Goal: Task Accomplishment & Management: Manage account settings

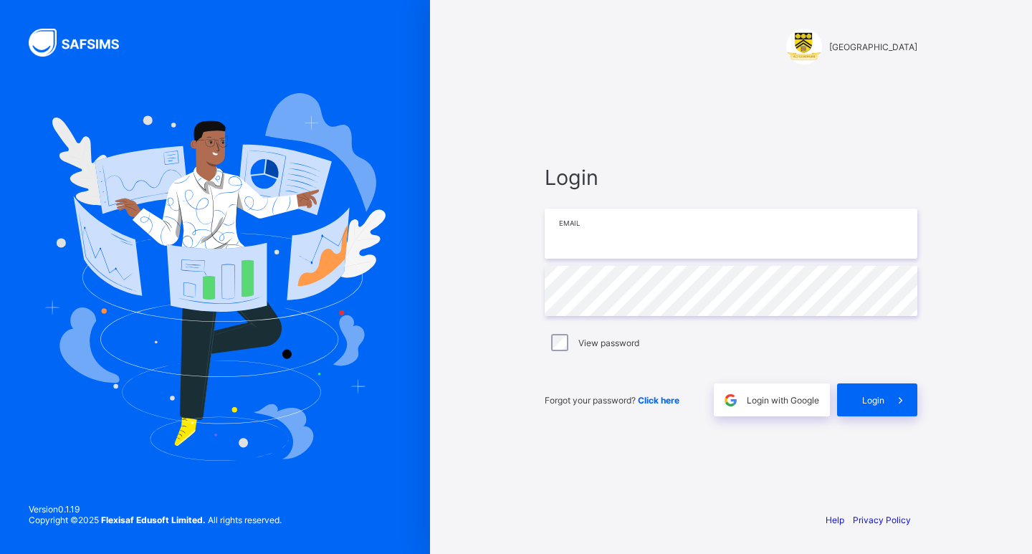
click at [644, 241] on input "email" at bounding box center [731, 234] width 373 height 50
click at [593, 237] on input "email" at bounding box center [731, 234] width 373 height 50
type input "**********"
click at [874, 400] on span "Login" at bounding box center [873, 400] width 22 height 11
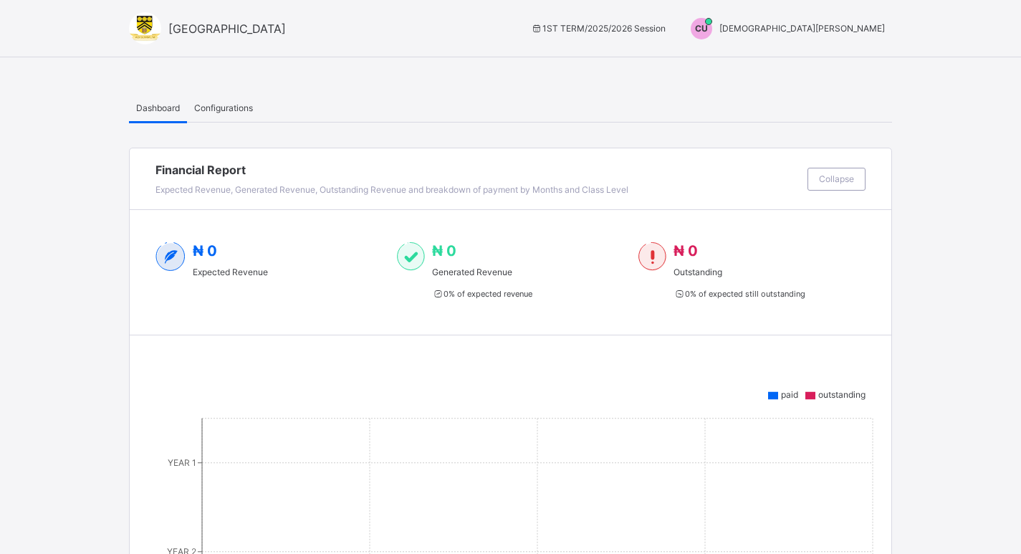
click at [859, 24] on span "Christian Ugwu" at bounding box center [803, 28] width 166 height 11
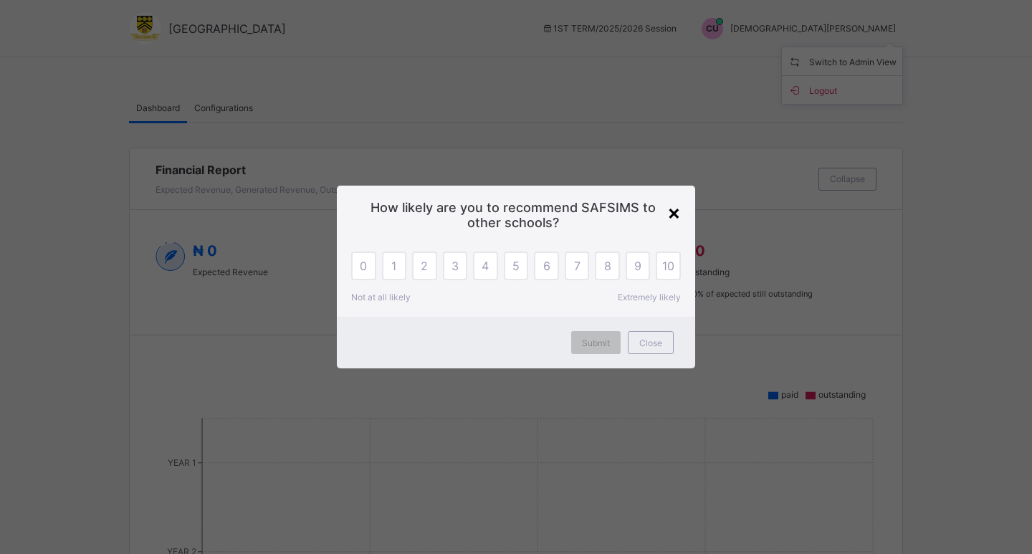
click at [678, 208] on div "×" at bounding box center [674, 212] width 14 height 24
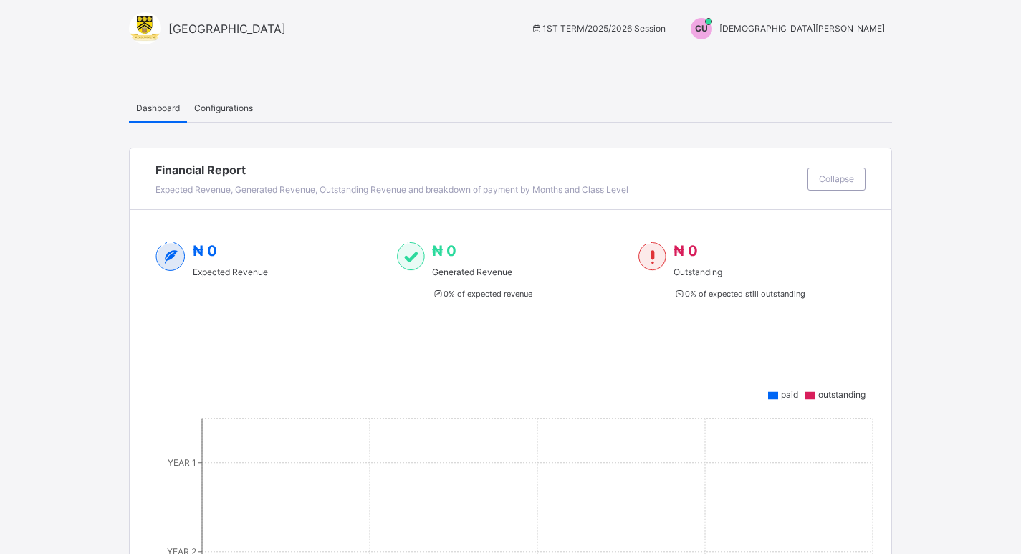
click at [854, 28] on span "Christian Ugwu" at bounding box center [803, 28] width 166 height 11
click at [849, 55] on span "Switch to Admin View" at bounding box center [831, 61] width 109 height 16
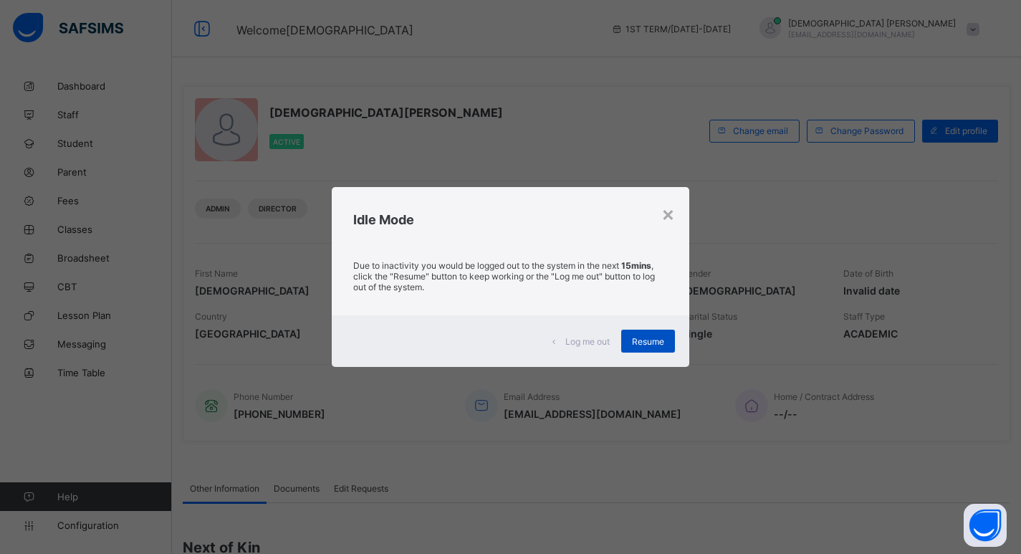
click at [644, 352] on div "Resume" at bounding box center [648, 341] width 54 height 23
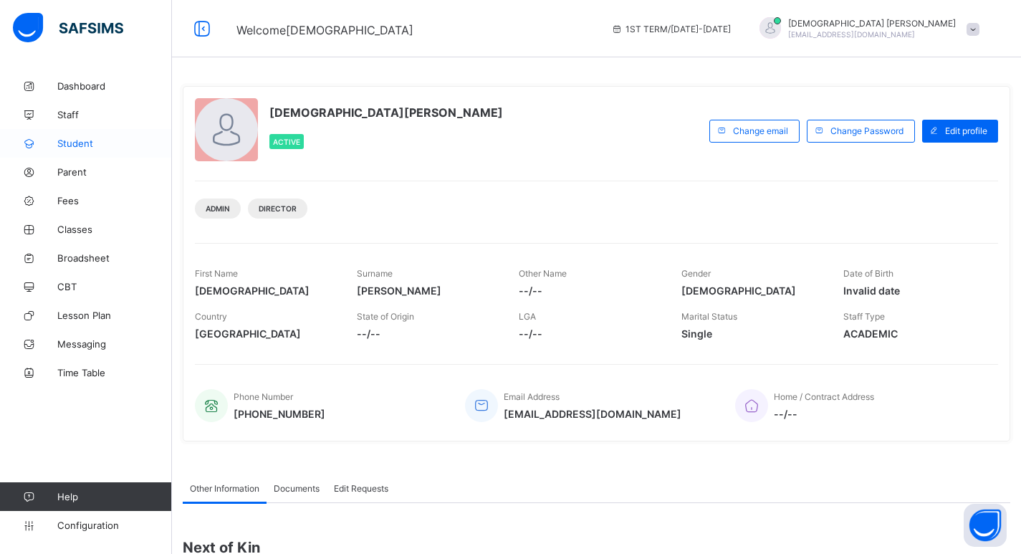
click at [75, 144] on span "Student" at bounding box center [114, 143] width 115 height 11
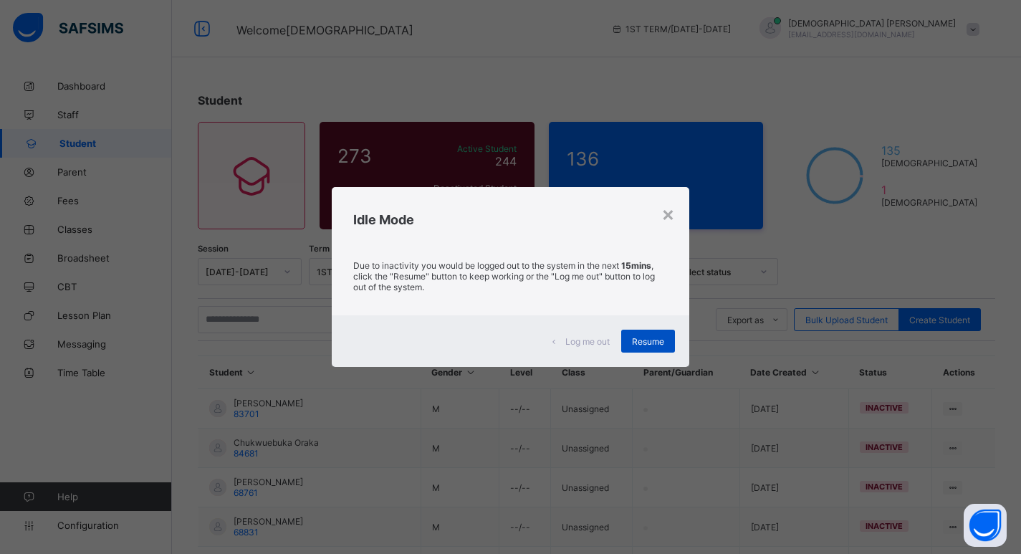
click at [659, 340] on span "Resume" at bounding box center [648, 341] width 32 height 11
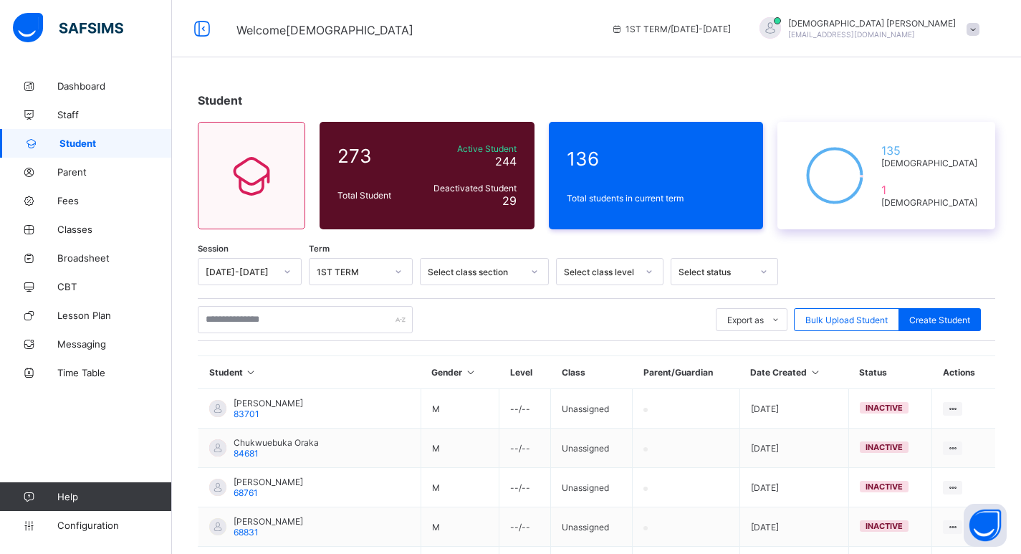
click at [939, 201] on span "[DEMOGRAPHIC_DATA]" at bounding box center [930, 202] width 96 height 11
click at [874, 189] on icon at bounding box center [835, 176] width 79 height 72
click at [932, 171] on div "135 Male" at bounding box center [929, 156] width 103 height 32
click at [932, 170] on div "135 Male 1 Female" at bounding box center [887, 176] width 218 height 108
click at [921, 192] on div "135 Male 1 Female" at bounding box center [887, 176] width 218 height 108
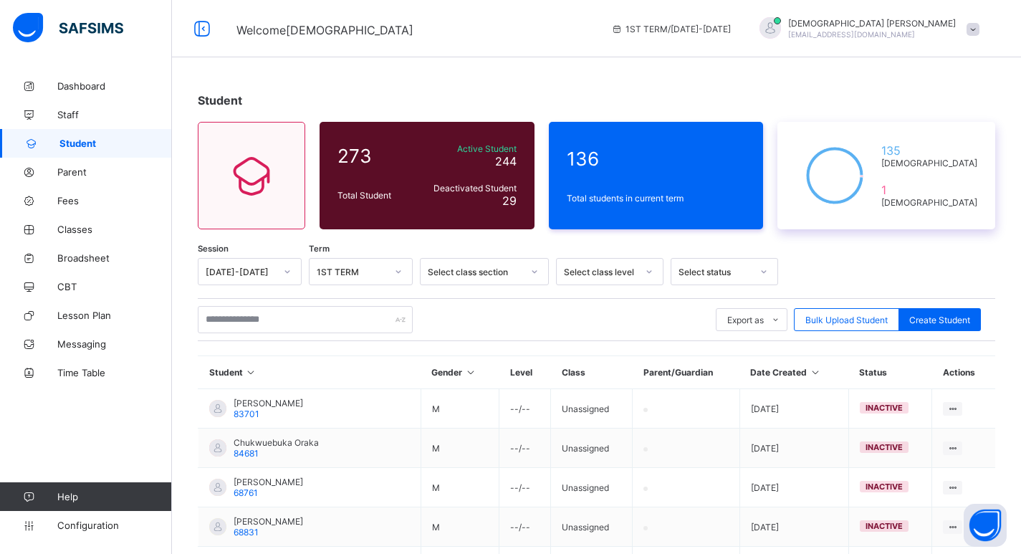
click at [940, 198] on span "[DEMOGRAPHIC_DATA]" at bounding box center [930, 202] width 96 height 11
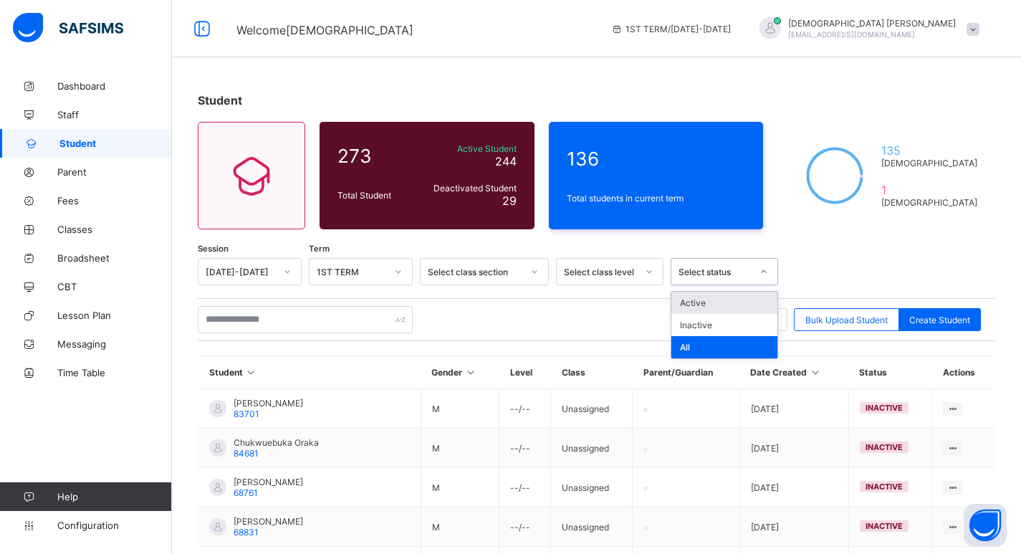
click at [766, 274] on icon at bounding box center [764, 271] width 9 height 14
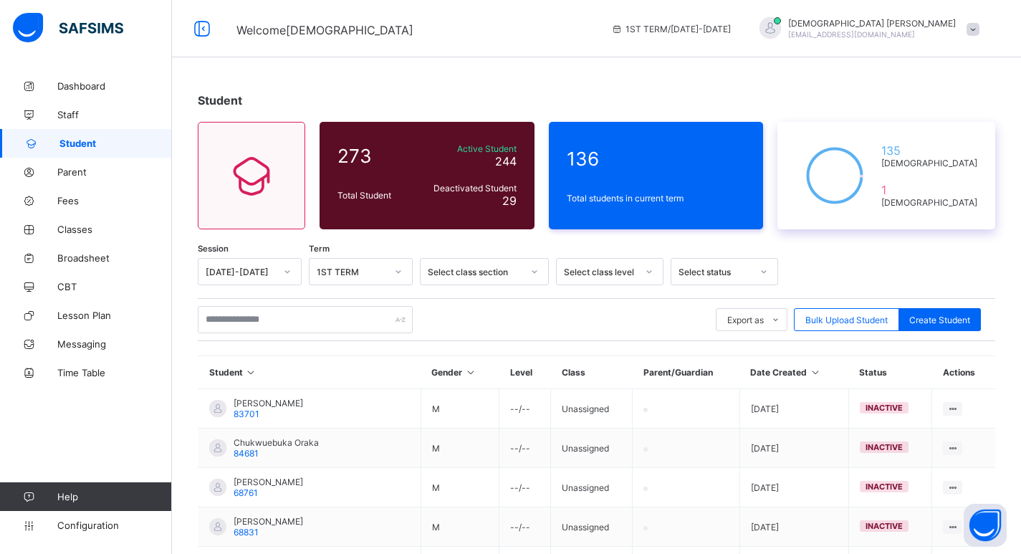
drag, startPoint x: 932, startPoint y: 171, endPoint x: 871, endPoint y: 182, distance: 62.6
click at [932, 172] on div "135 Male 1 Female" at bounding box center [887, 176] width 218 height 108
click at [849, 188] on icon at bounding box center [835, 176] width 79 height 72
drag, startPoint x: 972, startPoint y: 183, endPoint x: 966, endPoint y: 188, distance: 7.6
click at [968, 187] on span "1" at bounding box center [930, 190] width 96 height 14
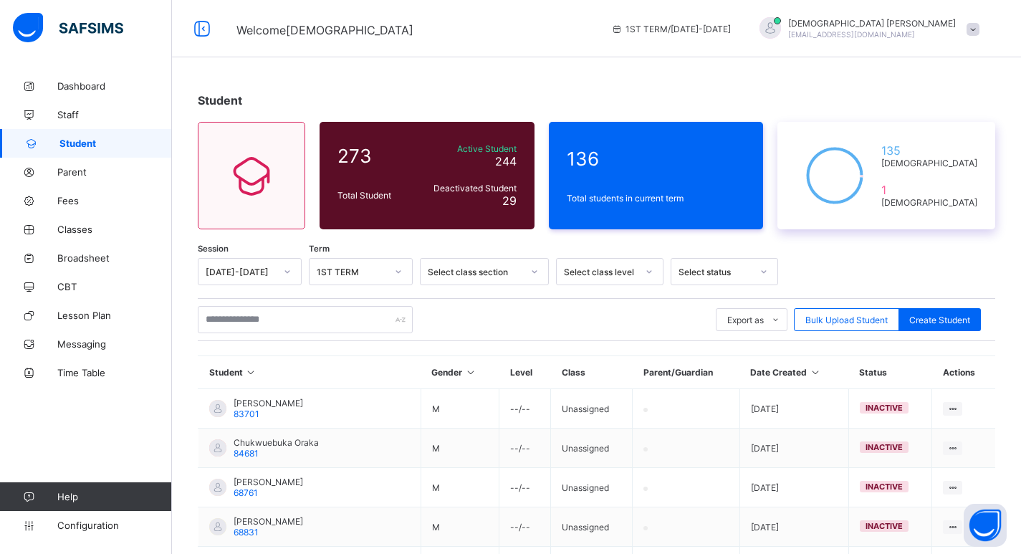
click at [963, 189] on span "1" at bounding box center [930, 190] width 96 height 14
click at [960, 188] on span "1" at bounding box center [930, 190] width 96 height 14
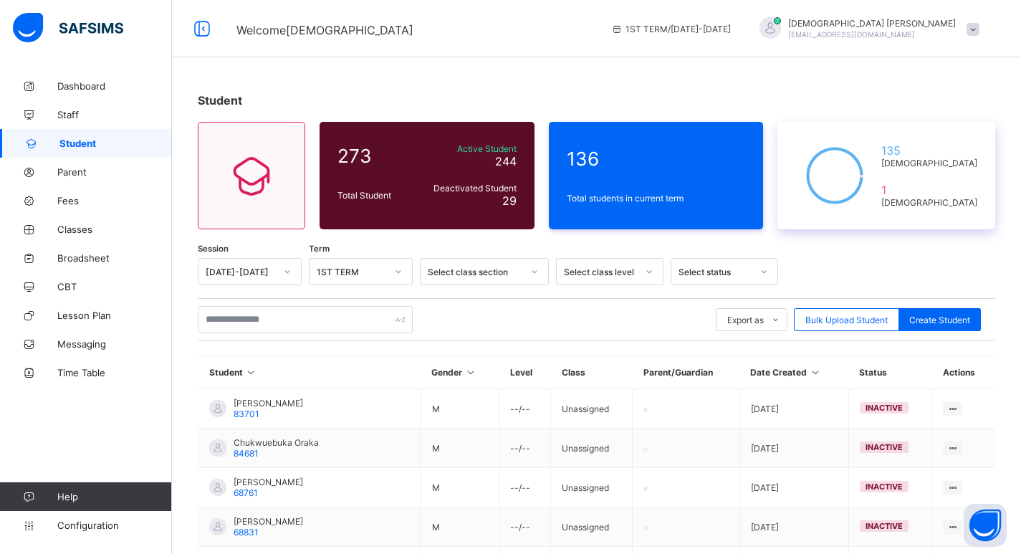
drag, startPoint x: 910, startPoint y: 199, endPoint x: 943, endPoint y: 123, distance: 82.8
click at [943, 123] on div "135 Male 1 Female" at bounding box center [887, 176] width 218 height 108
click at [935, 145] on div "135 Male" at bounding box center [929, 156] width 103 height 32
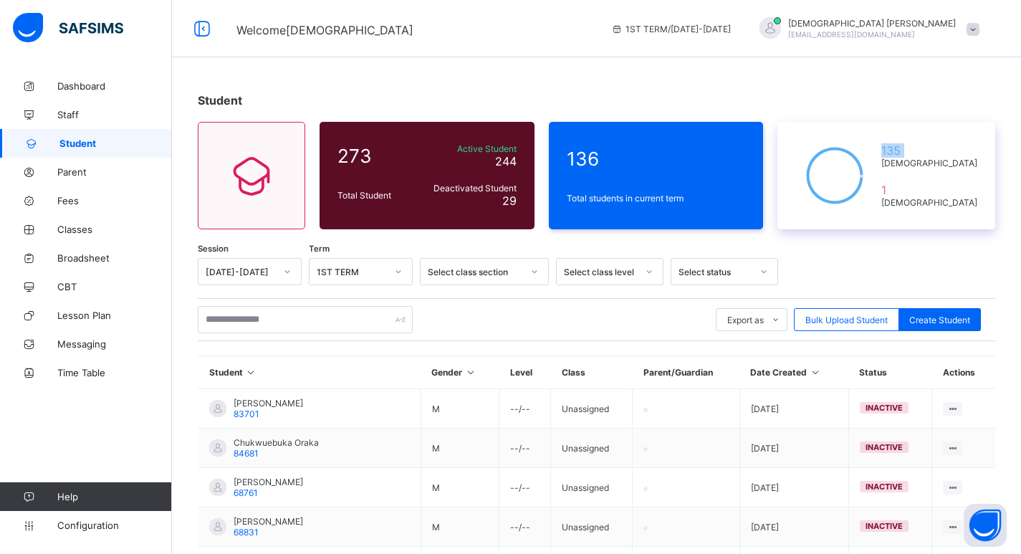
click at [914, 152] on div "135 Male 1 Female" at bounding box center [887, 176] width 218 height 108
click at [911, 153] on div "135 Male 1 Female" at bounding box center [887, 176] width 218 height 108
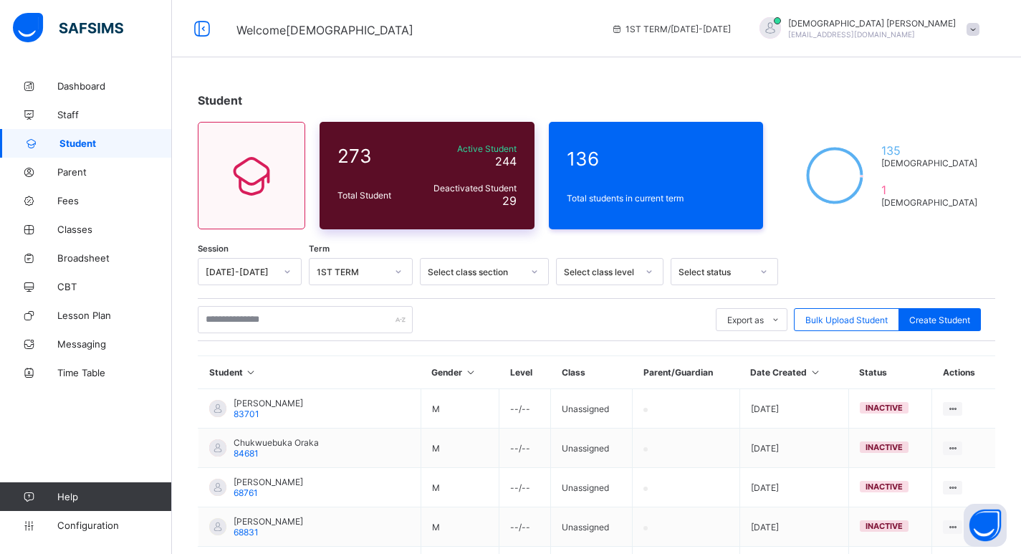
click at [468, 199] on div "Deactivated Student 29" at bounding box center [468, 195] width 95 height 25
click at [612, 151] on span "136" at bounding box center [656, 159] width 179 height 22
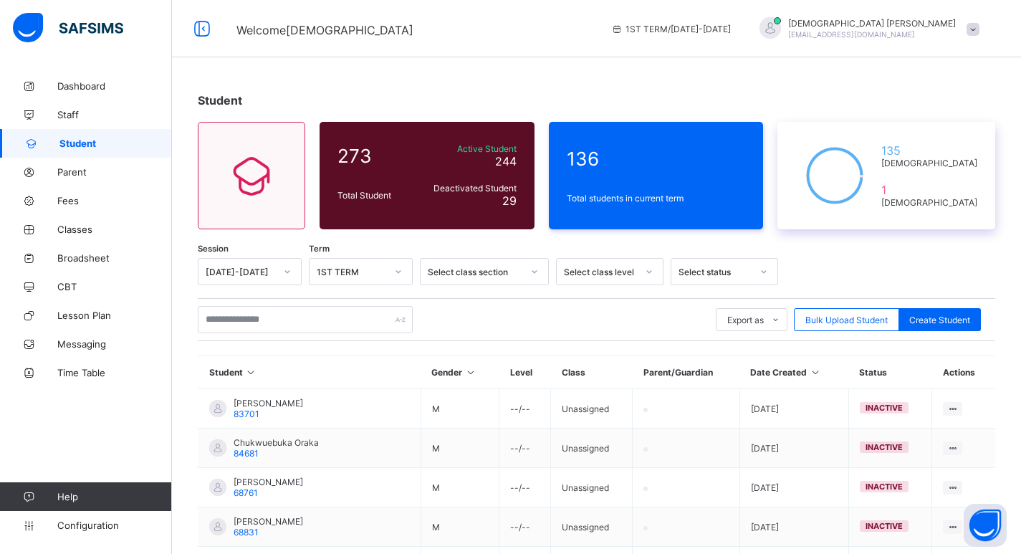
click at [951, 188] on span "1" at bounding box center [930, 190] width 96 height 14
click at [947, 189] on span "1" at bounding box center [930, 190] width 96 height 14
click at [944, 189] on span "1" at bounding box center [930, 190] width 96 height 14
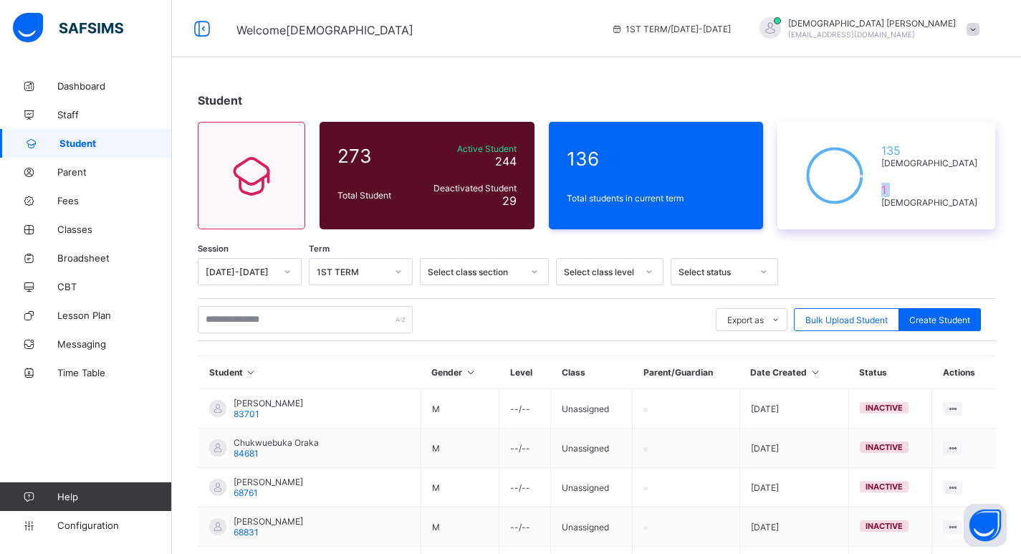
click at [927, 183] on div "135 Male 1 Female" at bounding box center [887, 176] width 218 height 108
click at [946, 191] on span "1" at bounding box center [930, 190] width 96 height 14
click at [945, 191] on span "1" at bounding box center [930, 190] width 96 height 14
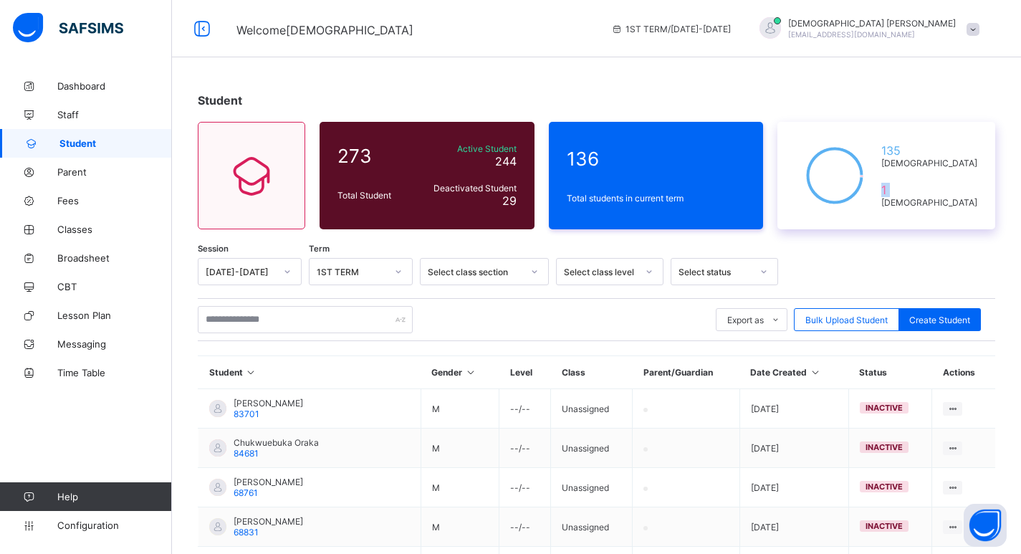
click at [945, 191] on span "1" at bounding box center [930, 190] width 96 height 14
drag, startPoint x: 944, startPoint y: 191, endPoint x: 955, endPoint y: 165, distance: 28.9
click at [955, 165] on span "[DEMOGRAPHIC_DATA]" at bounding box center [930, 163] width 96 height 11
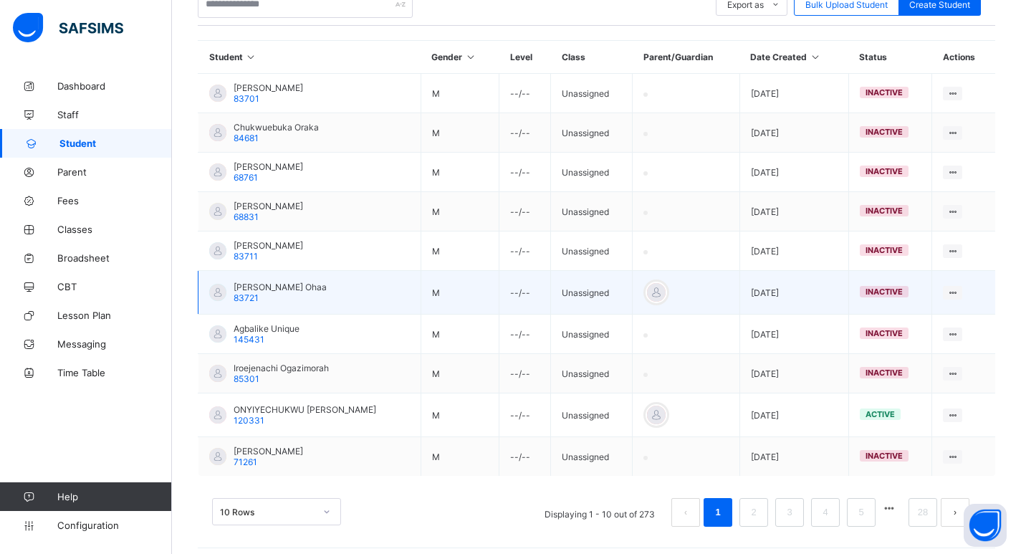
scroll to position [324, 0]
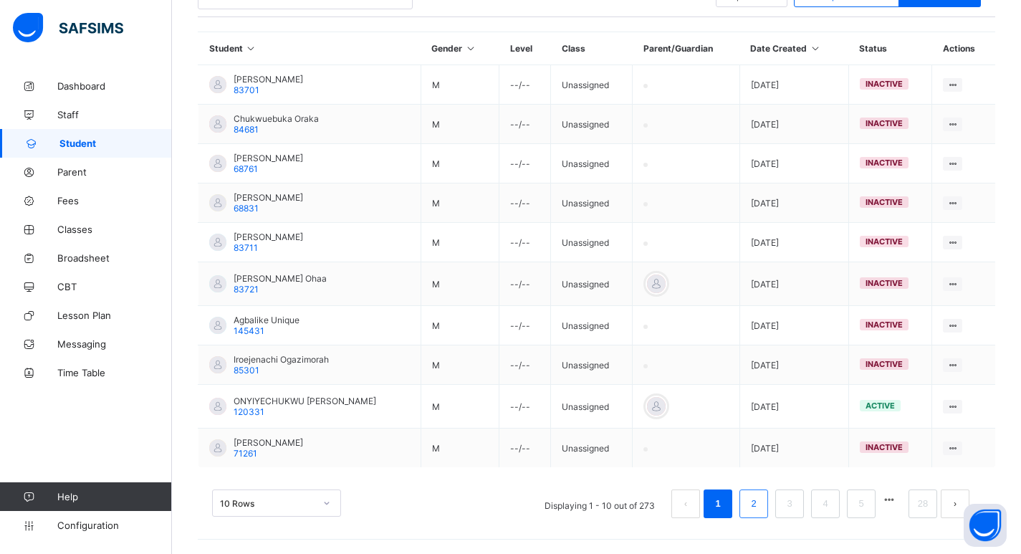
click at [760, 508] on link "2" at bounding box center [754, 504] width 14 height 19
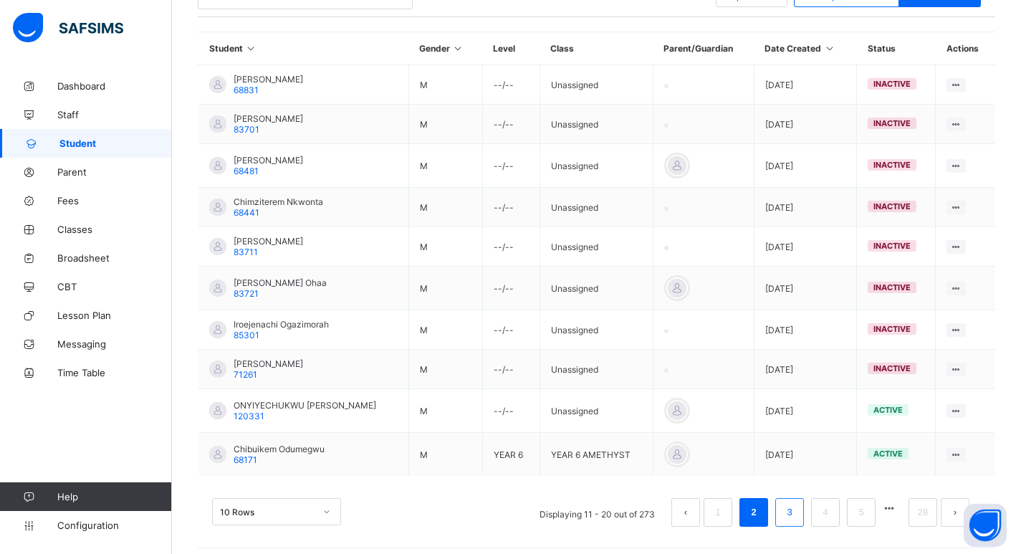
click at [793, 520] on link "3" at bounding box center [790, 512] width 14 height 19
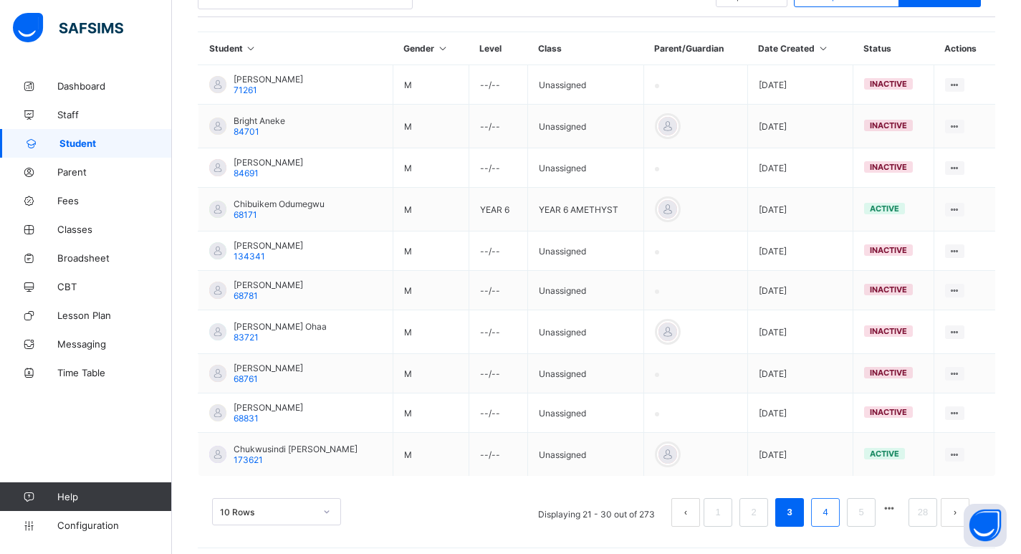
click at [830, 512] on link "4" at bounding box center [825, 512] width 14 height 19
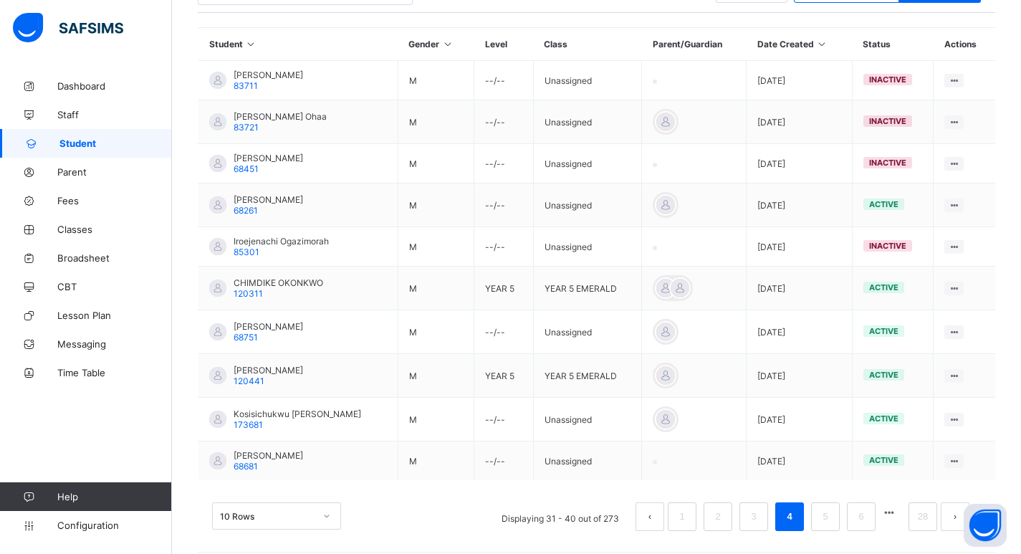
scroll to position [341, 0]
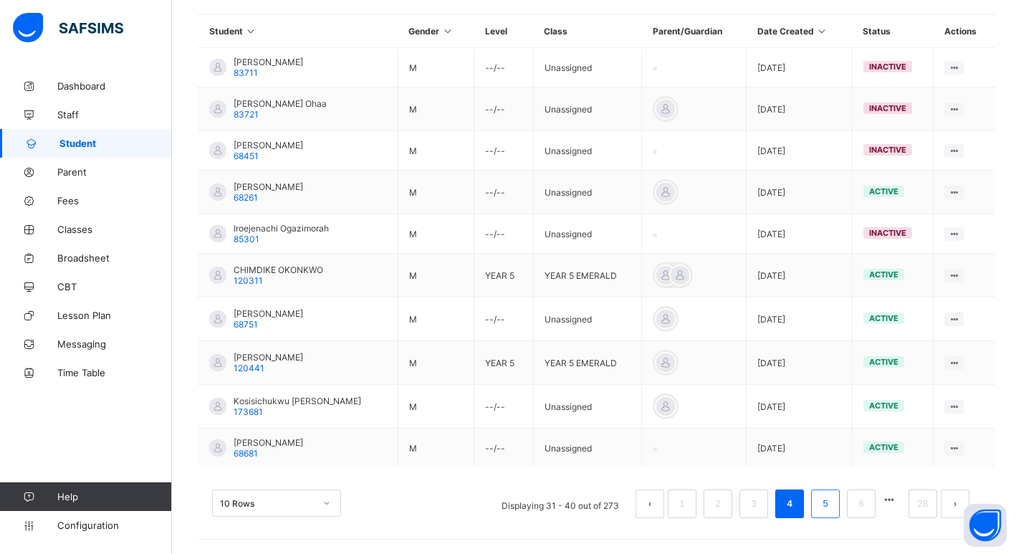
click at [832, 496] on link "5" at bounding box center [825, 504] width 14 height 19
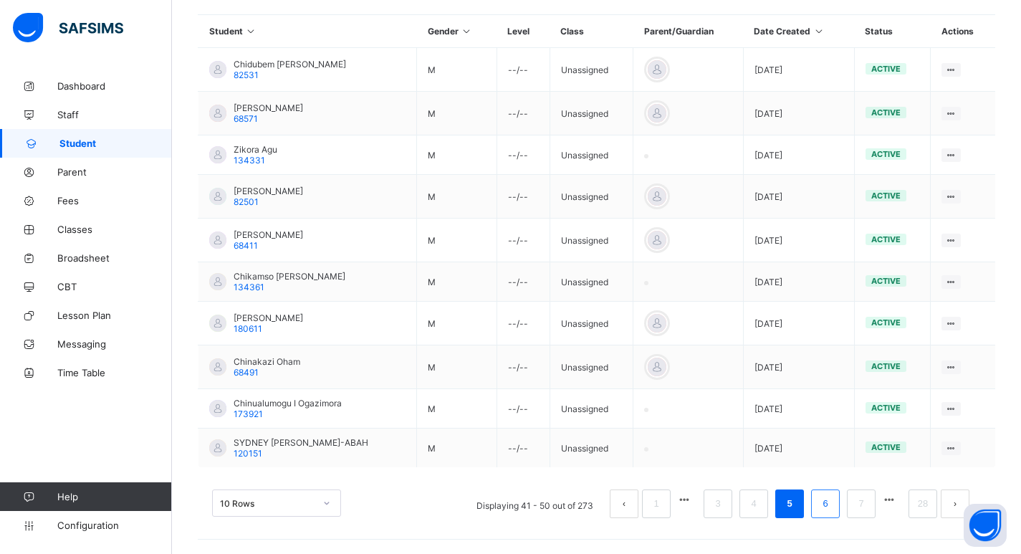
click at [832, 501] on link "6" at bounding box center [825, 504] width 14 height 19
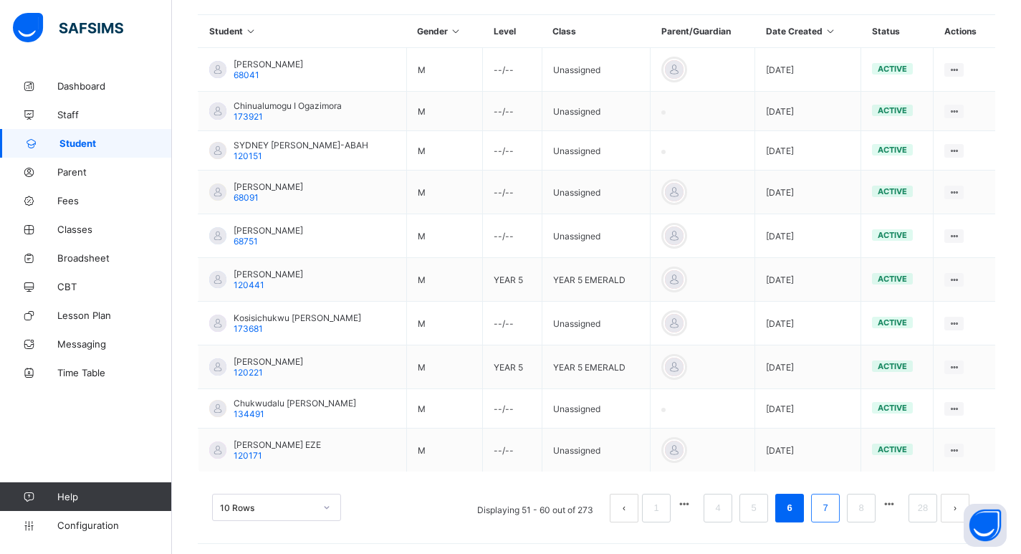
click at [829, 502] on link "7" at bounding box center [825, 508] width 14 height 19
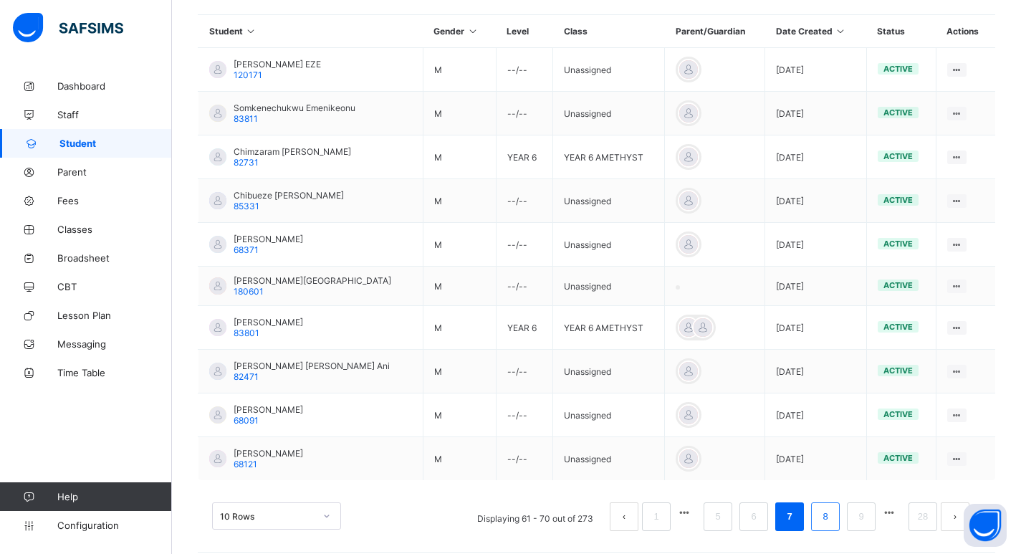
click at [832, 515] on link "8" at bounding box center [825, 516] width 14 height 19
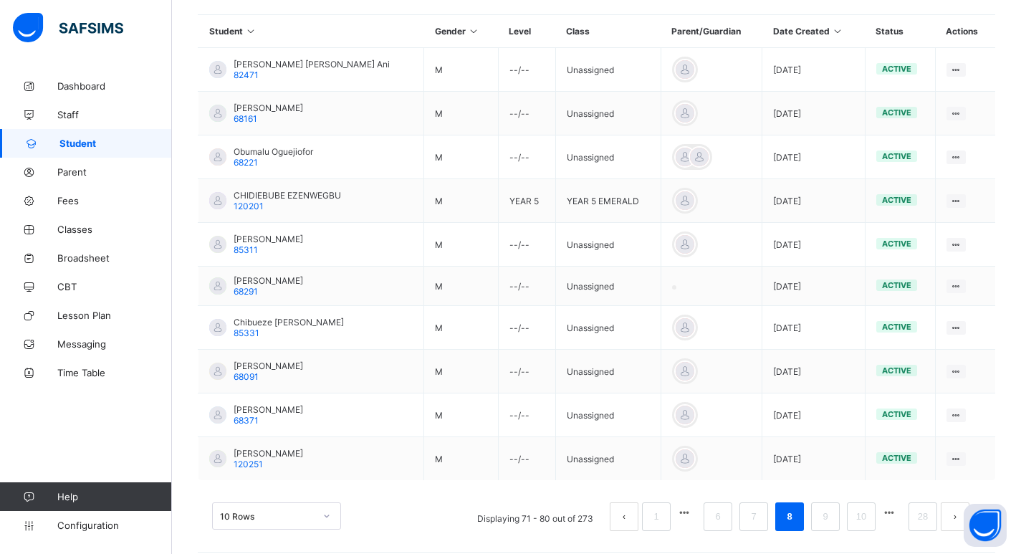
click at [852, 517] on ul "Displaying 71 - 80 out of 273 1 6 7 8 9 10 28" at bounding box center [724, 516] width 515 height 29
click at [832, 517] on link "9" at bounding box center [825, 516] width 14 height 19
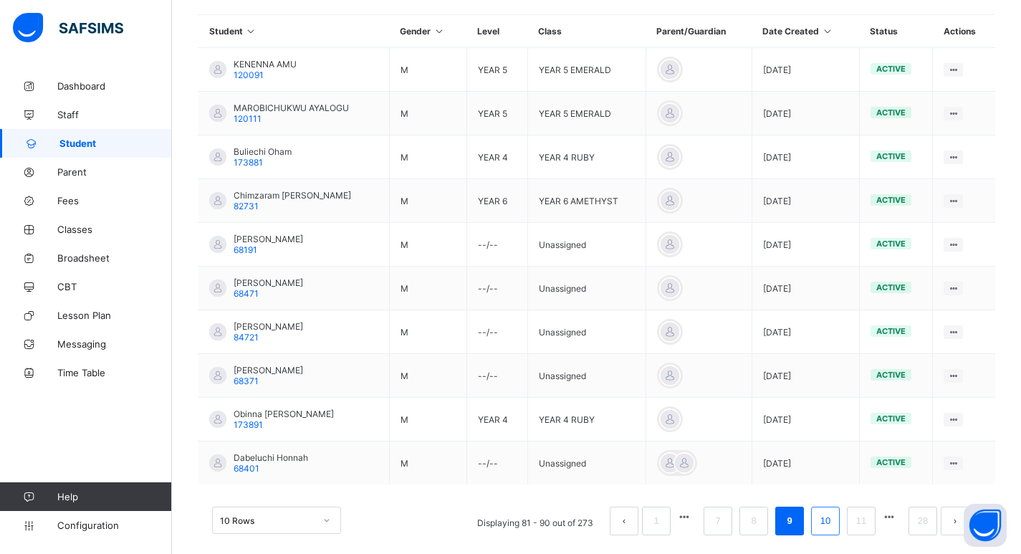
click at [833, 527] on link "10" at bounding box center [825, 521] width 19 height 19
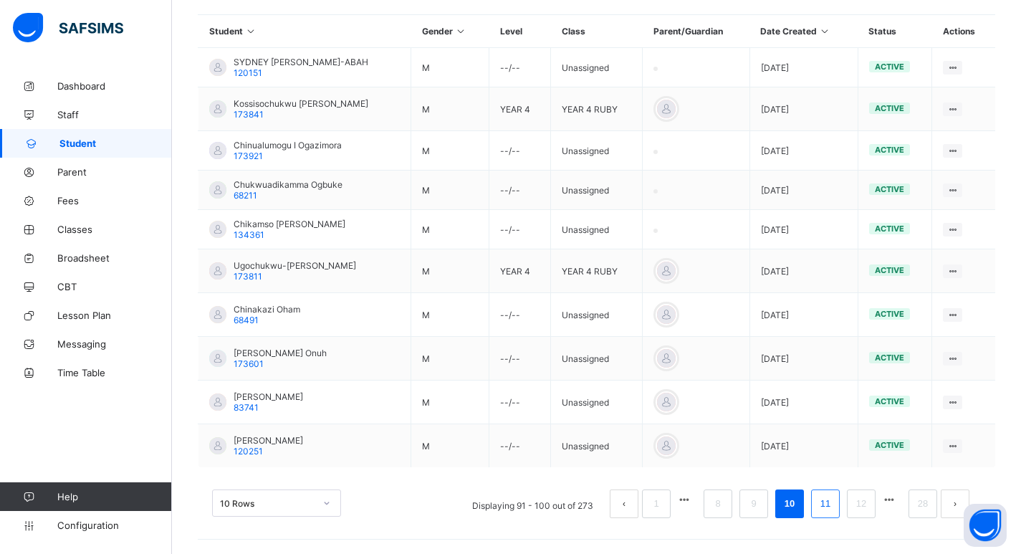
click at [835, 508] on link "11" at bounding box center [825, 504] width 19 height 19
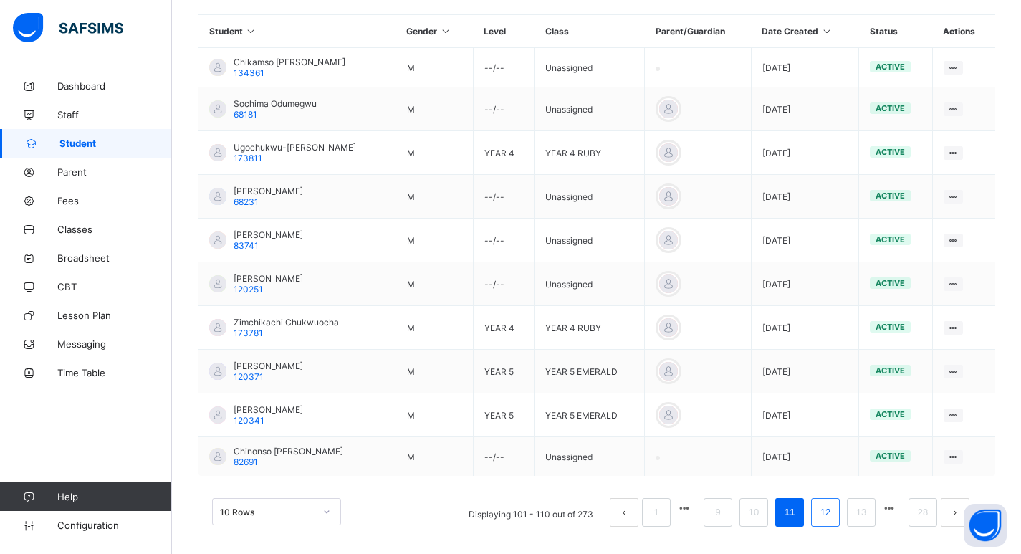
click at [835, 509] on link "12" at bounding box center [825, 512] width 19 height 19
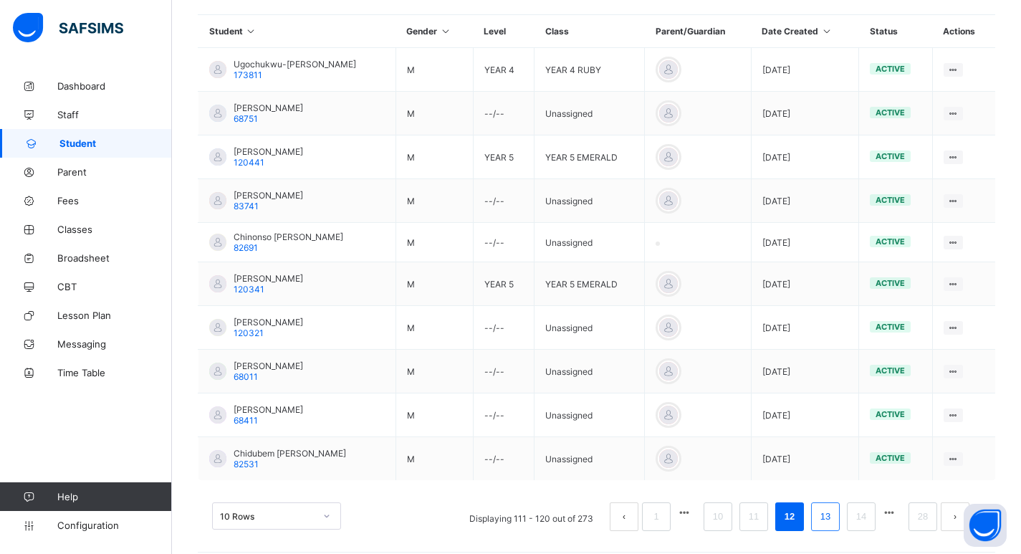
click at [835, 517] on link "13" at bounding box center [825, 516] width 19 height 19
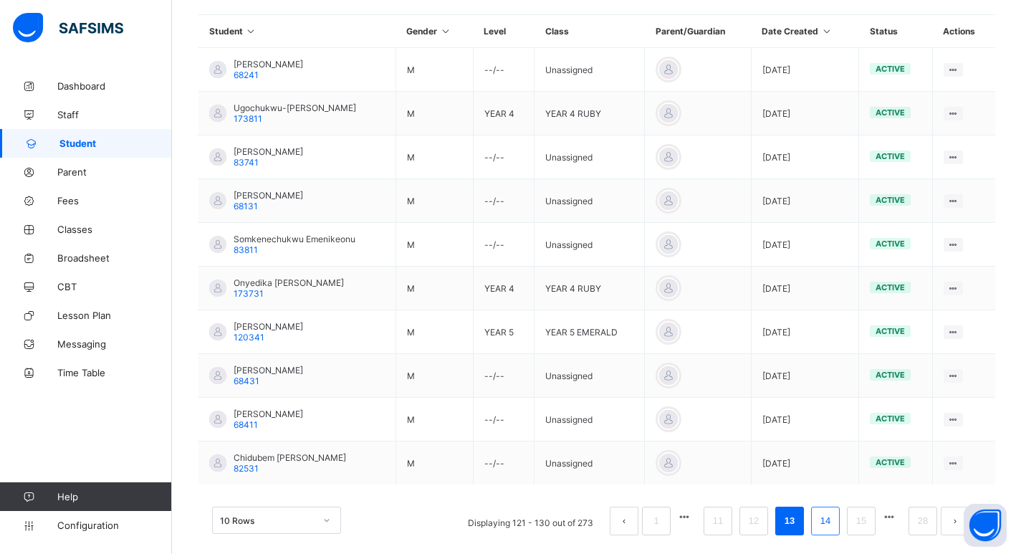
click at [835, 518] on link "14" at bounding box center [825, 521] width 19 height 19
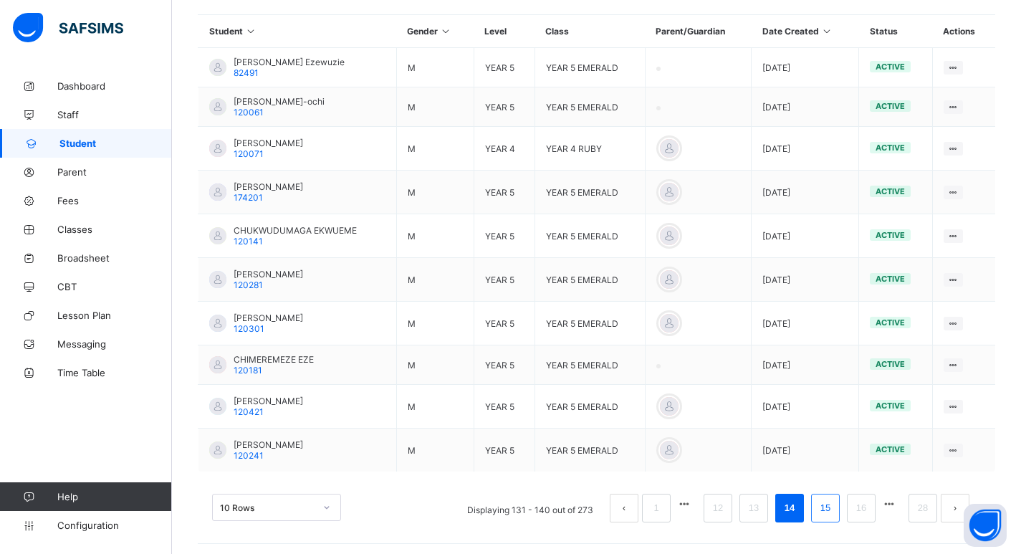
click at [836, 518] on li "15" at bounding box center [825, 508] width 29 height 29
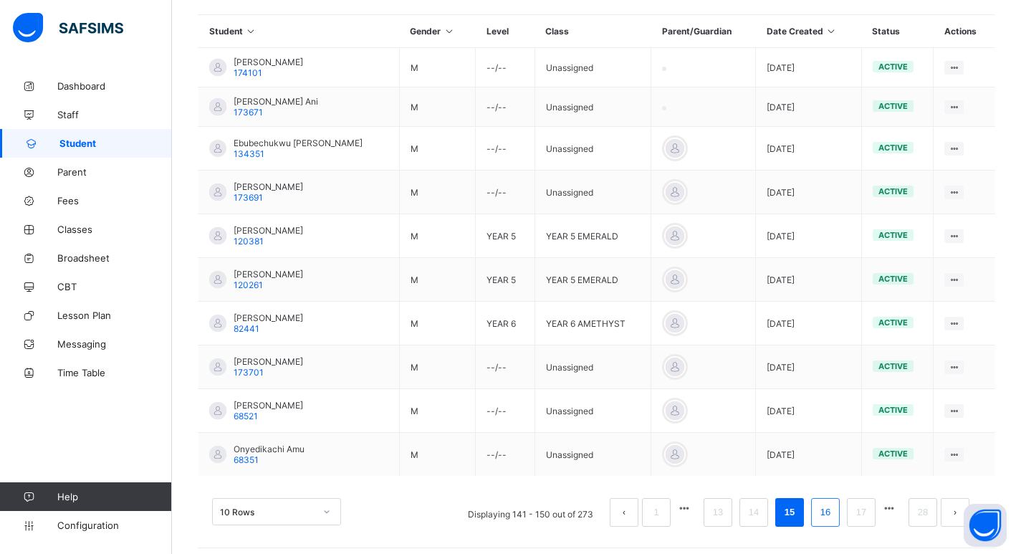
click at [835, 518] on link "16" at bounding box center [825, 512] width 19 height 19
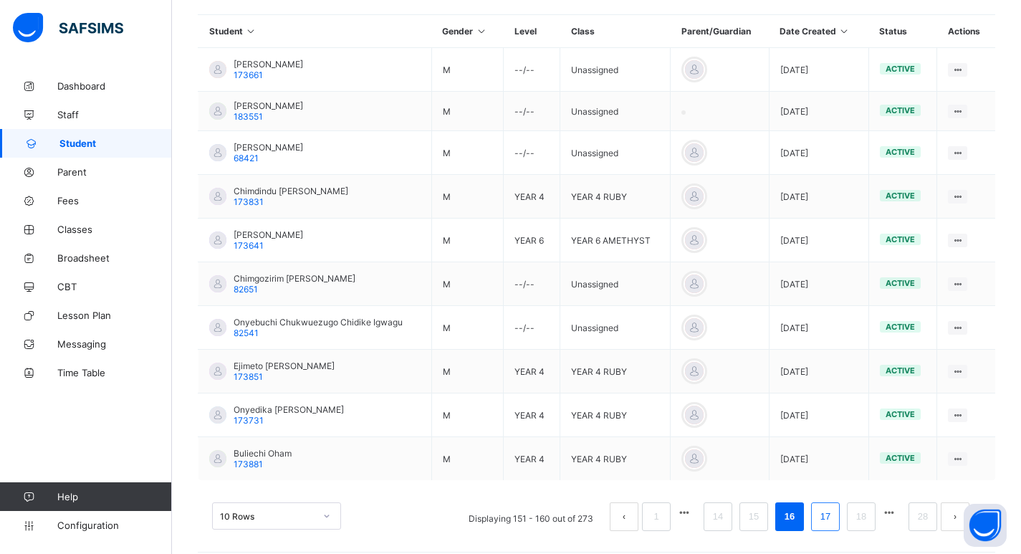
click at [835, 518] on link "17" at bounding box center [825, 516] width 19 height 19
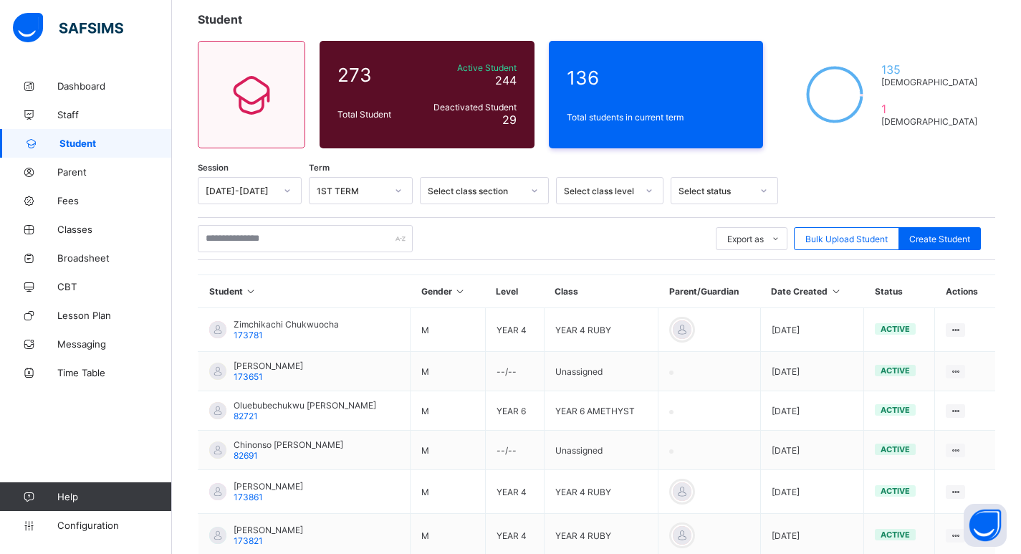
scroll to position [337, 0]
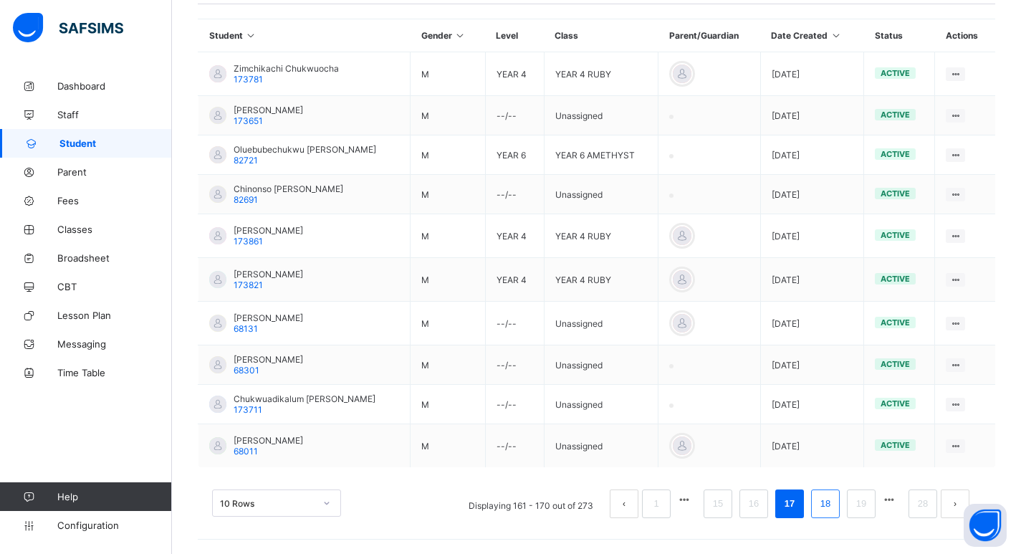
click at [831, 505] on link "18" at bounding box center [825, 504] width 19 height 19
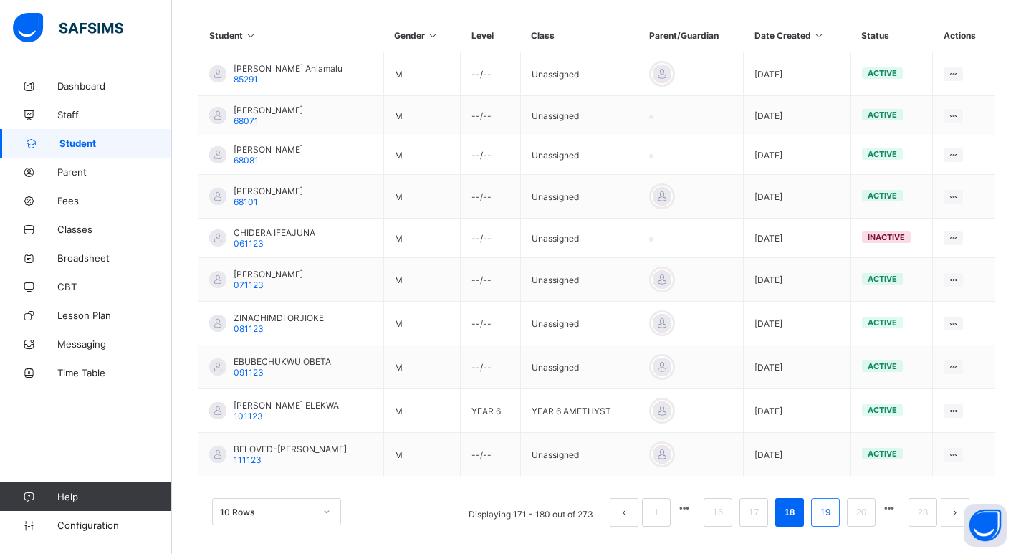
click at [835, 513] on link "19" at bounding box center [825, 512] width 19 height 19
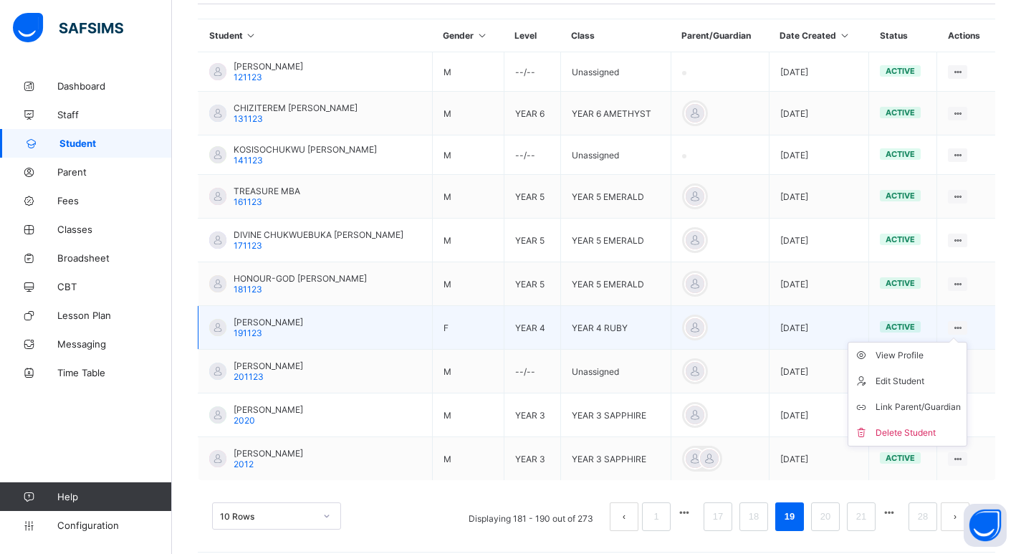
click at [964, 342] on ul "View Profile Edit Student Link Parent/Guardian Delete Student" at bounding box center [908, 394] width 120 height 105
click at [922, 388] on li "Edit Student" at bounding box center [908, 381] width 118 height 26
select select "**"
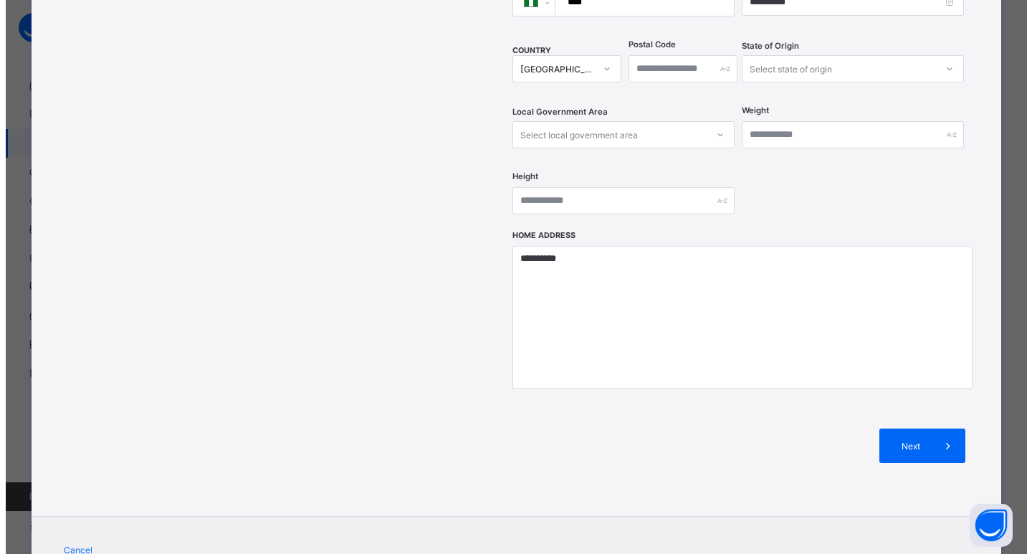
scroll to position [527, 0]
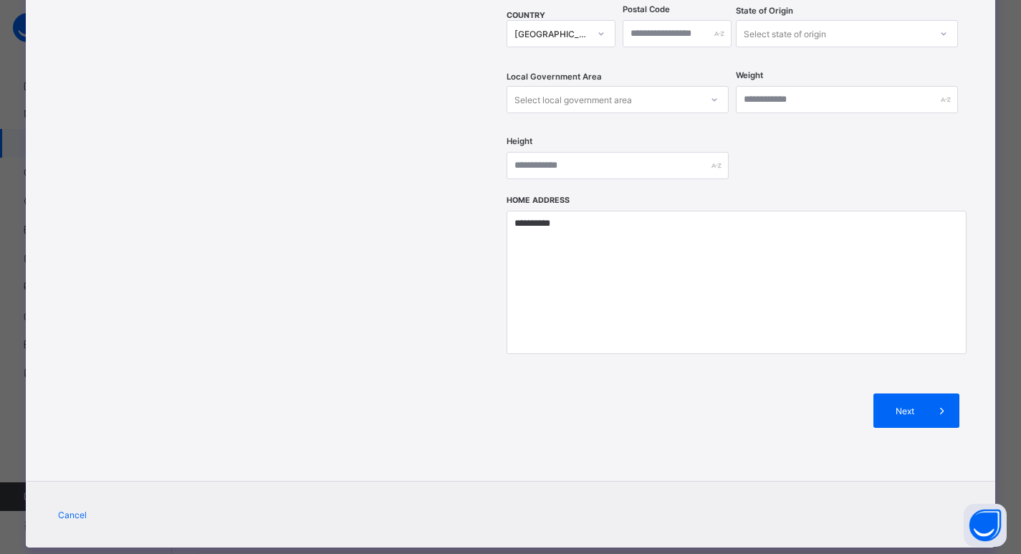
click at [913, 406] on span "Next" at bounding box center [904, 411] width 41 height 11
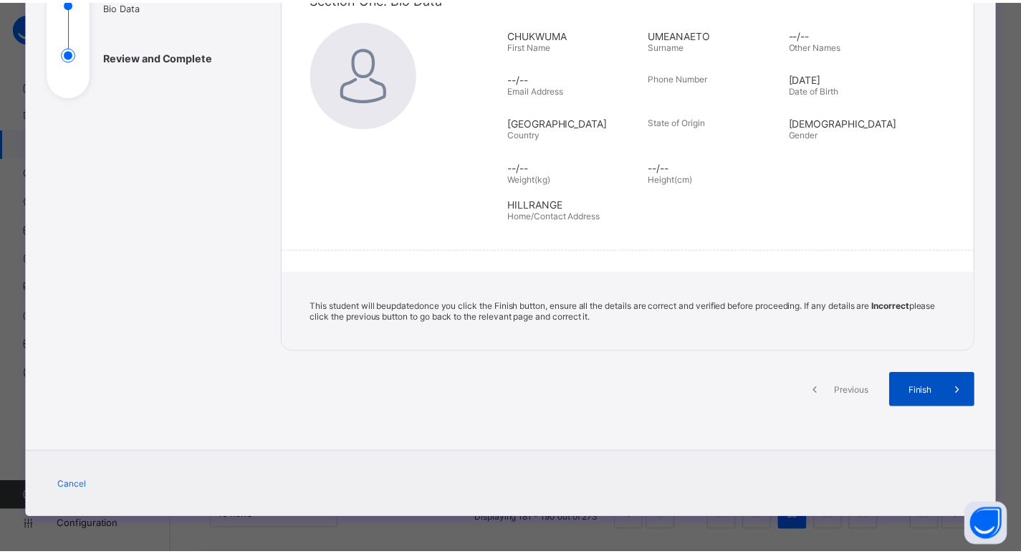
scroll to position [186, 0]
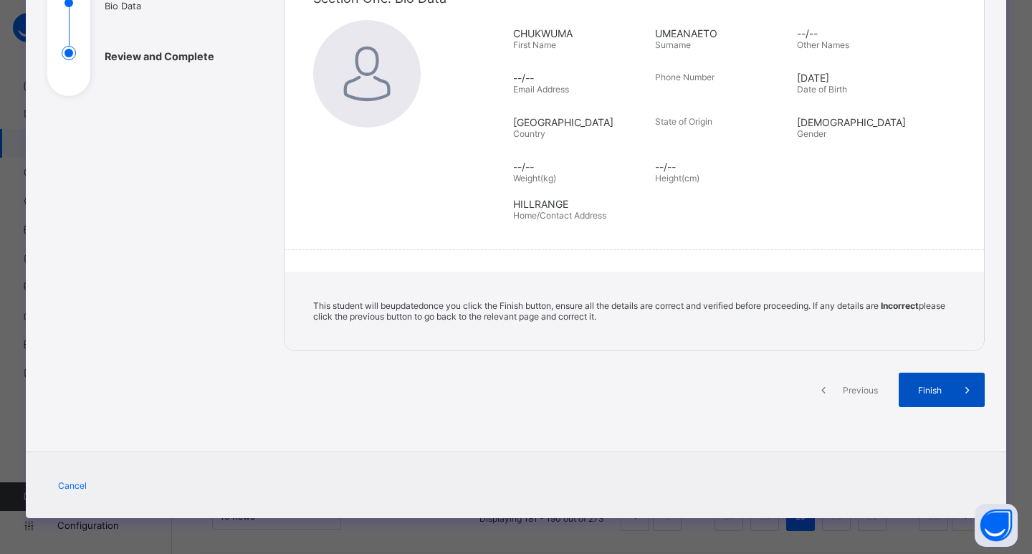
click at [916, 392] on span "Finish" at bounding box center [929, 390] width 41 height 11
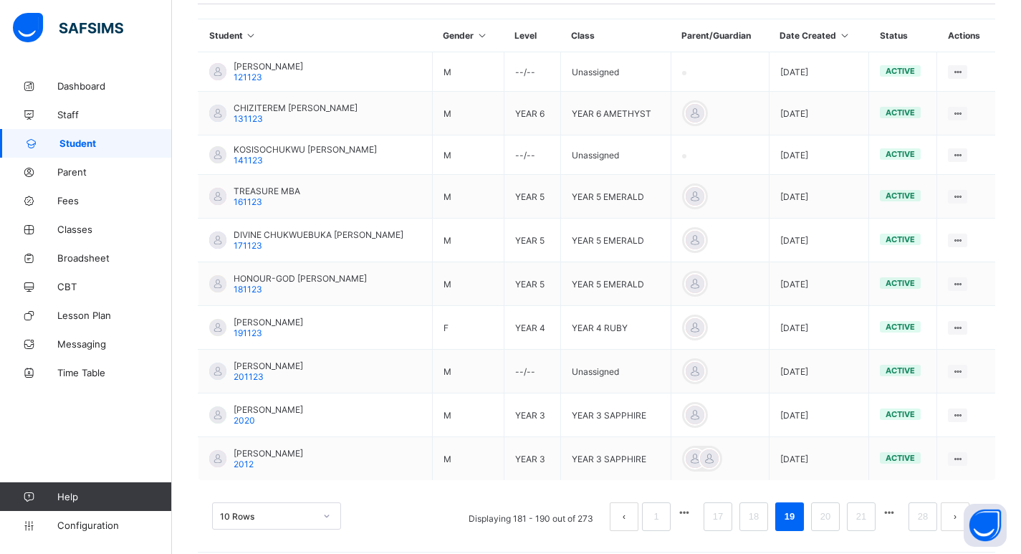
scroll to position [0, 0]
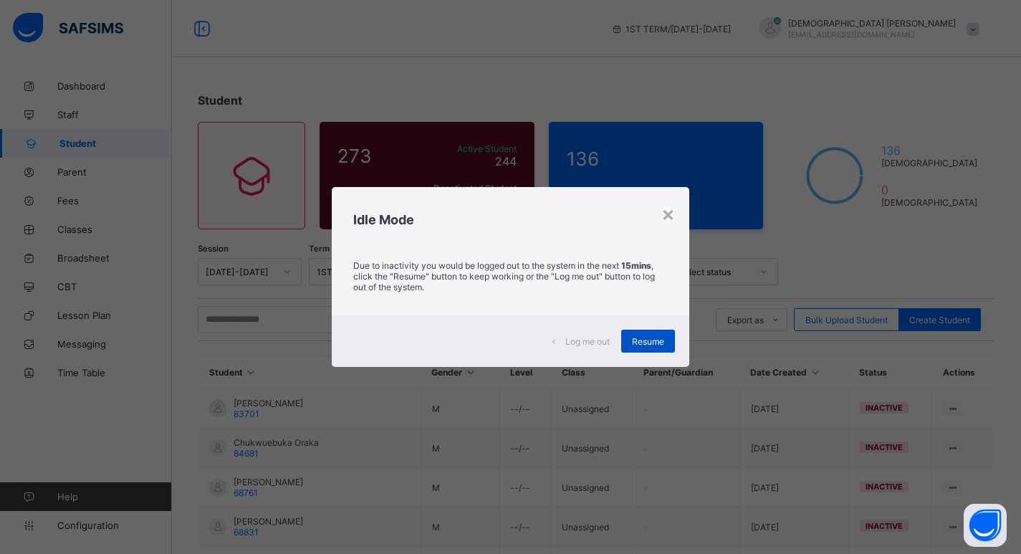
click at [649, 346] on span "Resume" at bounding box center [648, 341] width 32 height 11
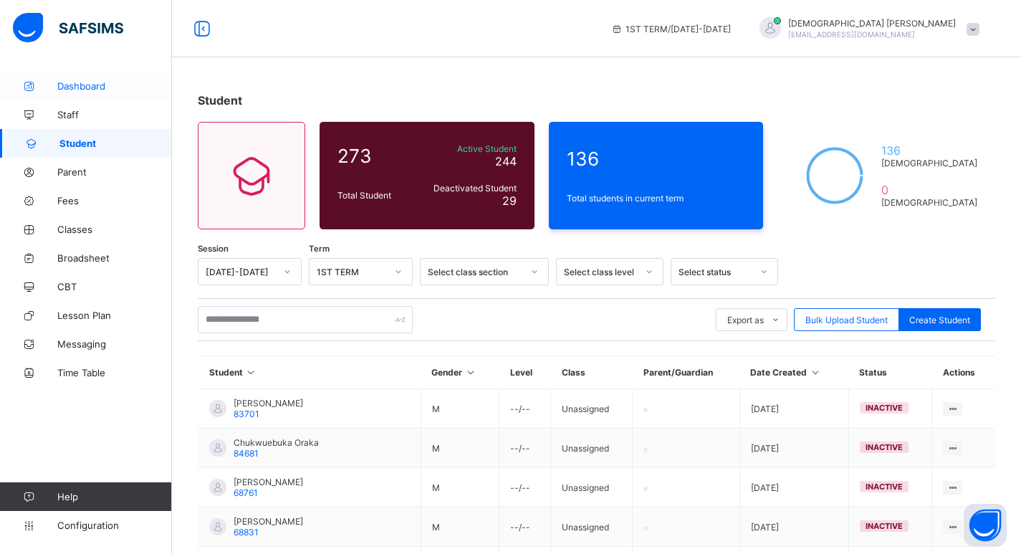
click at [85, 87] on span "Dashboard" at bounding box center [114, 85] width 115 height 11
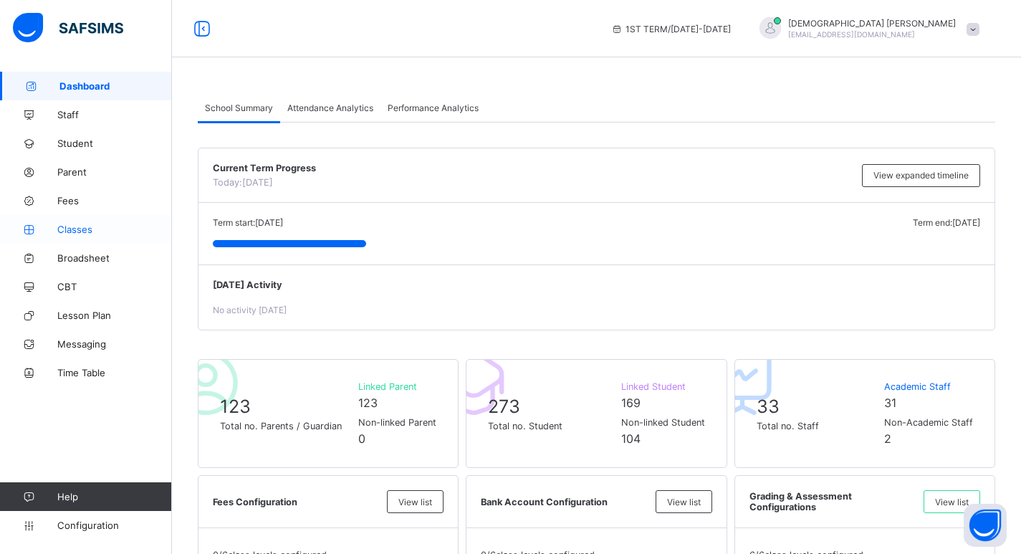
click at [69, 234] on span "Classes" at bounding box center [114, 229] width 115 height 11
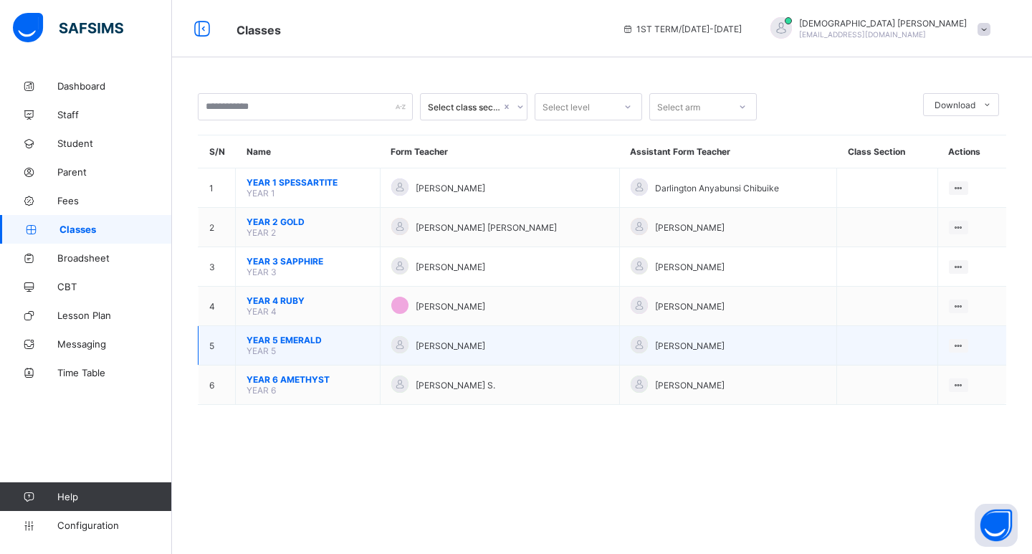
click at [281, 336] on span "YEAR 5 EMERALD" at bounding box center [308, 340] width 123 height 11
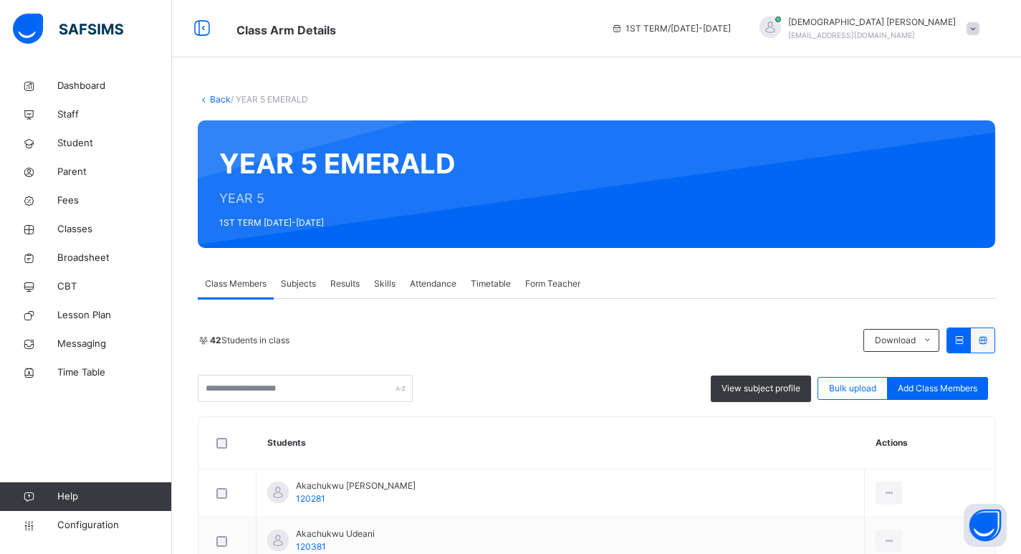
scroll to position [143, 0]
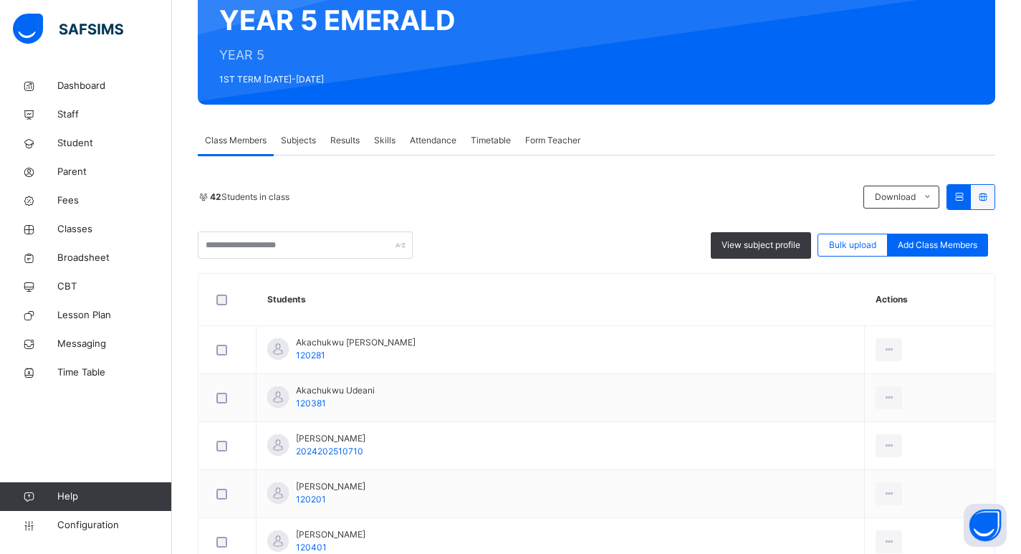
click at [299, 142] on span "Subjects" at bounding box center [298, 140] width 35 height 13
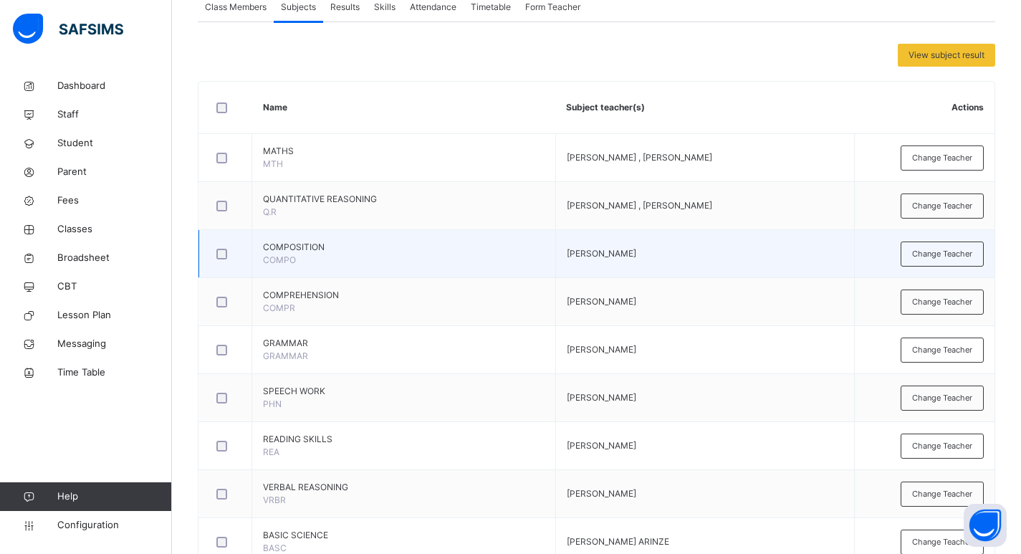
scroll to position [287, 0]
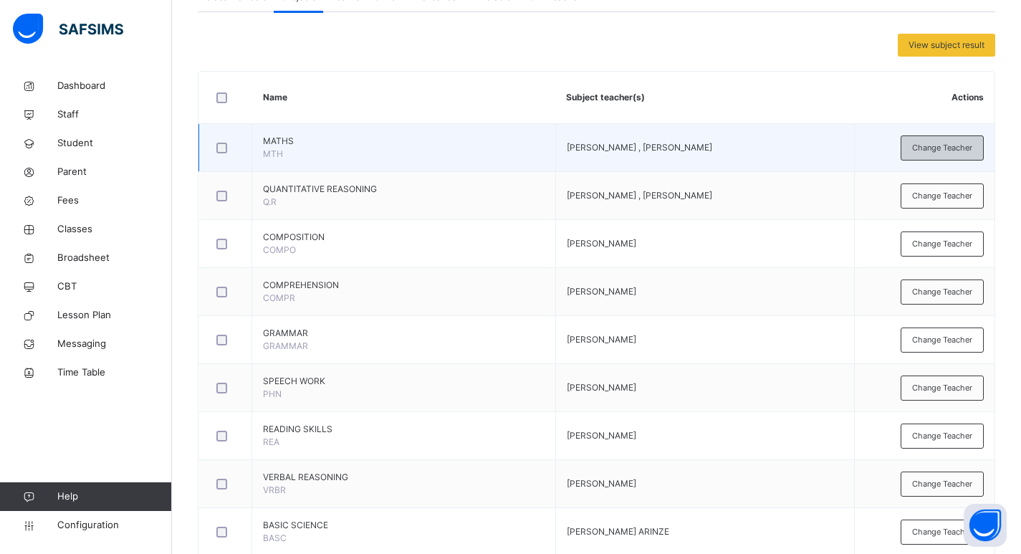
click at [946, 145] on span "Change Teacher" at bounding box center [942, 148] width 60 height 12
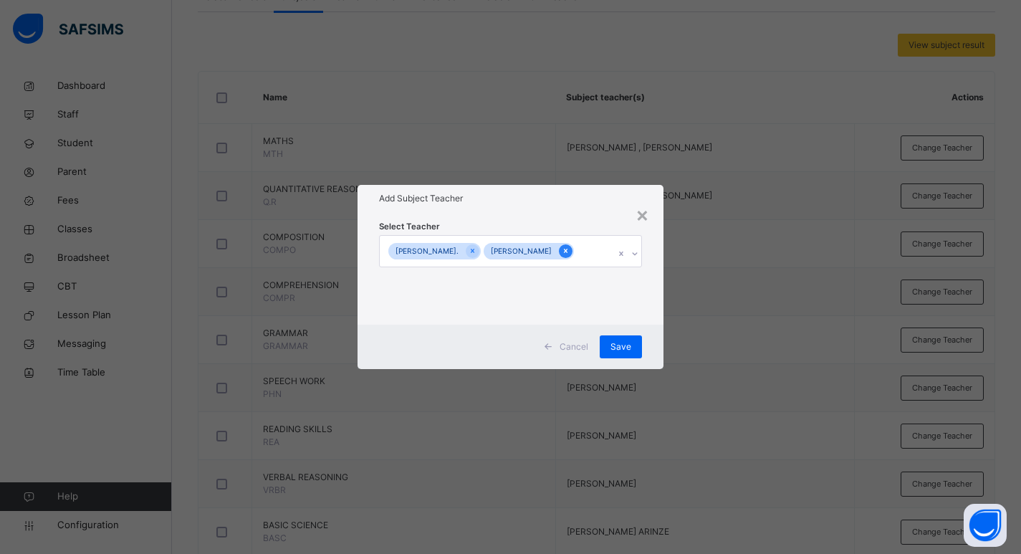
click at [562, 251] on icon at bounding box center [566, 251] width 8 height 10
click at [642, 345] on div "Save" at bounding box center [628, 346] width 42 height 23
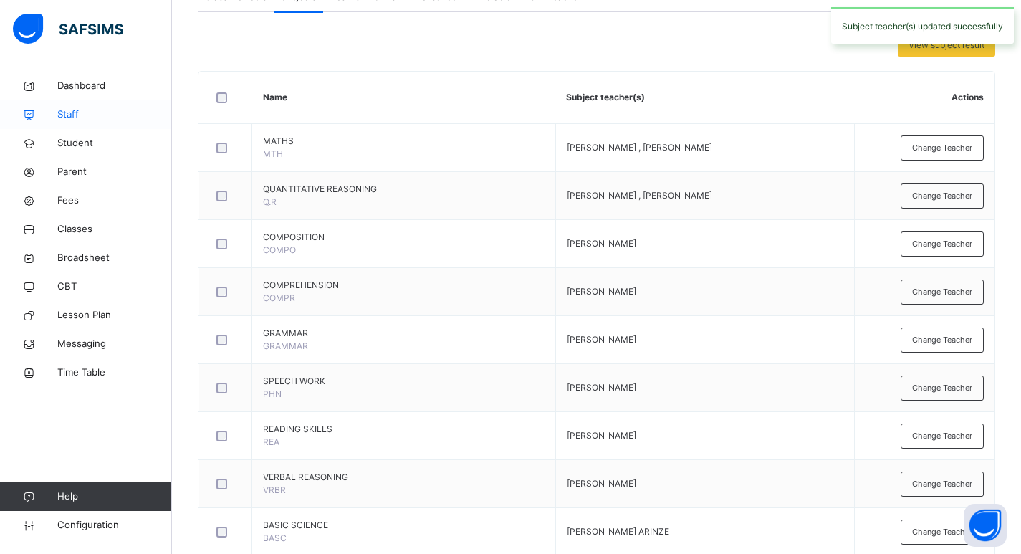
click at [77, 110] on span "Staff" at bounding box center [114, 115] width 115 height 14
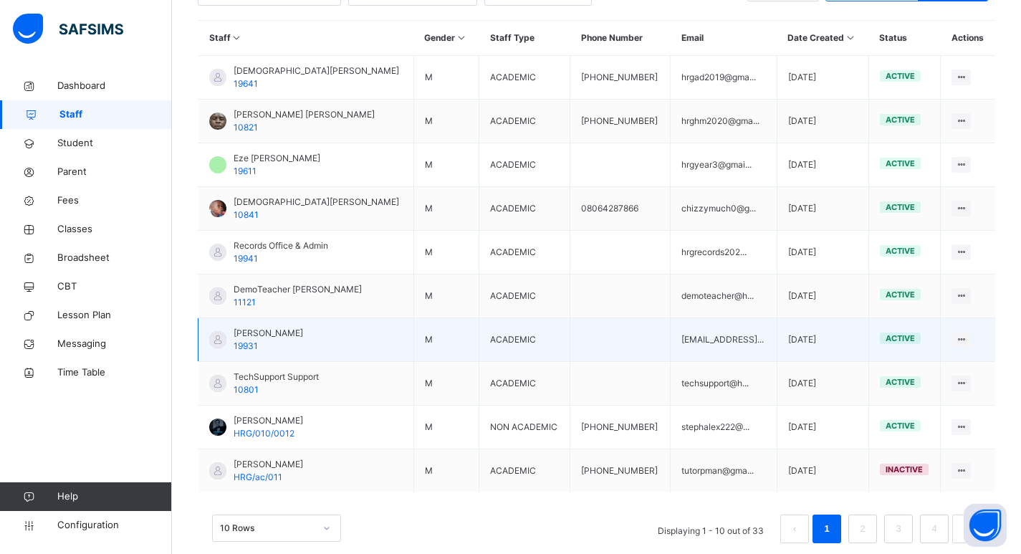
scroll to position [362, 0]
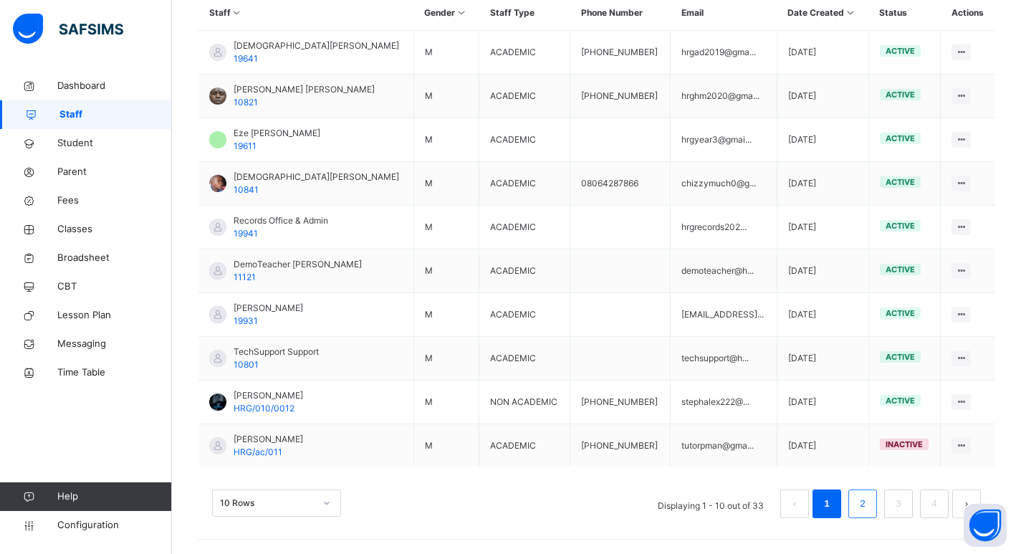
click at [869, 500] on link "2" at bounding box center [863, 504] width 14 height 19
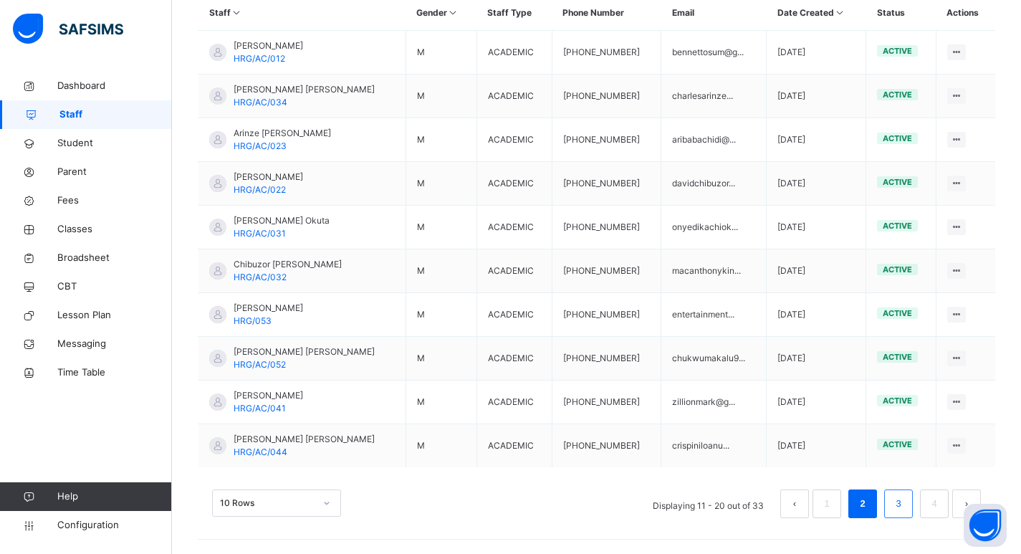
click at [903, 505] on link "3" at bounding box center [899, 504] width 14 height 19
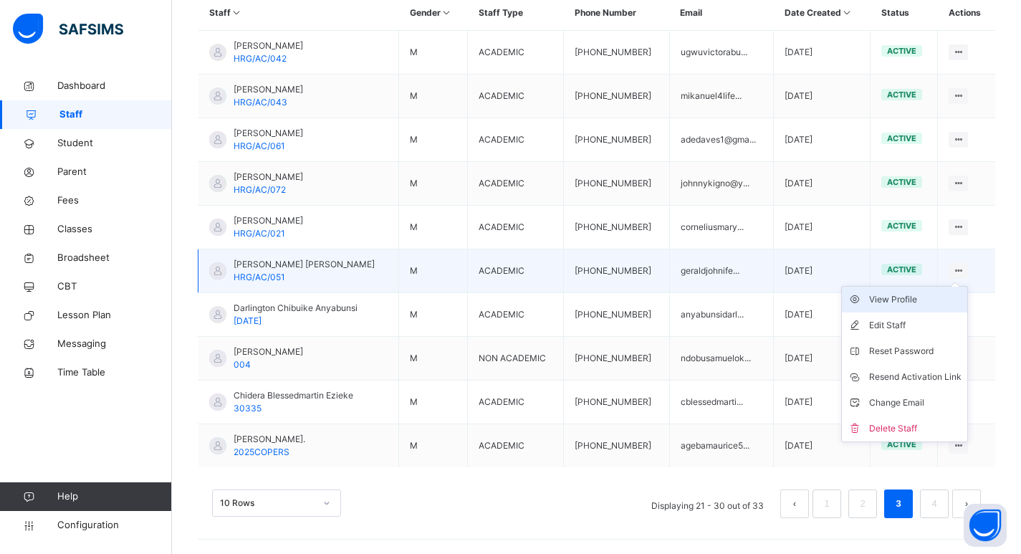
click at [904, 305] on div "View Profile" at bounding box center [915, 299] width 92 height 14
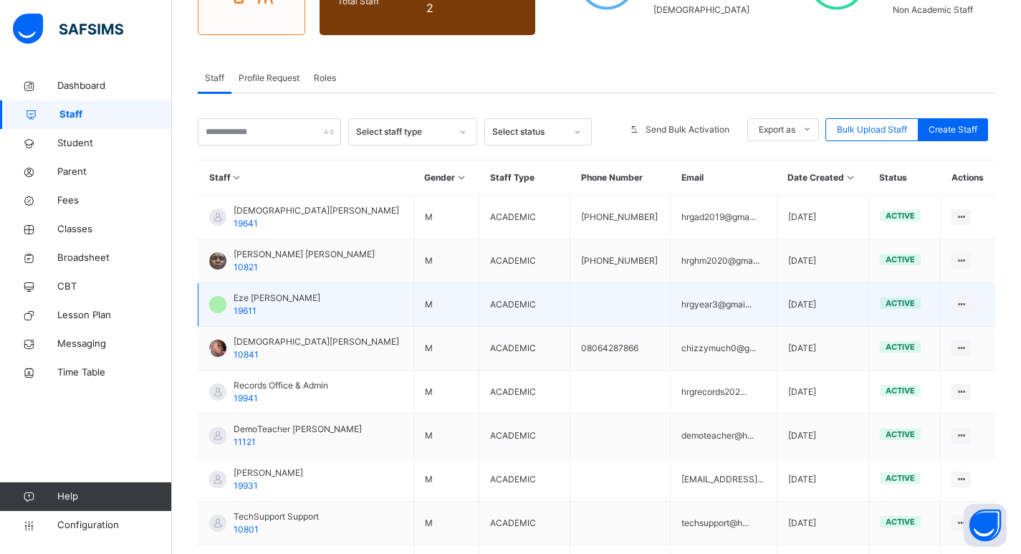
scroll to position [219, 0]
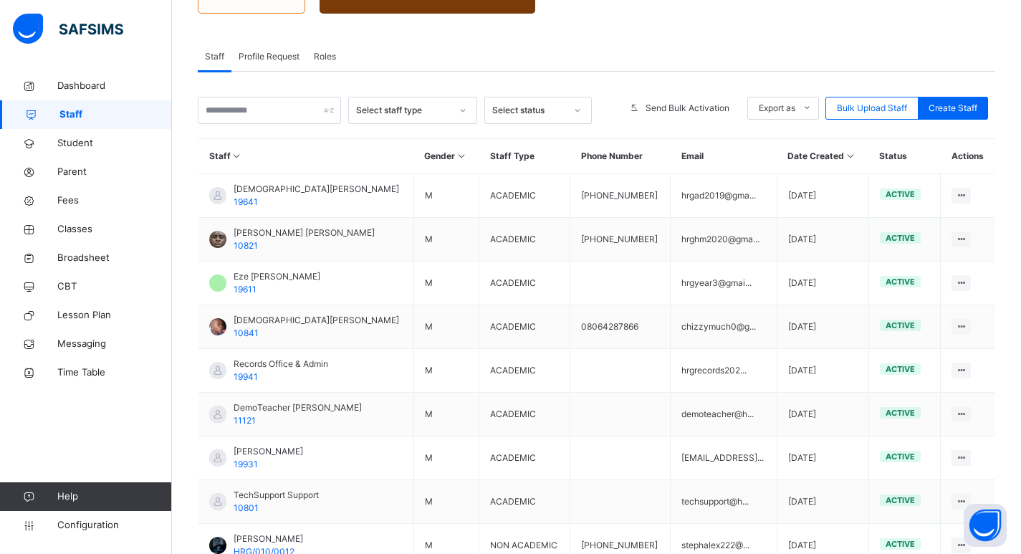
click at [578, 109] on icon at bounding box center [577, 110] width 9 height 14
click at [531, 161] on div "Inactive" at bounding box center [538, 167] width 106 height 24
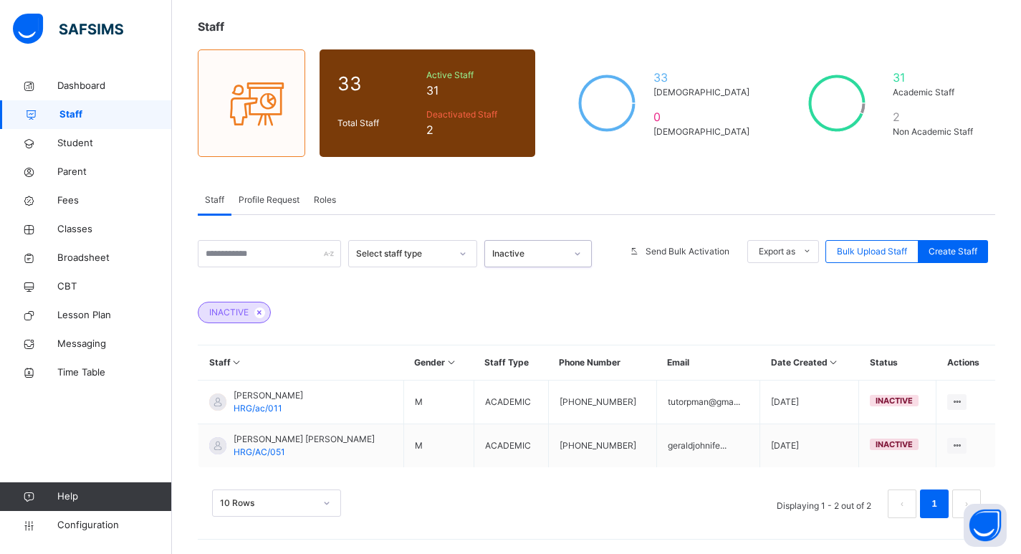
scroll to position [75, 0]
click at [577, 254] on icon at bounding box center [577, 253] width 5 height 3
click at [514, 325] on div "All" at bounding box center [538, 335] width 106 height 24
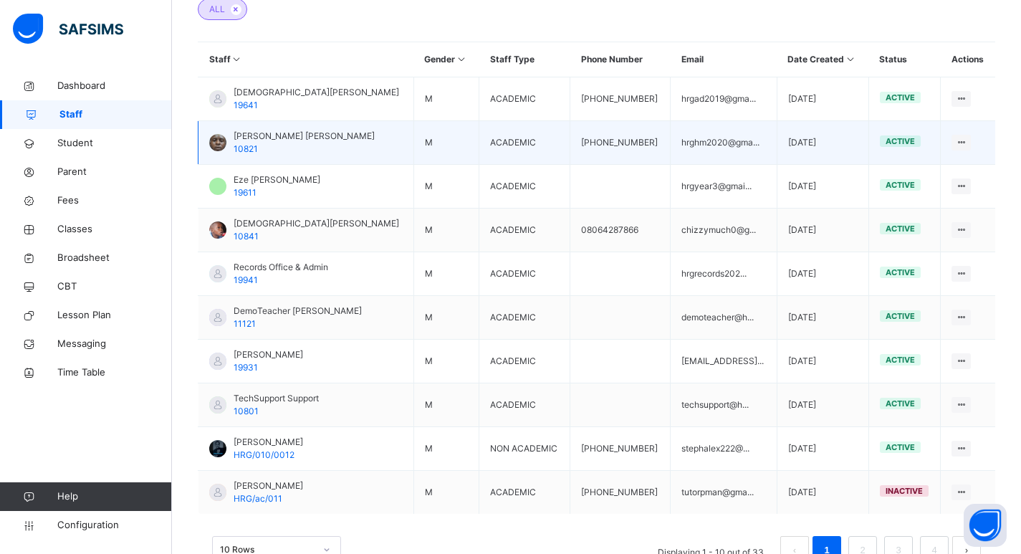
scroll to position [425, 0]
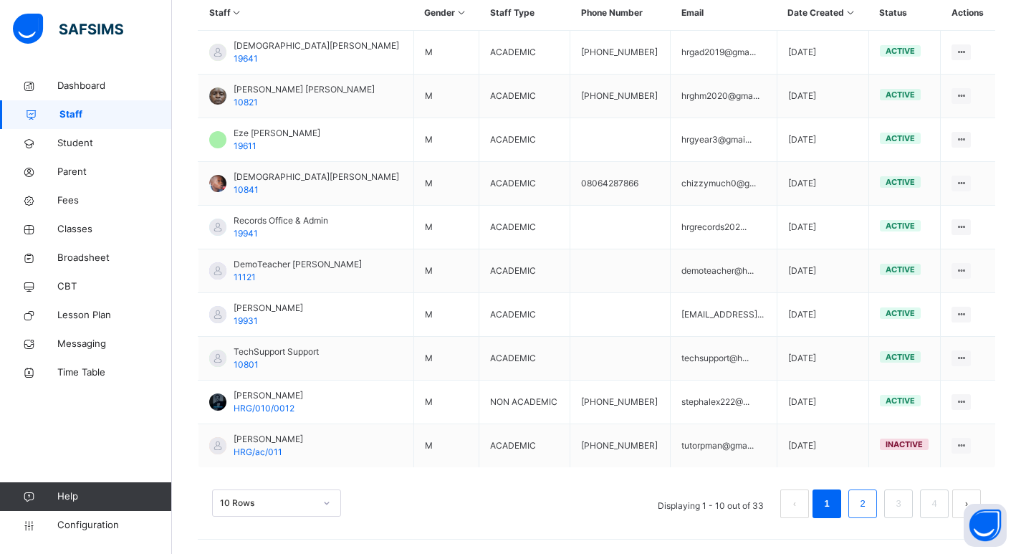
click at [869, 502] on link "2" at bounding box center [863, 504] width 14 height 19
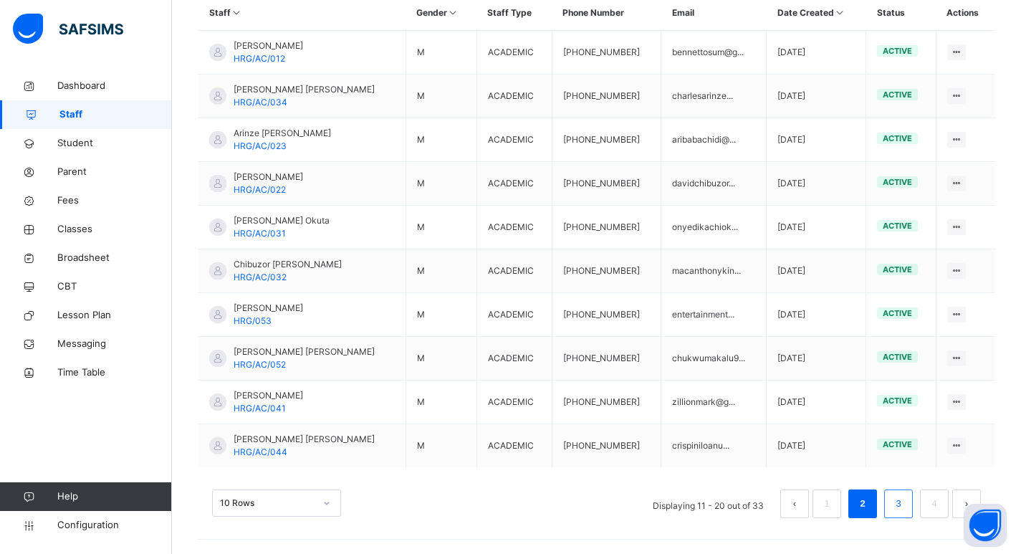
click at [905, 505] on link "3" at bounding box center [899, 504] width 14 height 19
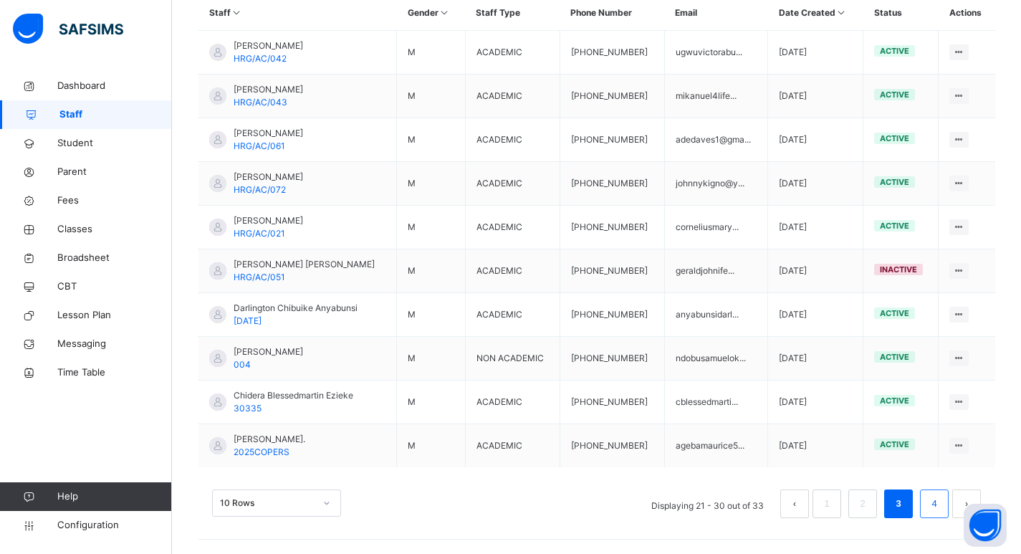
click at [941, 507] on link "4" at bounding box center [934, 504] width 14 height 19
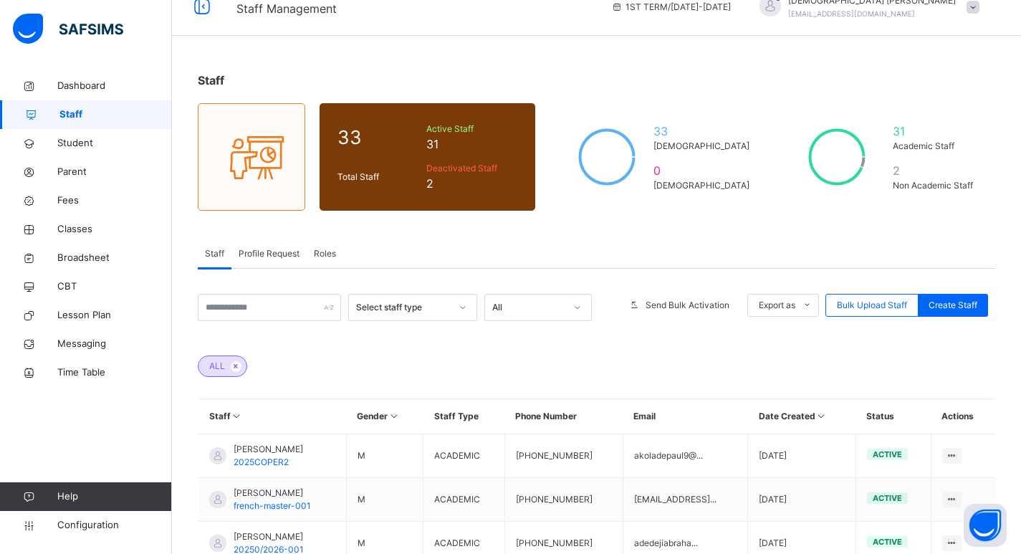
scroll to position [0, 0]
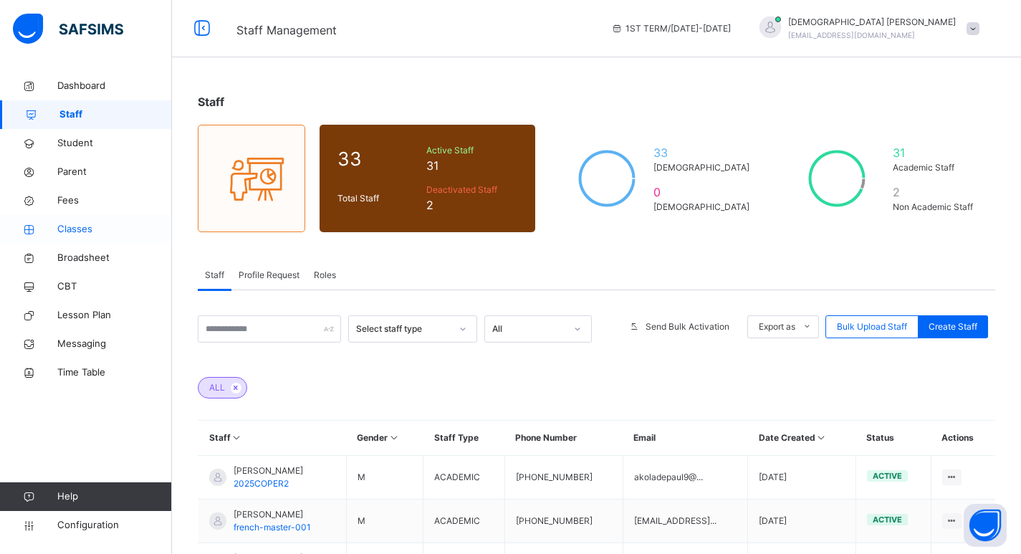
click at [70, 228] on span "Classes" at bounding box center [114, 229] width 115 height 14
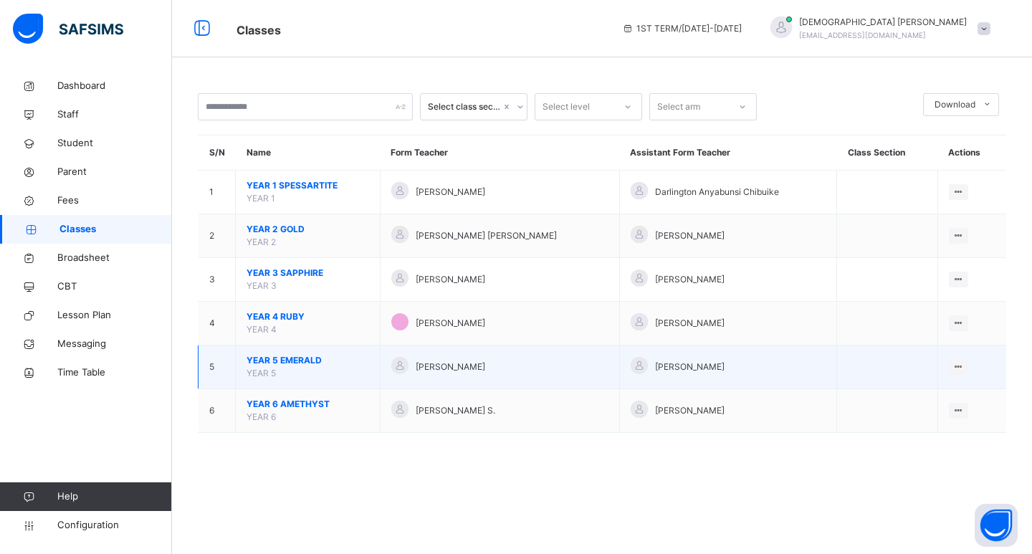
click at [314, 364] on span "YEAR 5 EMERALD" at bounding box center [308, 360] width 123 height 13
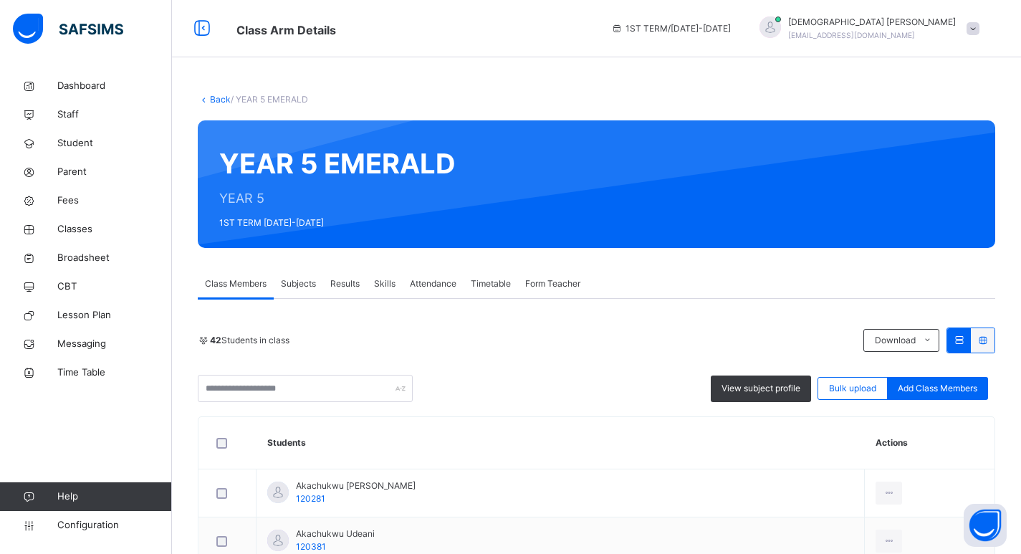
click at [302, 289] on span "Subjects" at bounding box center [298, 283] width 35 height 13
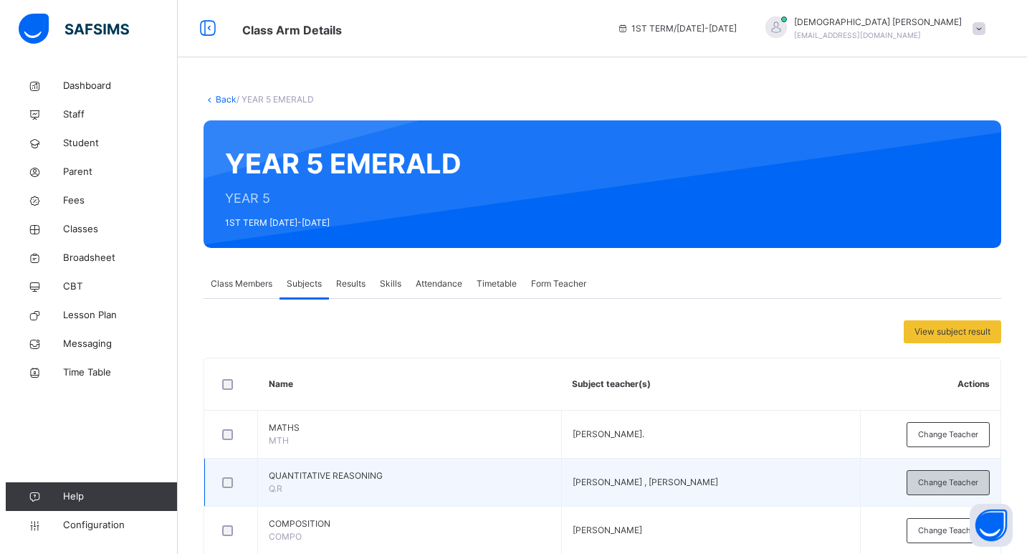
scroll to position [215, 0]
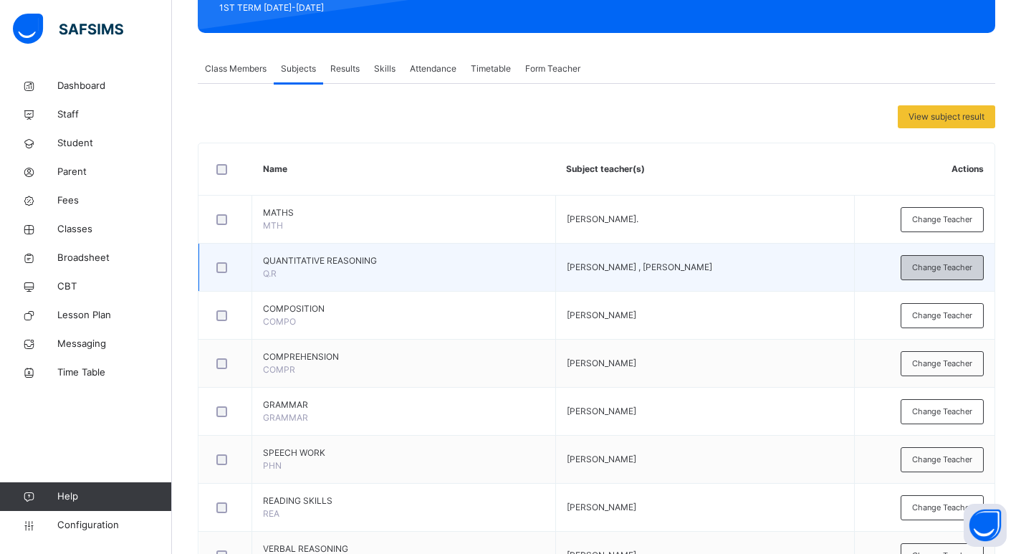
click at [950, 270] on span "Change Teacher" at bounding box center [942, 268] width 60 height 12
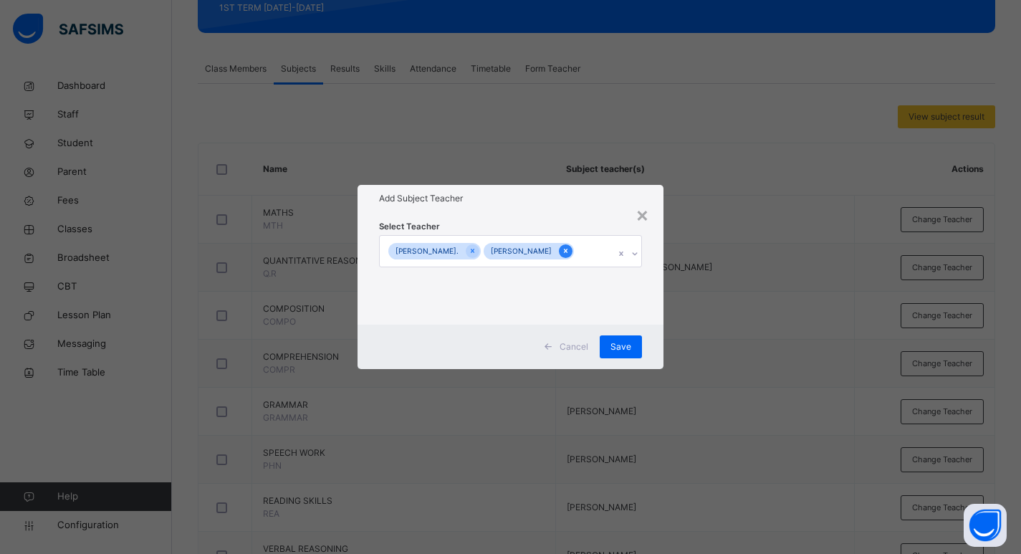
click at [562, 249] on icon at bounding box center [566, 251] width 8 height 10
click at [626, 345] on span "Save" at bounding box center [628, 346] width 21 height 13
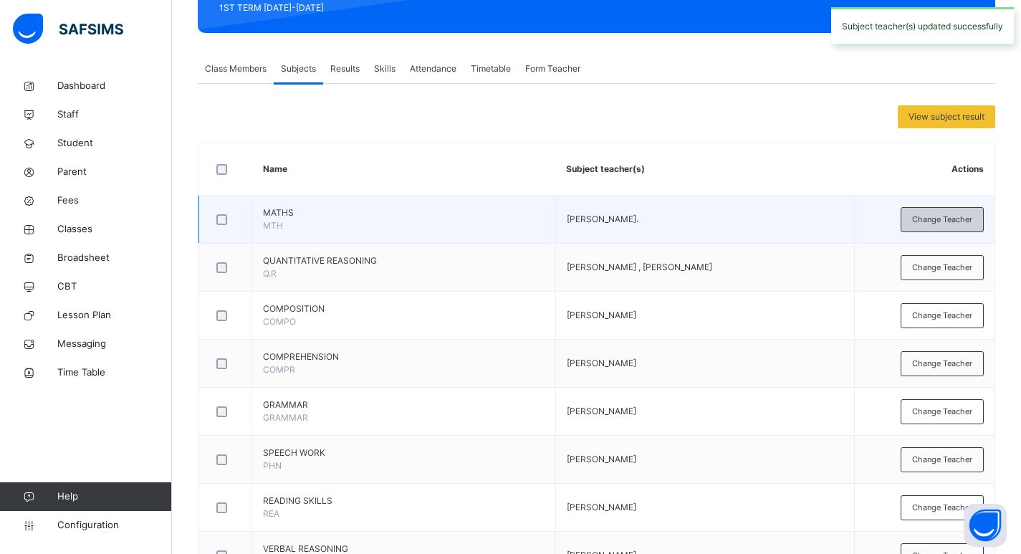
click at [952, 216] on span "Change Teacher" at bounding box center [942, 220] width 60 height 12
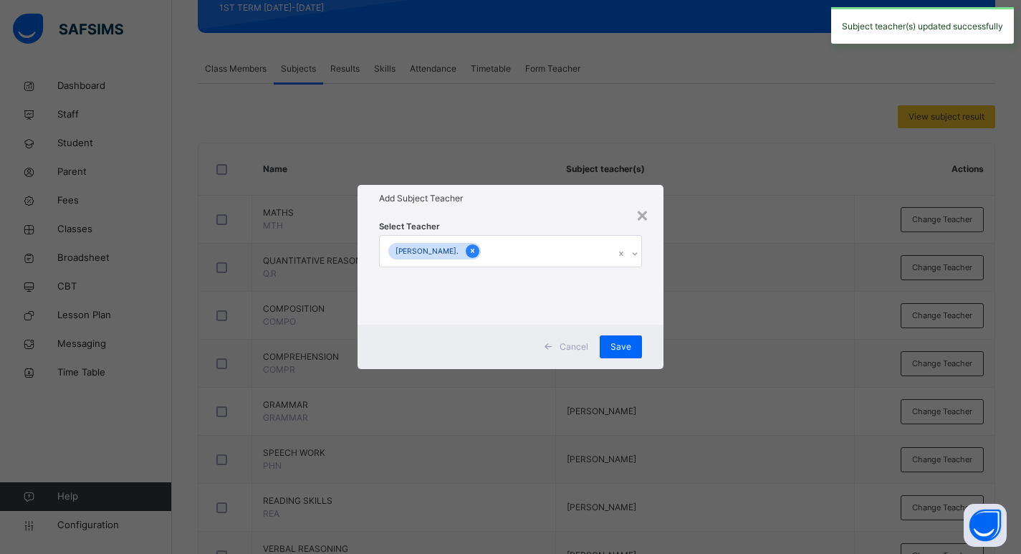
click at [471, 252] on icon at bounding box center [473, 251] width 4 height 4
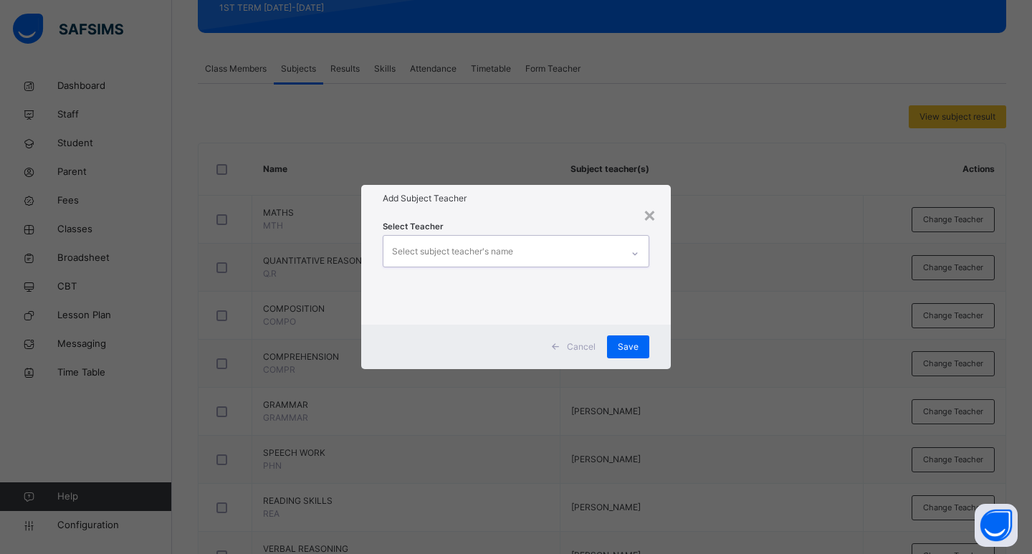
click at [629, 251] on div at bounding box center [635, 253] width 24 height 23
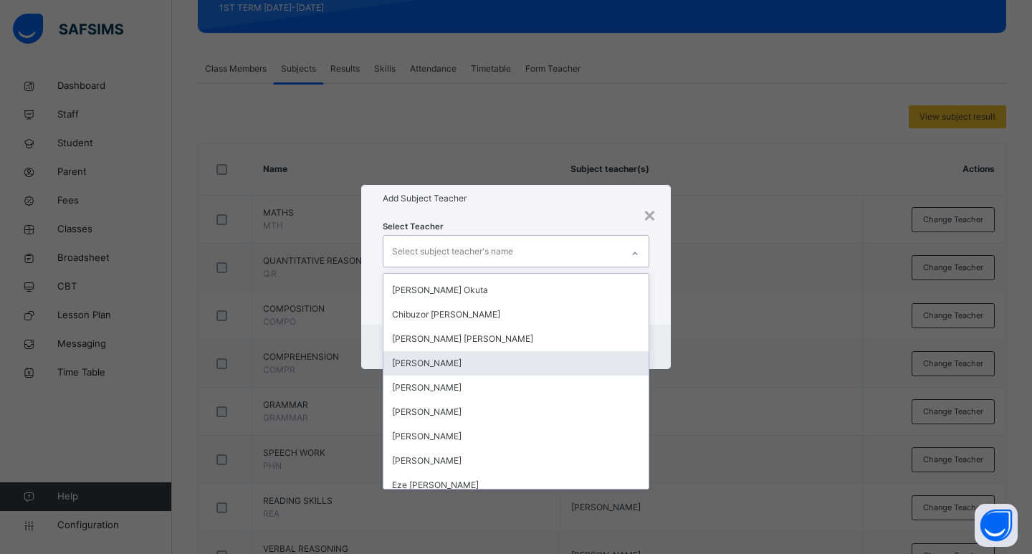
click at [436, 358] on div "[PERSON_NAME]" at bounding box center [515, 363] width 265 height 24
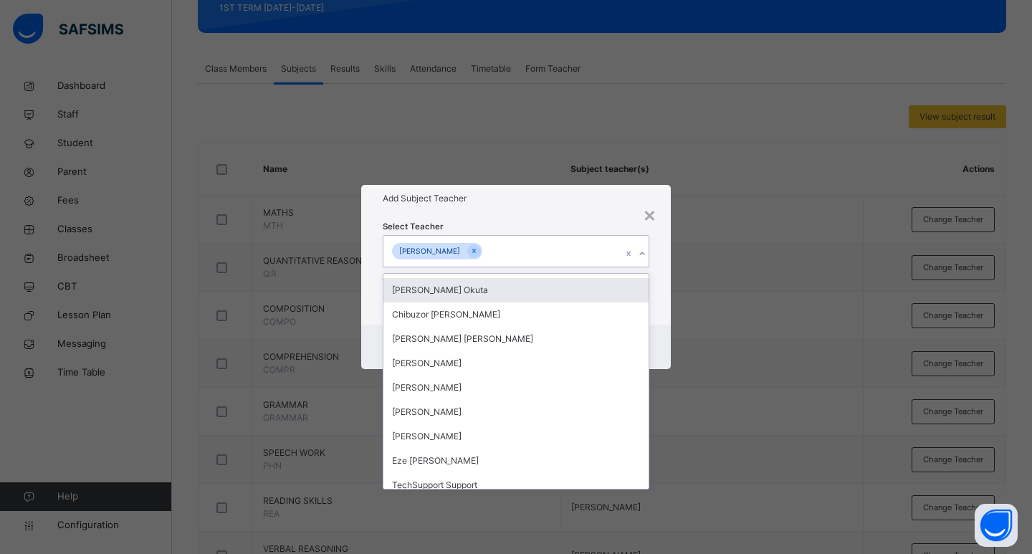
click at [667, 274] on div "Select Teacher option [PERSON_NAME], selected. option [PERSON_NAME] Okuta focus…" at bounding box center [516, 268] width 310 height 112
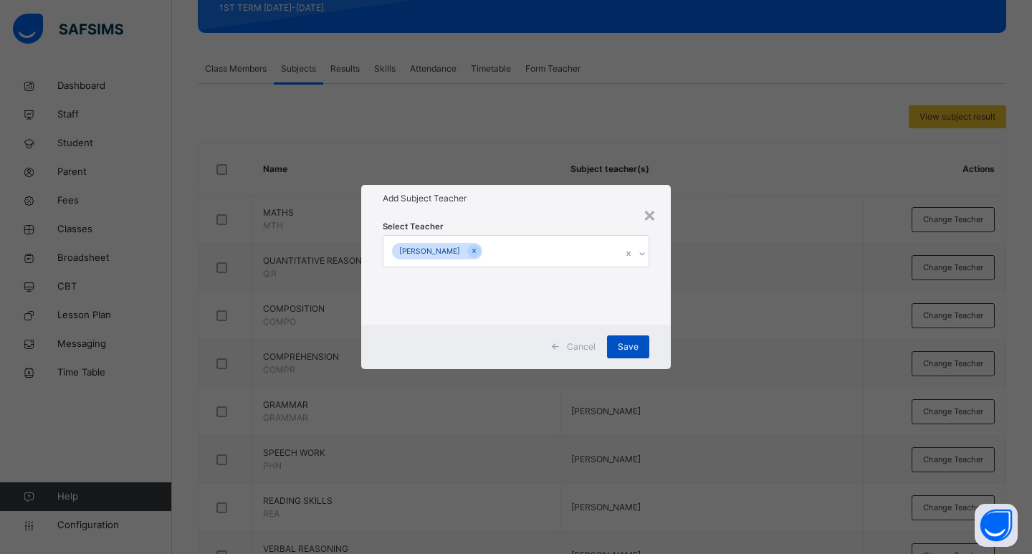
click at [621, 338] on div "Save" at bounding box center [628, 346] width 42 height 23
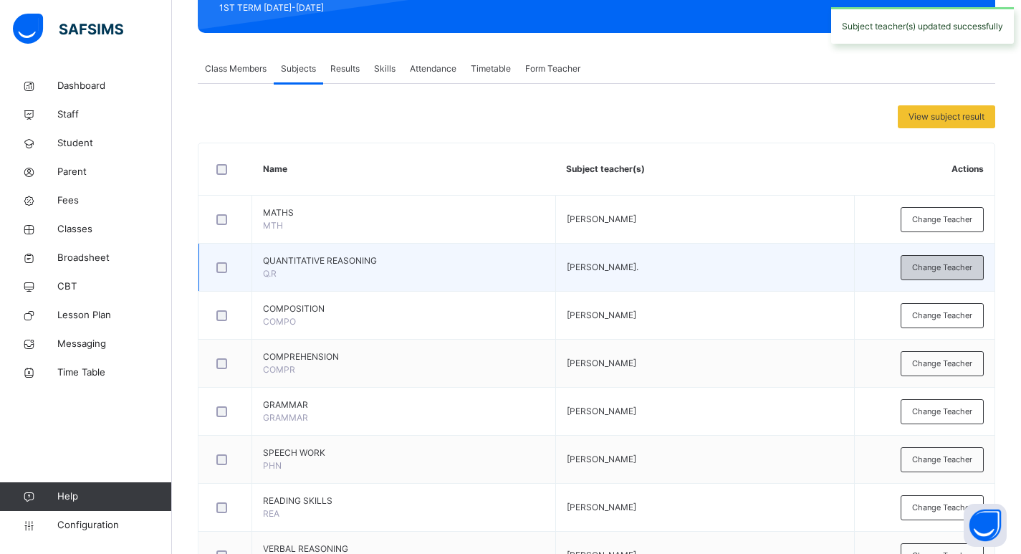
click at [954, 272] on span "Change Teacher" at bounding box center [942, 268] width 60 height 12
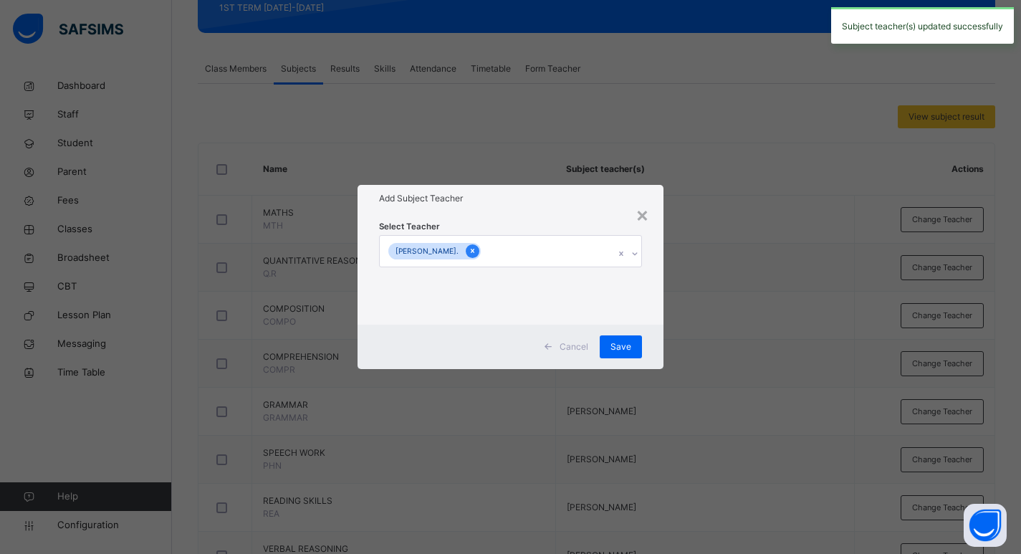
click at [469, 255] on icon at bounding box center [473, 251] width 8 height 10
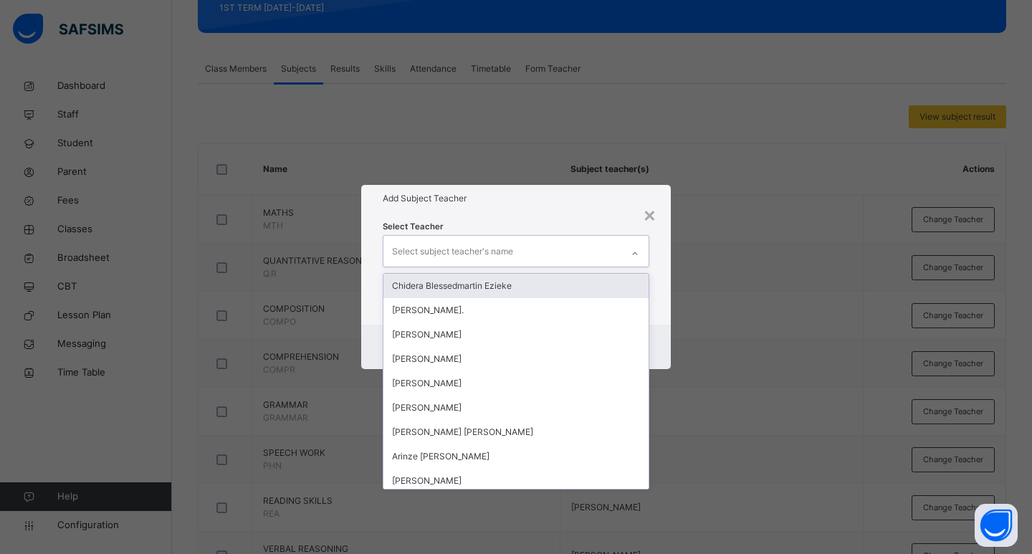
click at [631, 251] on icon at bounding box center [635, 254] width 9 height 14
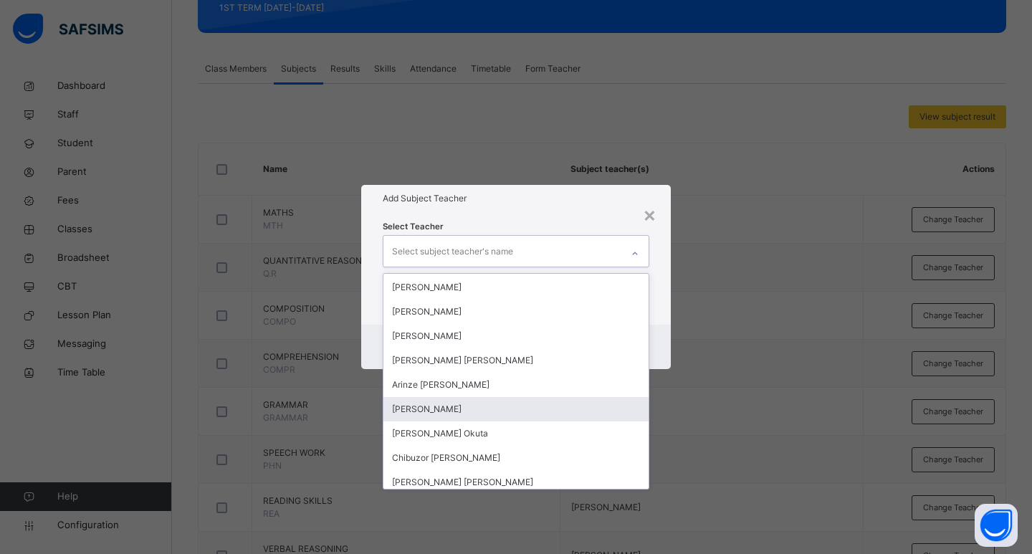
scroll to position [143, 0]
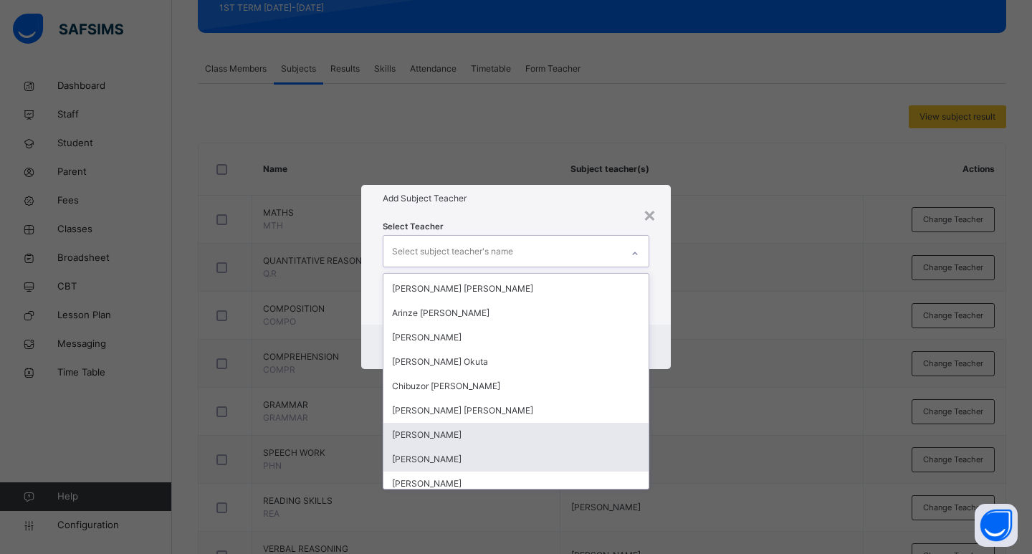
click at [446, 426] on div "[PERSON_NAME]" at bounding box center [515, 435] width 265 height 24
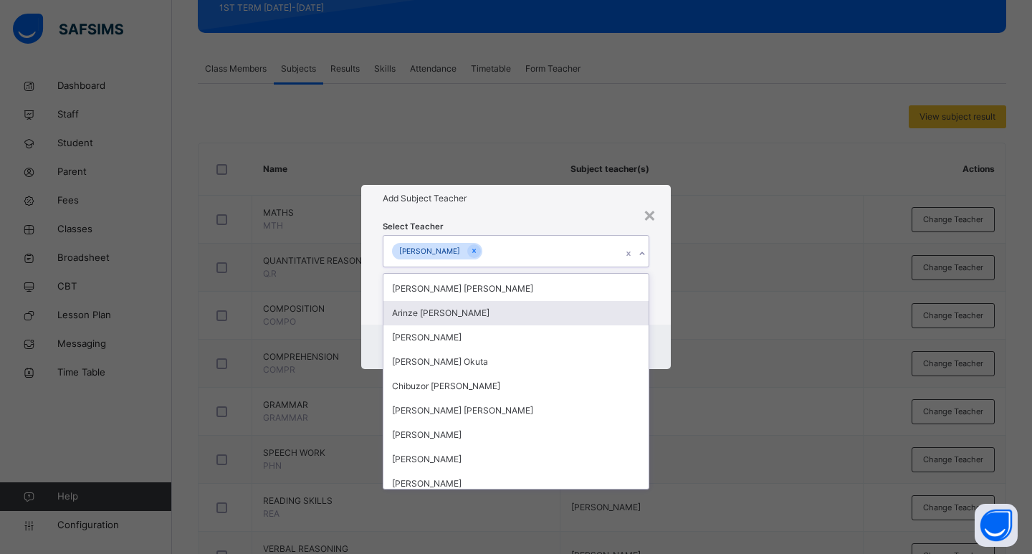
click at [662, 299] on div "Select Teacher option [PERSON_NAME], selected. option [PERSON_NAME] focused, 8 …" at bounding box center [516, 268] width 310 height 112
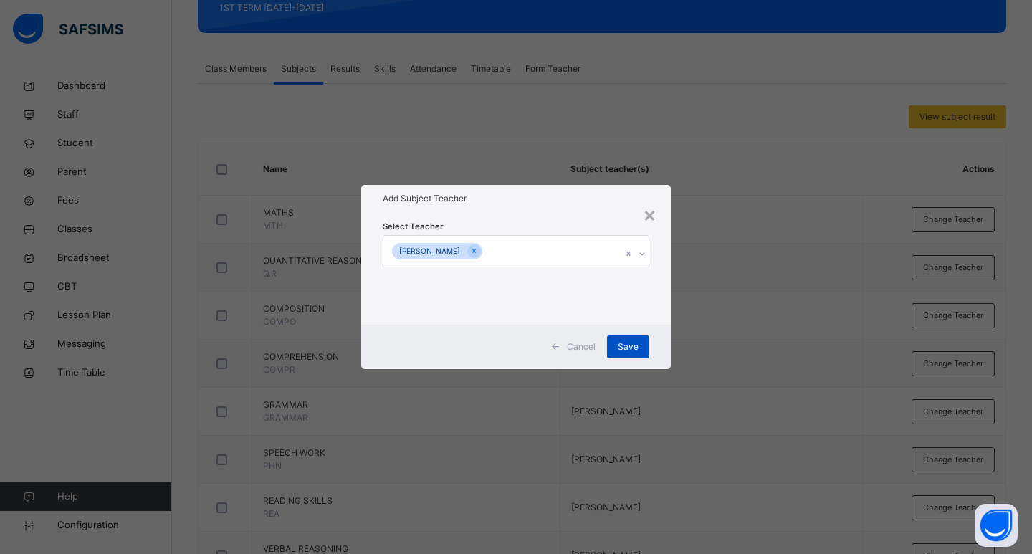
click at [628, 345] on span "Save" at bounding box center [628, 346] width 21 height 13
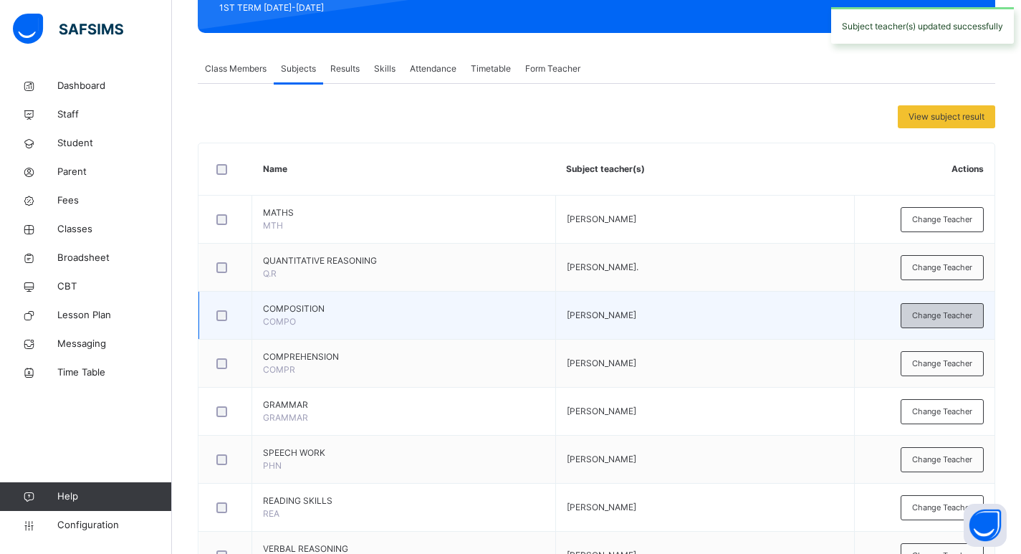
click at [945, 314] on span "Change Teacher" at bounding box center [942, 316] width 60 height 12
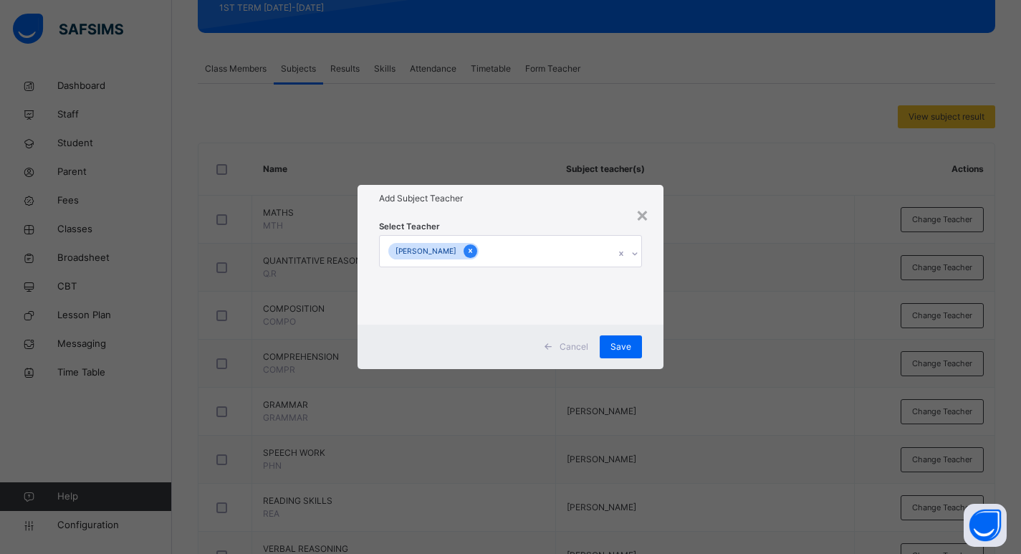
click at [469, 249] on icon at bounding box center [471, 251] width 4 height 4
click at [636, 253] on icon at bounding box center [635, 254] width 9 height 14
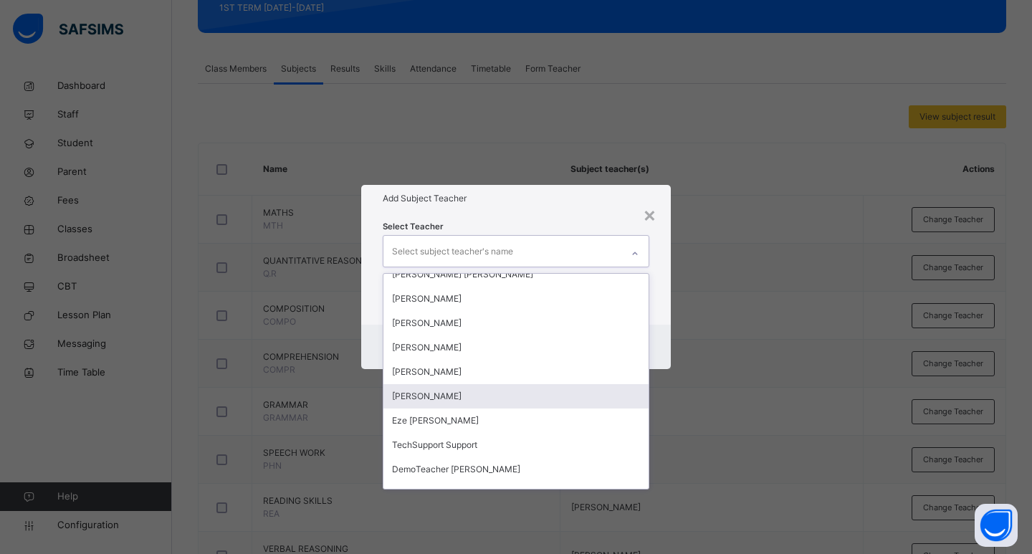
scroll to position [208, 0]
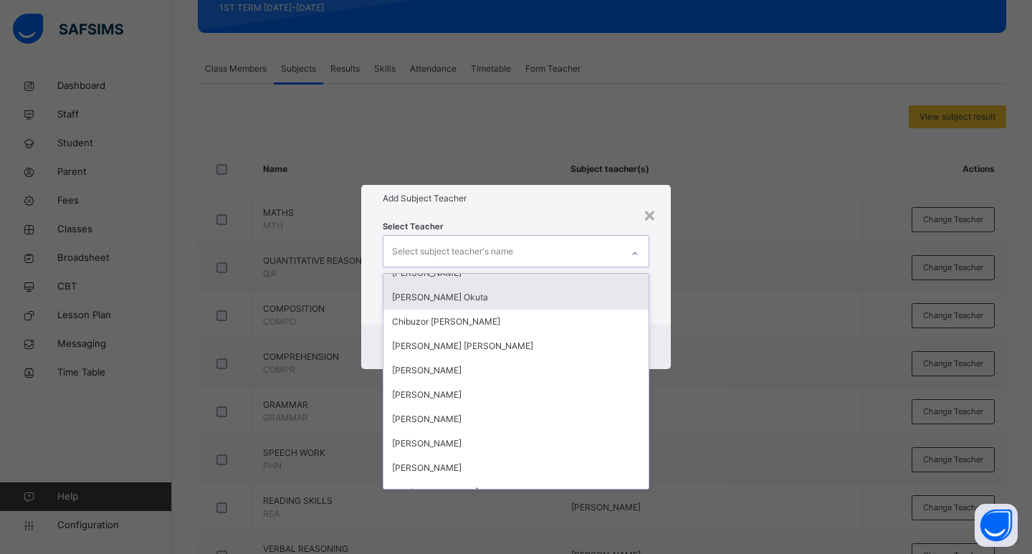
click at [457, 299] on div "[PERSON_NAME] Okuta" at bounding box center [515, 297] width 265 height 24
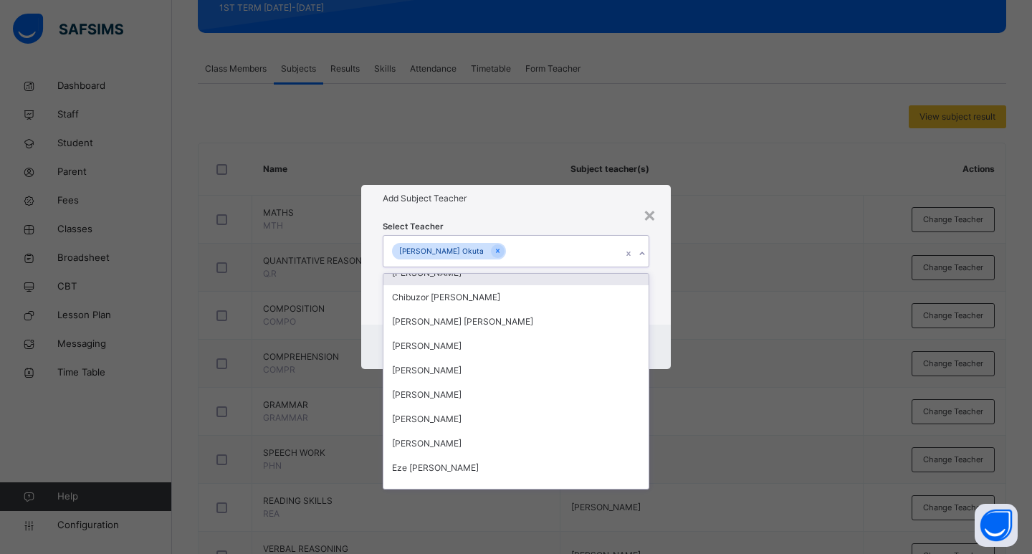
click at [650, 306] on div "Select Teacher option [PERSON_NAME] Okuta, selected. option [PERSON_NAME] focus…" at bounding box center [516, 268] width 310 height 112
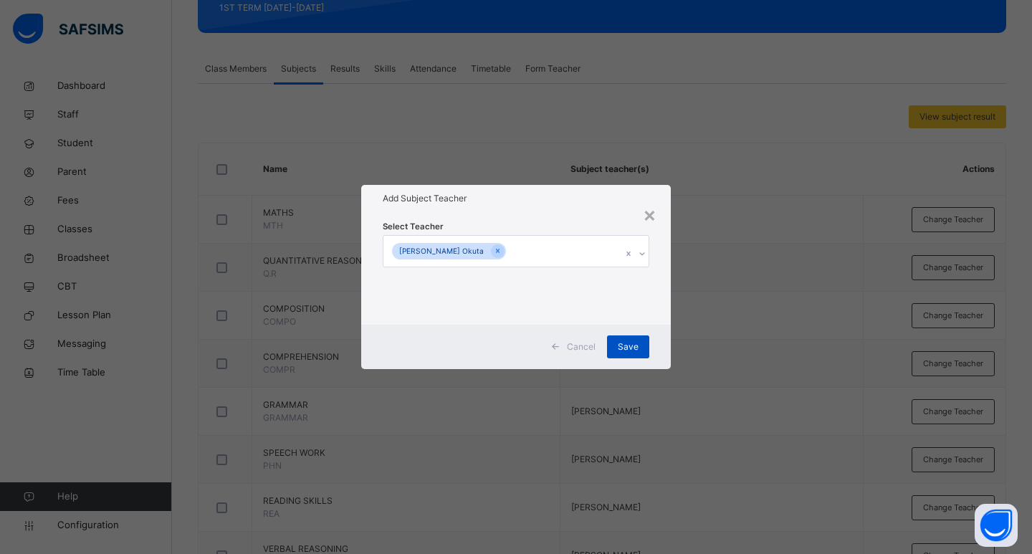
click at [631, 348] on span "Save" at bounding box center [628, 346] width 21 height 13
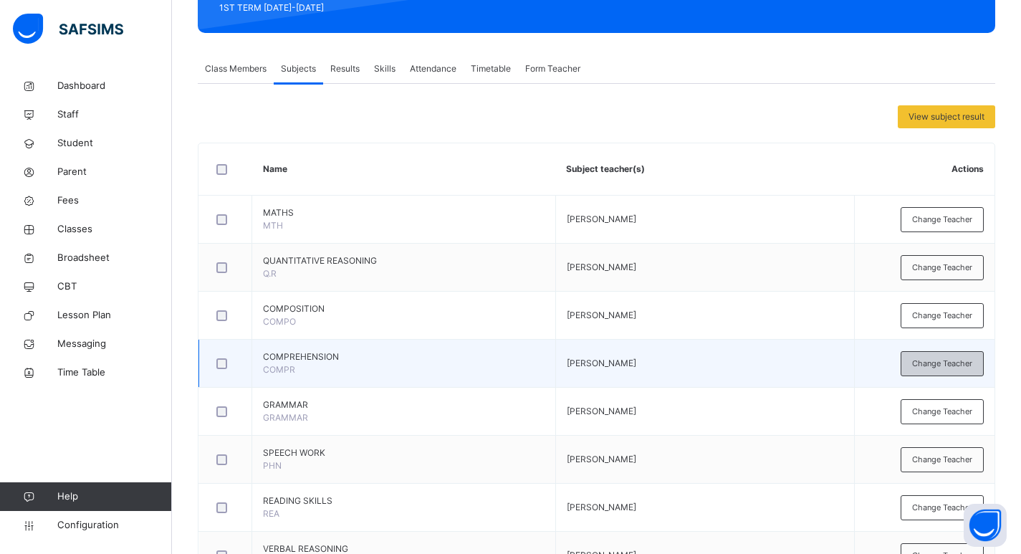
click at [959, 356] on div "Change Teacher" at bounding box center [942, 363] width 83 height 25
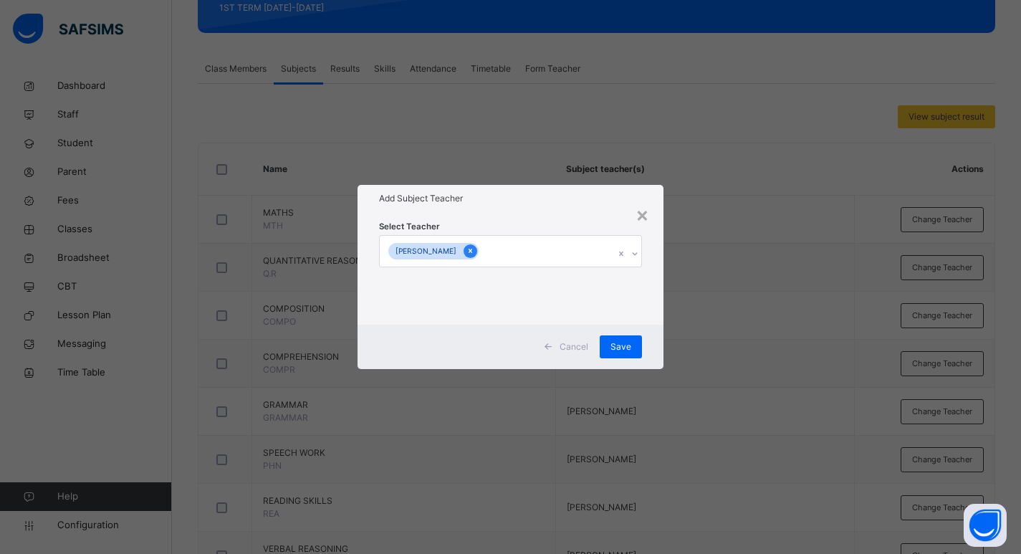
click at [467, 252] on icon at bounding box center [471, 251] width 8 height 10
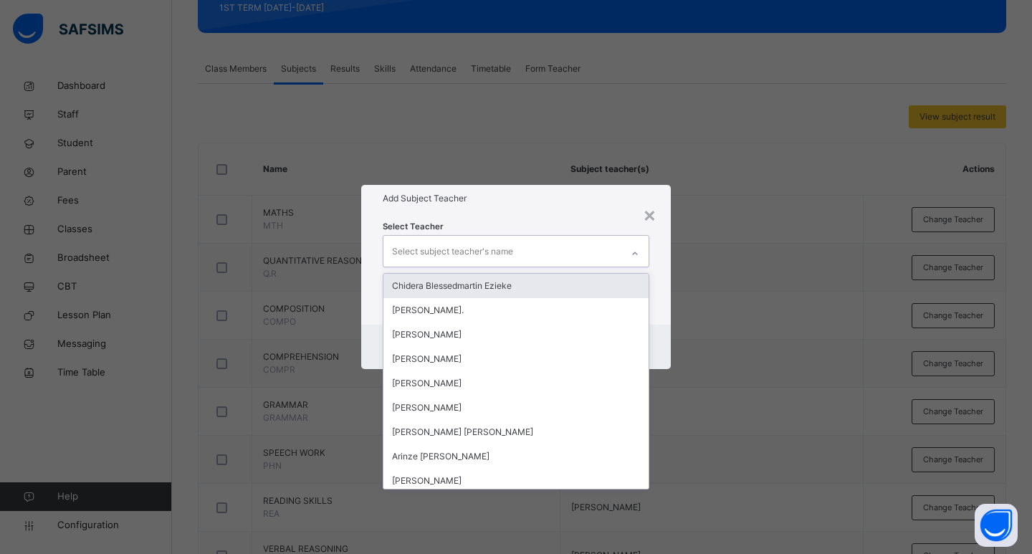
click at [638, 254] on icon at bounding box center [635, 254] width 9 height 14
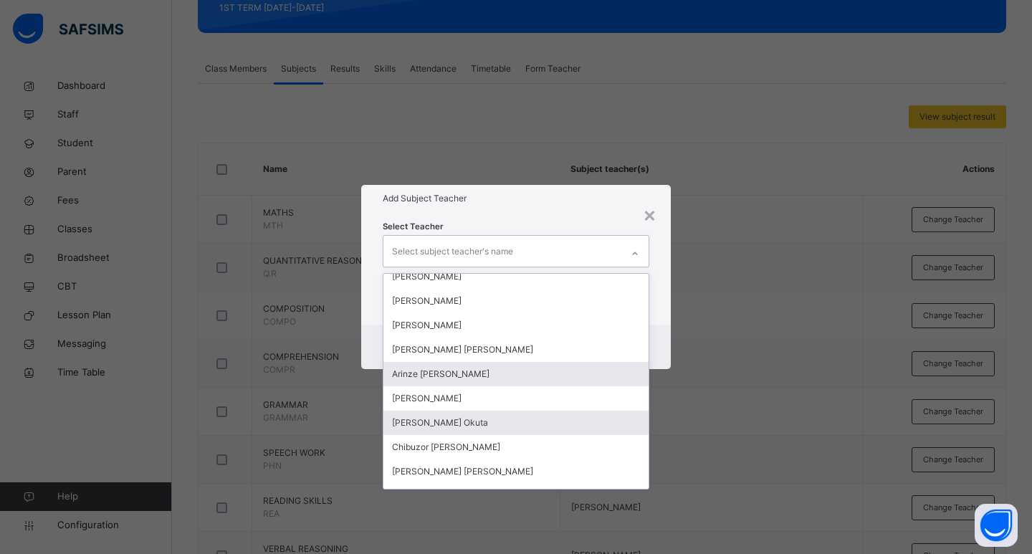
scroll to position [143, 0]
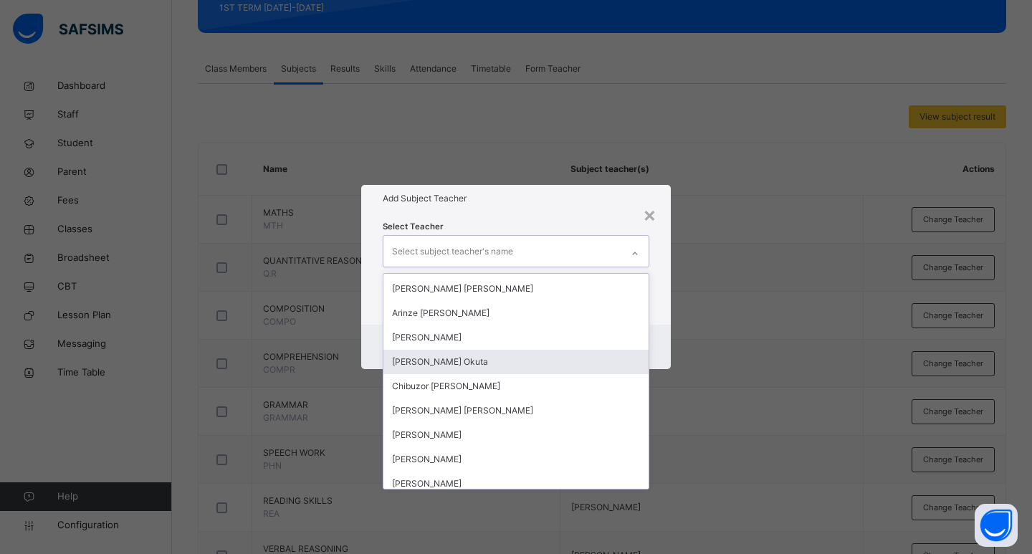
click at [467, 356] on div "[PERSON_NAME] Okuta" at bounding box center [515, 362] width 265 height 24
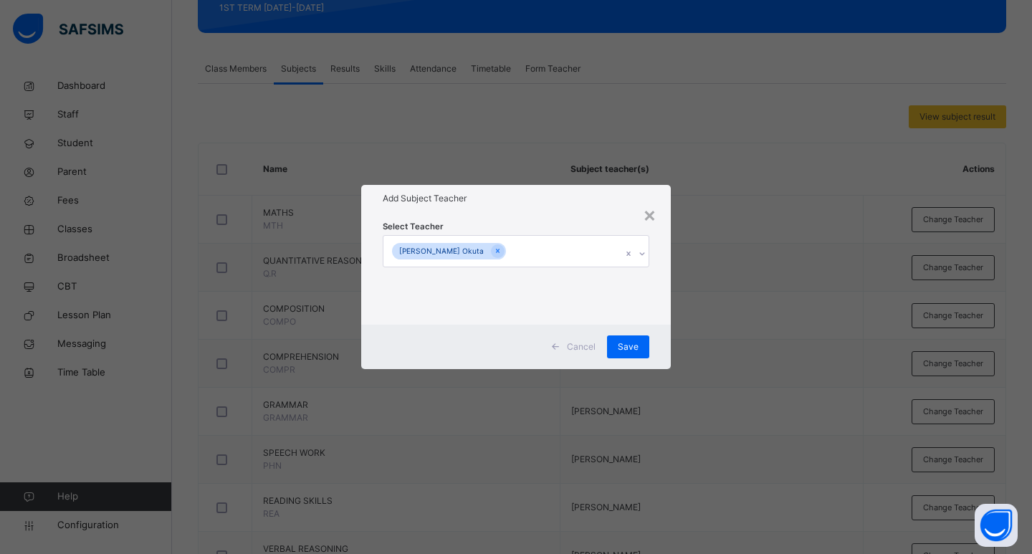
click at [653, 287] on div "Select Teacher [PERSON_NAME] Okuta" at bounding box center [516, 268] width 310 height 112
click at [624, 355] on div "Save" at bounding box center [628, 346] width 42 height 23
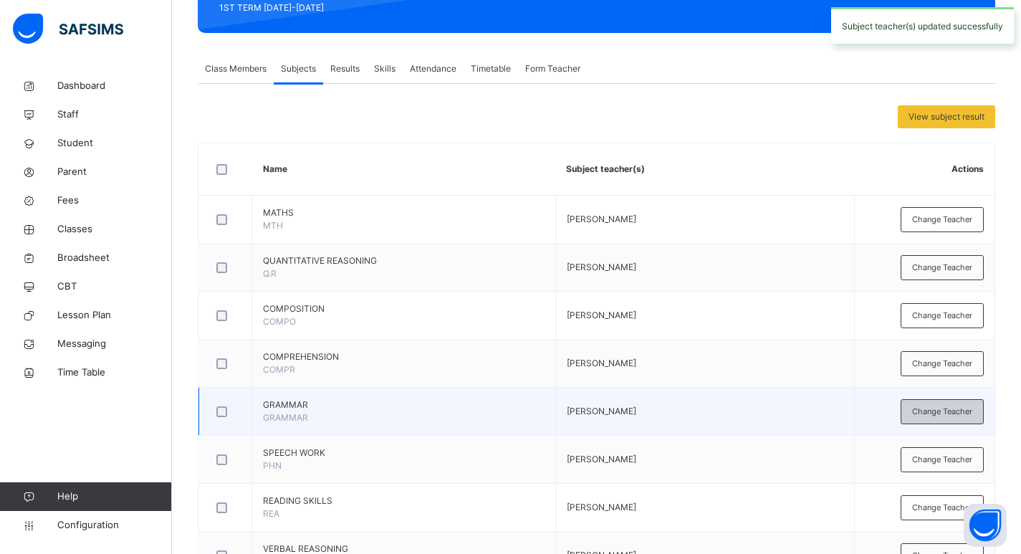
click at [935, 414] on span "Change Teacher" at bounding box center [942, 412] width 60 height 12
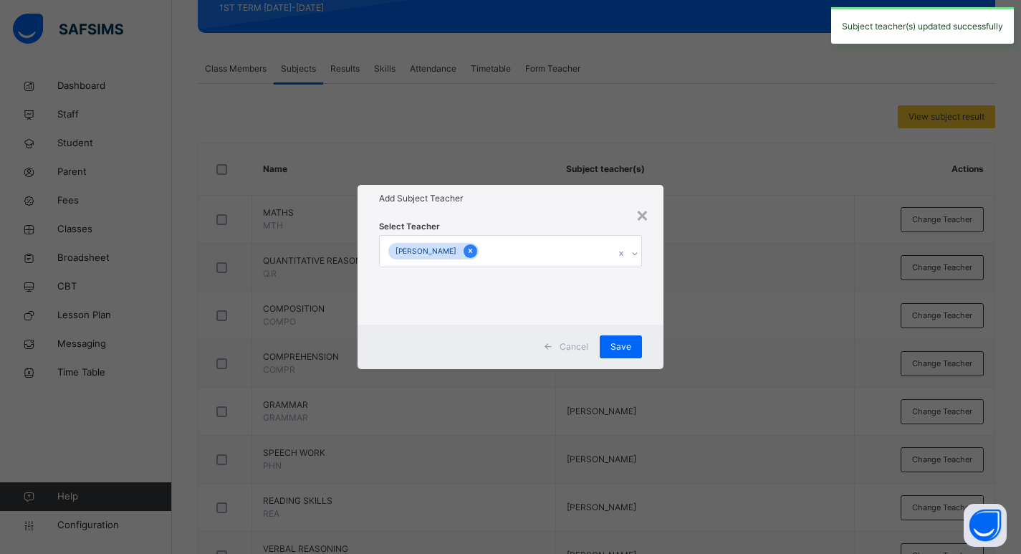
click at [467, 251] on icon at bounding box center [471, 251] width 8 height 10
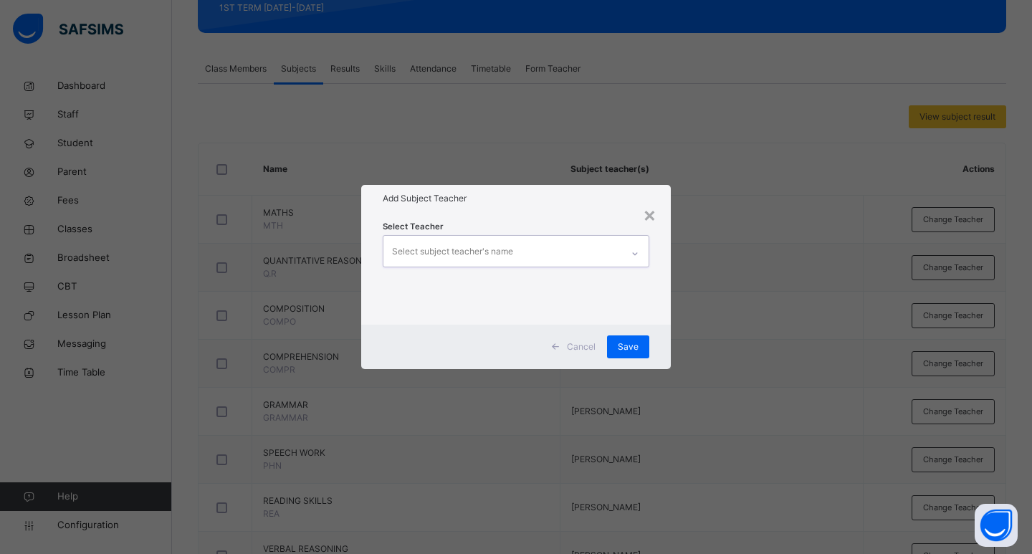
click at [448, 251] on div "Select subject teacher's name" at bounding box center [452, 251] width 121 height 27
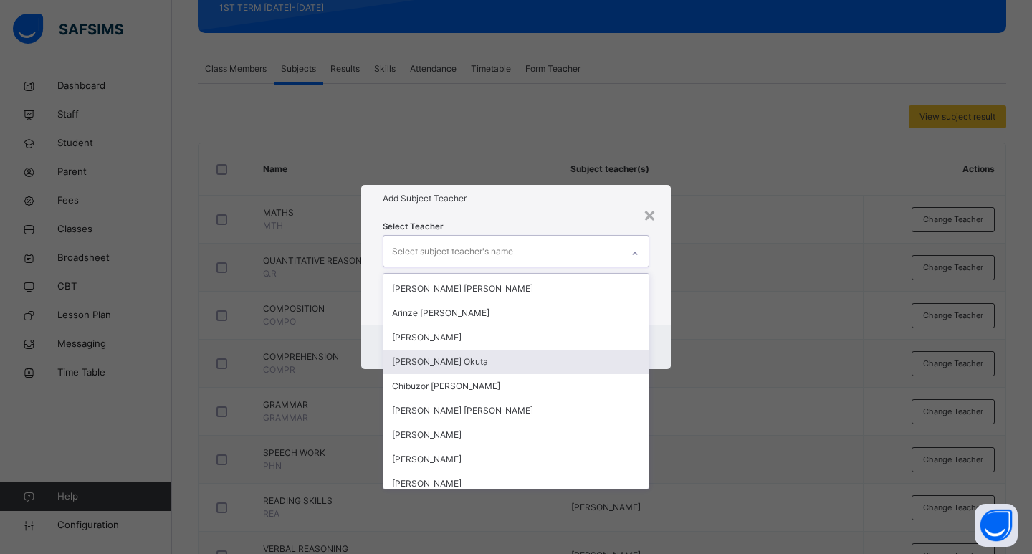
click at [483, 353] on div "[PERSON_NAME] Okuta" at bounding box center [515, 362] width 265 height 24
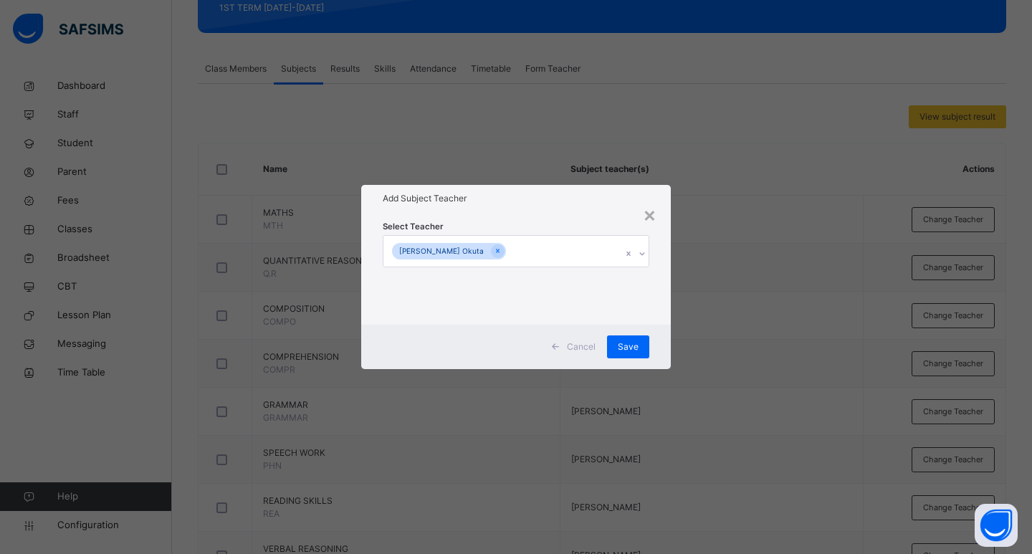
click at [661, 328] on div "Cancel Save" at bounding box center [516, 347] width 310 height 44
click at [621, 347] on span "Save" at bounding box center [628, 346] width 21 height 13
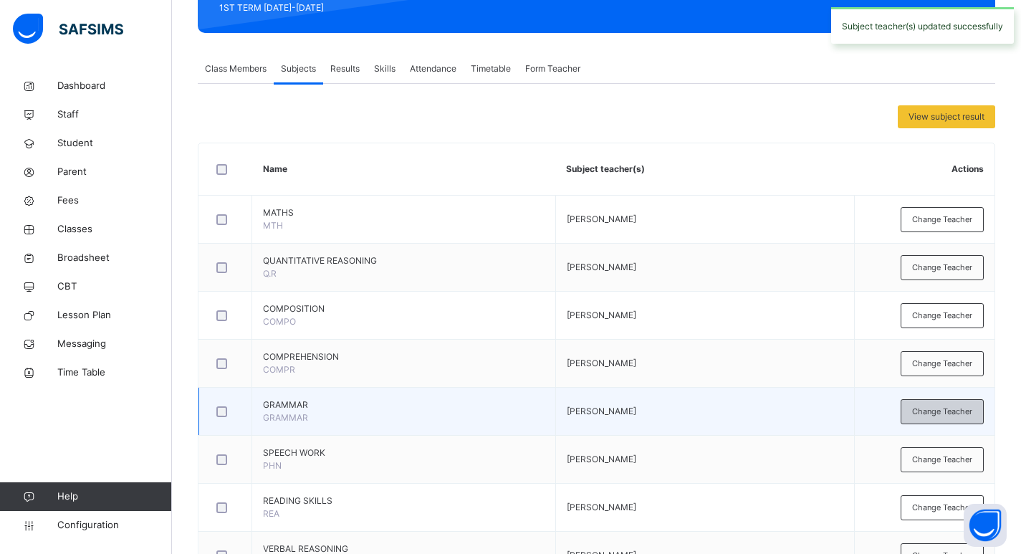
click at [949, 416] on span "Change Teacher" at bounding box center [942, 412] width 60 height 12
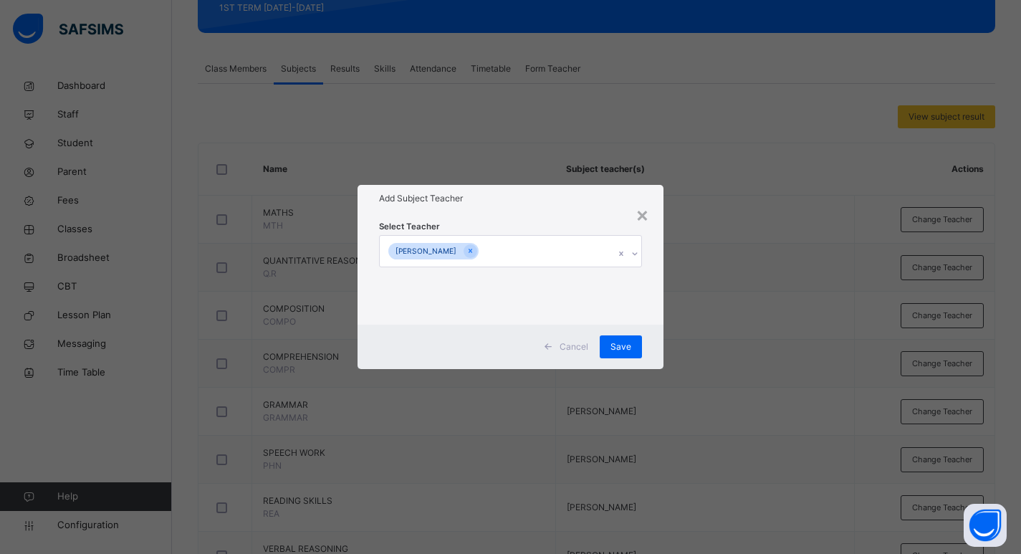
drag, startPoint x: 637, startPoint y: 247, endPoint x: 631, endPoint y: 253, distance: 8.6
click at [637, 247] on icon at bounding box center [635, 254] width 9 height 14
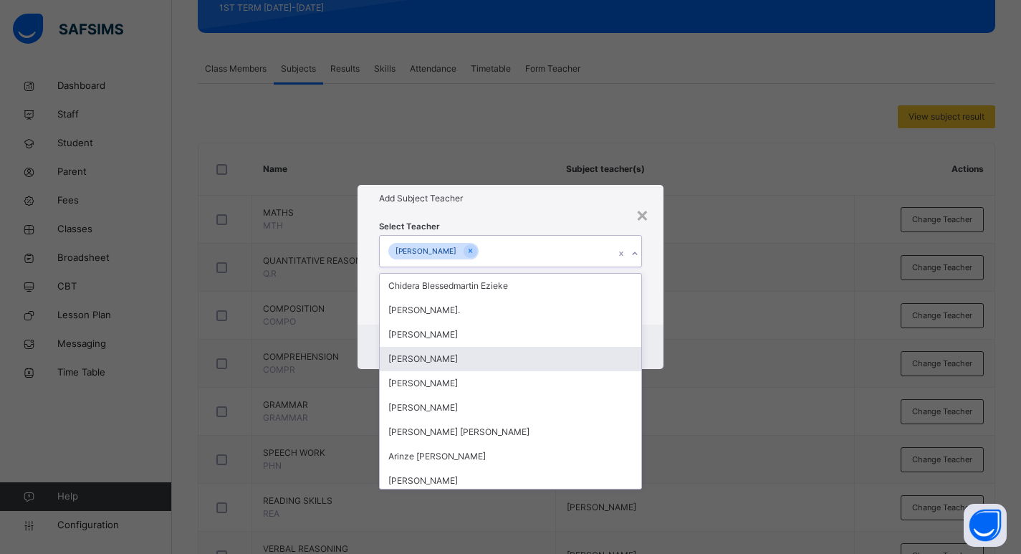
scroll to position [72, 0]
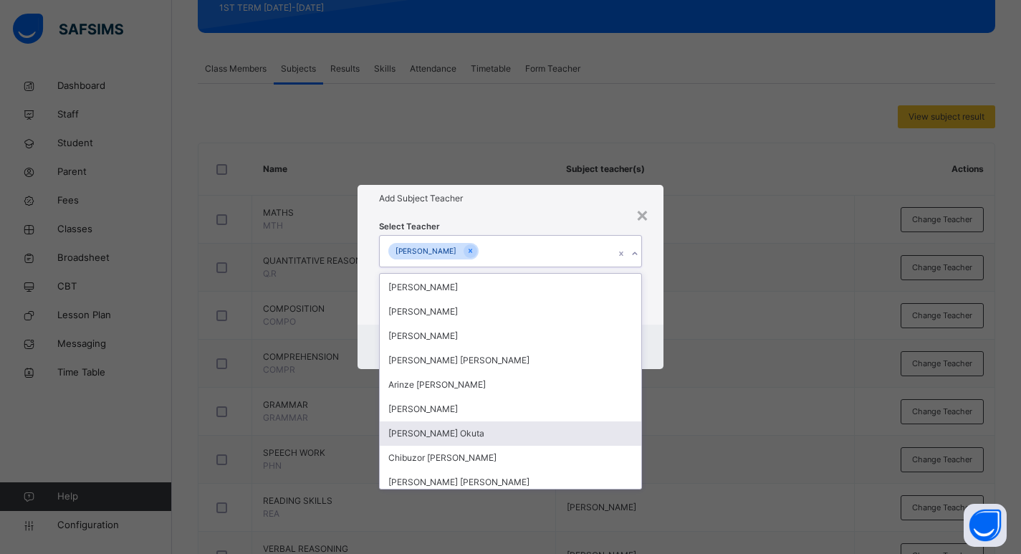
click at [421, 424] on div "[PERSON_NAME] Okuta" at bounding box center [511, 433] width 262 height 24
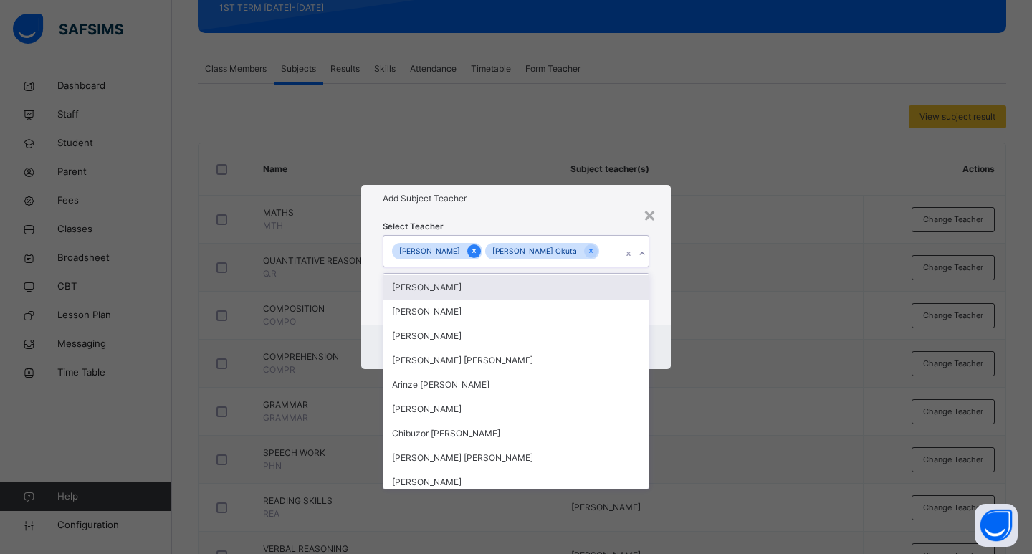
click at [470, 247] on icon at bounding box center [474, 251] width 8 height 10
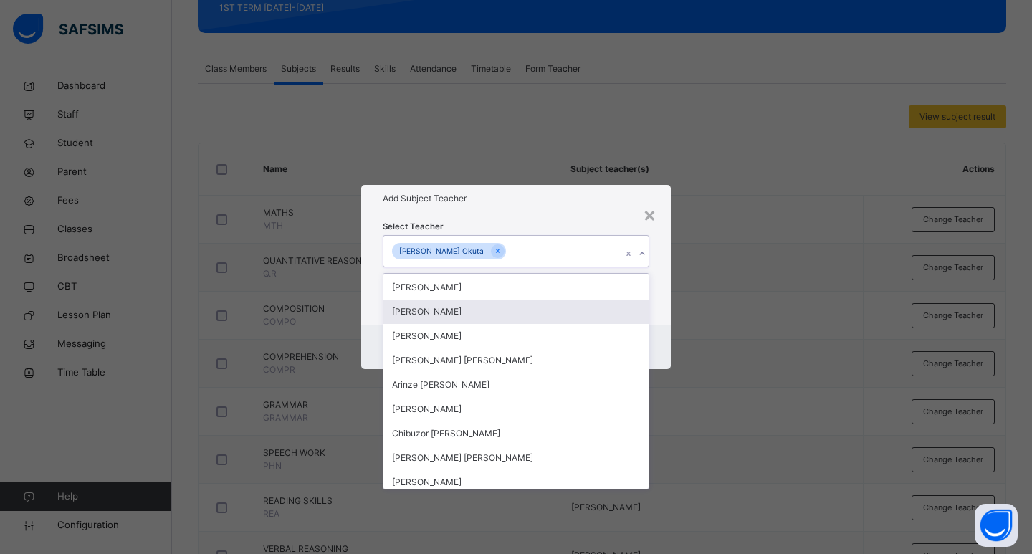
click at [658, 300] on div "Select Teacher option [PERSON_NAME] , deselected. option [PERSON_NAME] focused,…" at bounding box center [516, 268] width 310 height 112
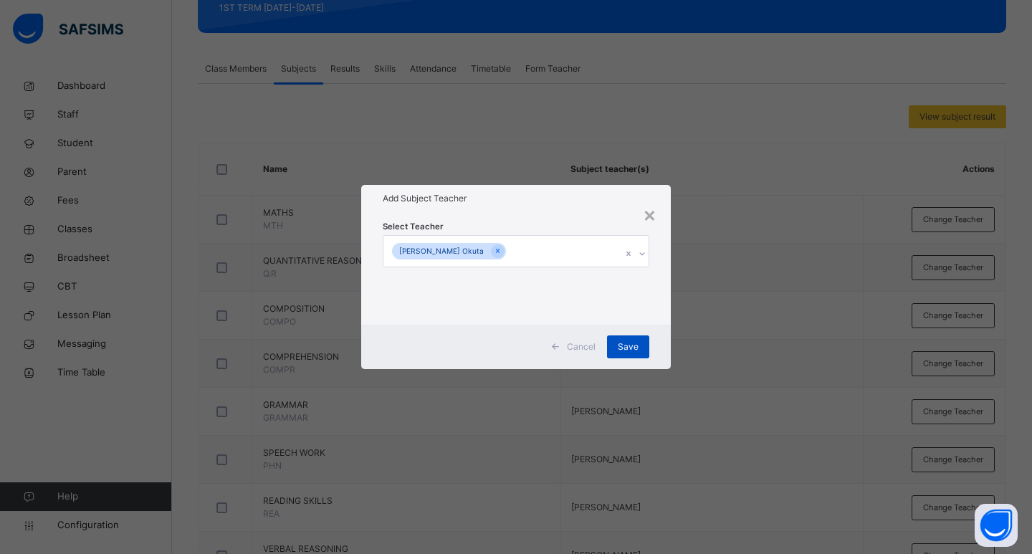
click at [624, 355] on div "Save" at bounding box center [628, 346] width 42 height 23
click at [624, 348] on span "Save" at bounding box center [628, 346] width 21 height 13
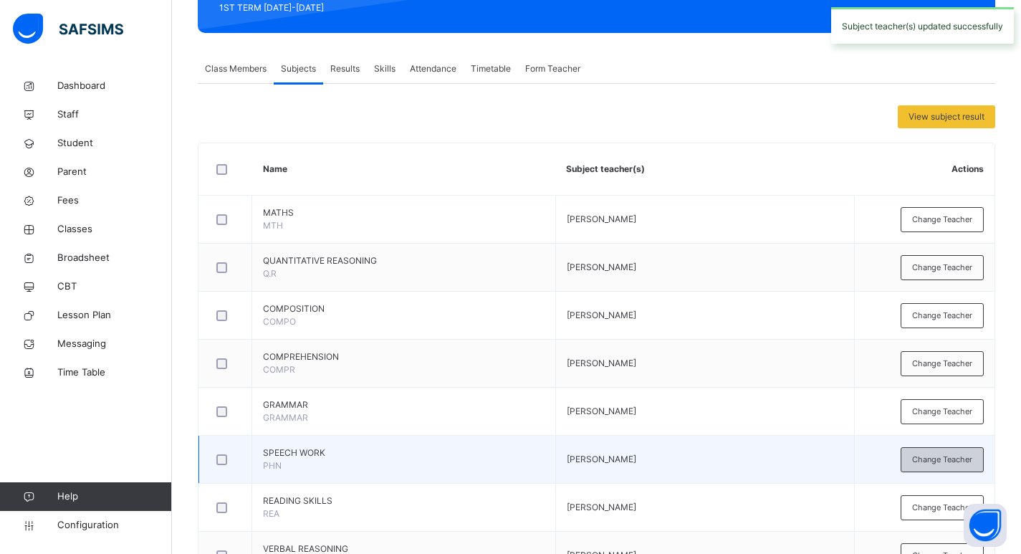
click at [950, 460] on span "Change Teacher" at bounding box center [942, 460] width 60 height 12
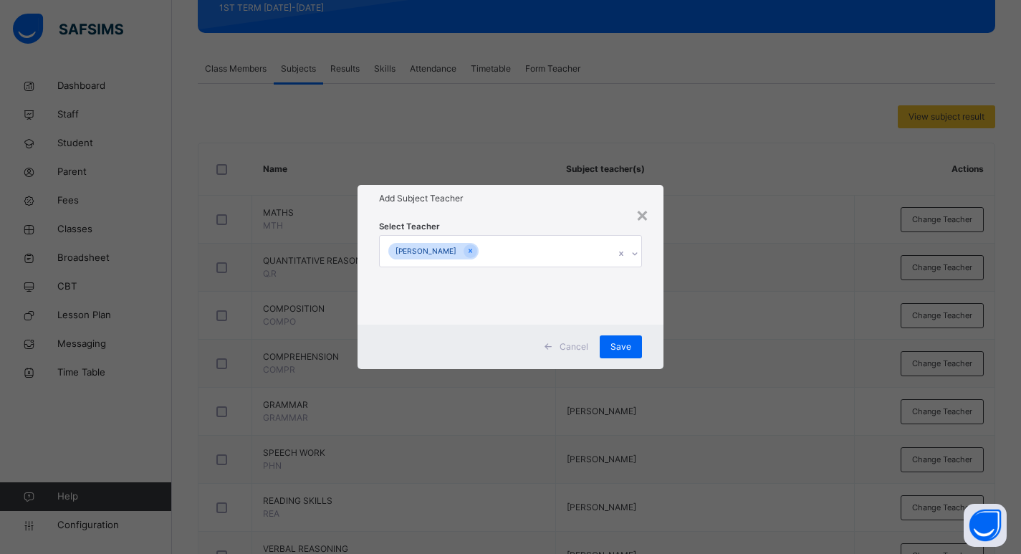
click at [639, 252] on icon at bounding box center [635, 254] width 9 height 14
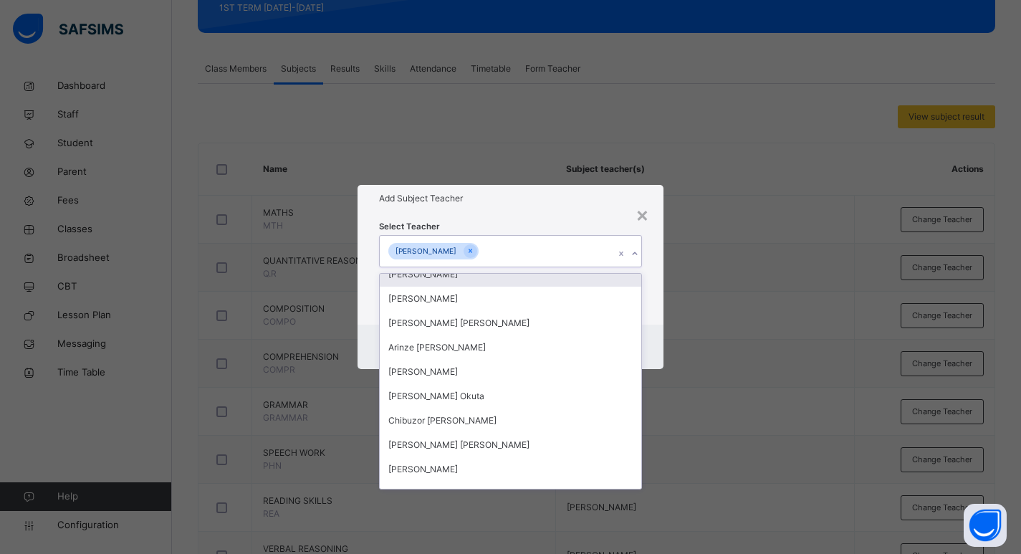
scroll to position [143, 0]
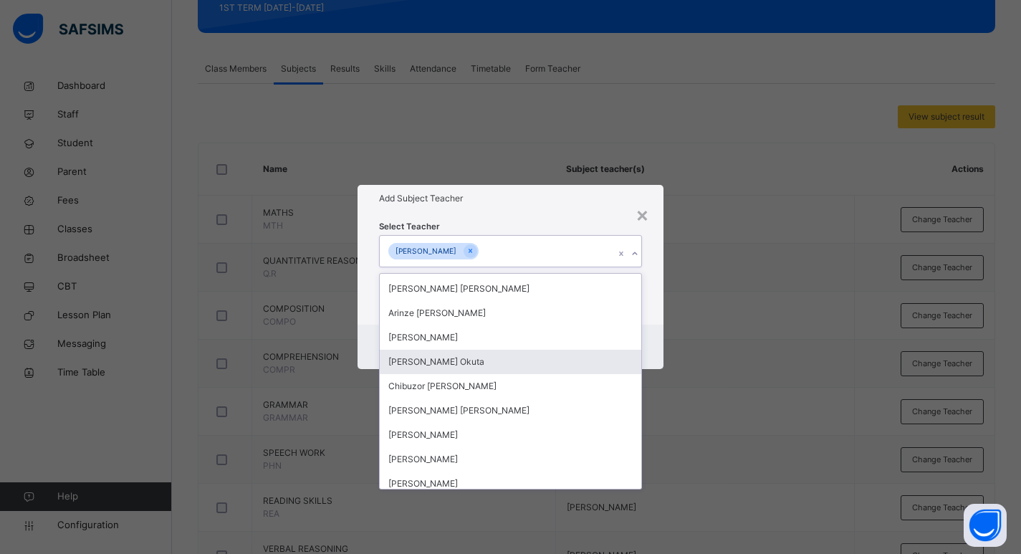
click at [437, 360] on div "[PERSON_NAME] Okuta" at bounding box center [511, 362] width 262 height 24
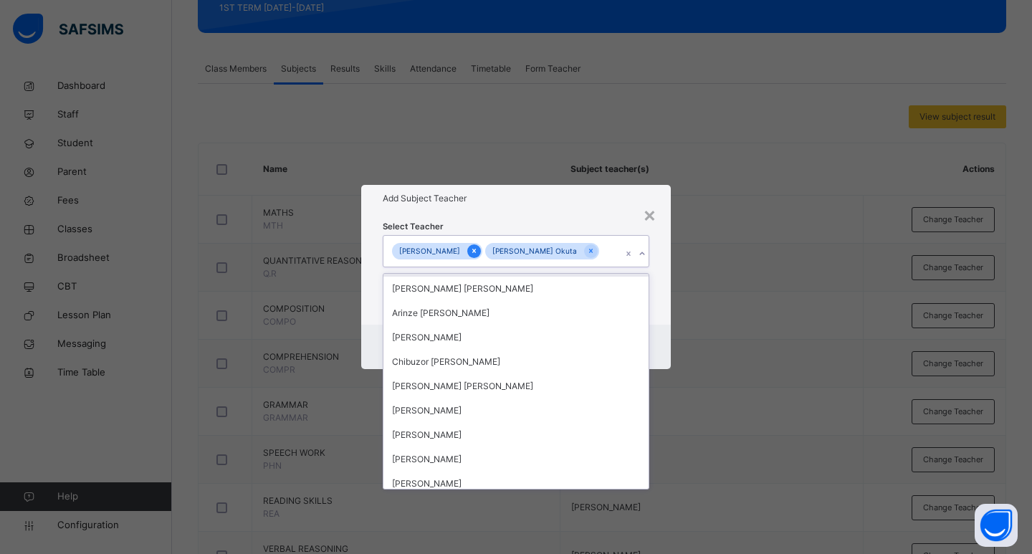
click at [470, 249] on icon at bounding box center [474, 251] width 8 height 10
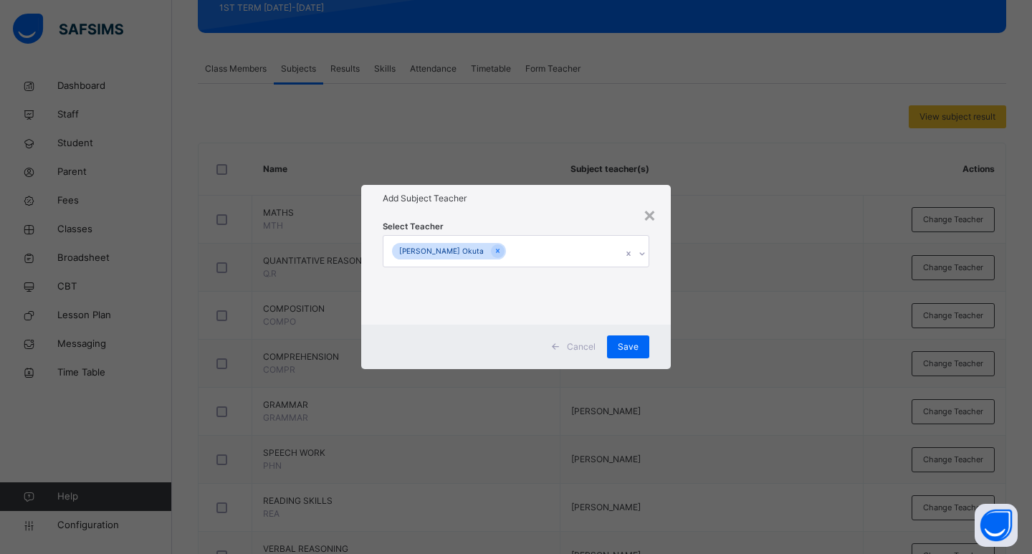
click at [661, 307] on div "Select Teacher [PERSON_NAME] Okuta" at bounding box center [516, 268] width 310 height 112
click at [642, 343] on div "Save" at bounding box center [628, 346] width 42 height 23
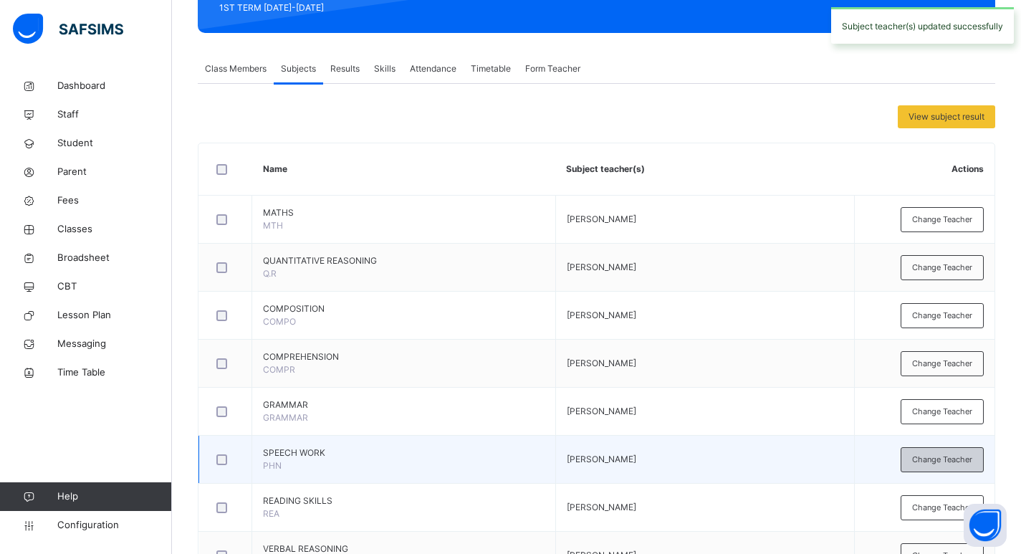
click at [945, 460] on span "Change Teacher" at bounding box center [942, 460] width 60 height 12
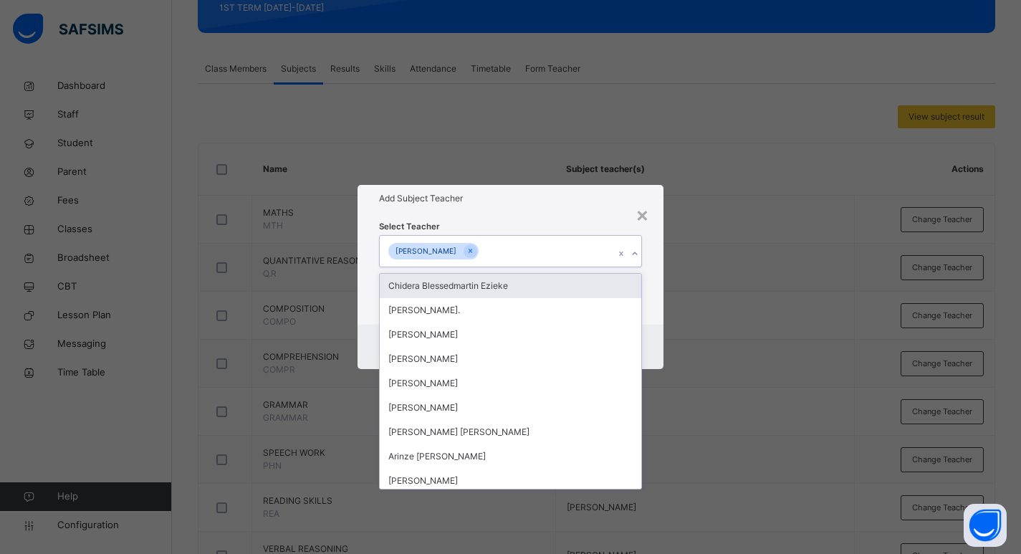
click at [636, 253] on icon at bounding box center [635, 254] width 9 height 14
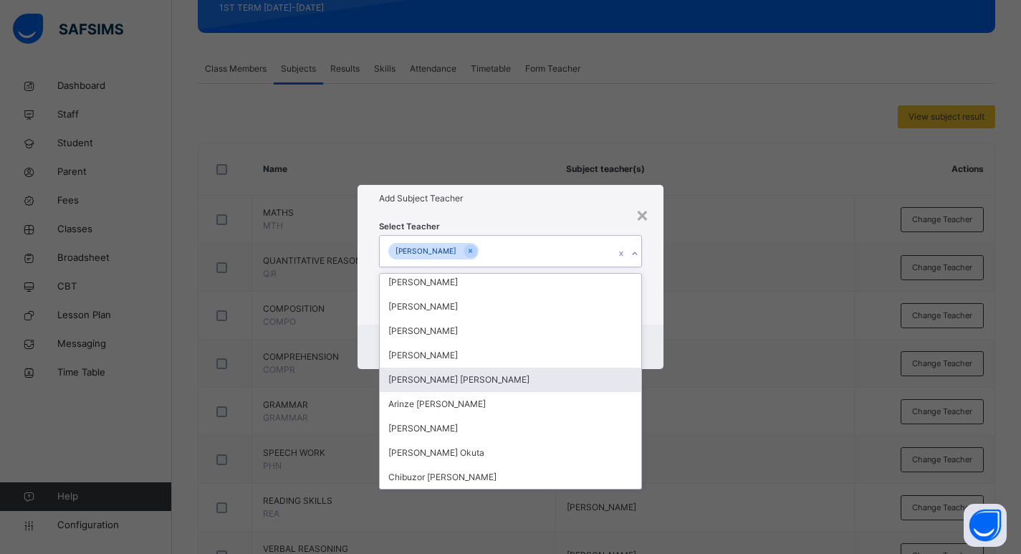
scroll to position [72, 0]
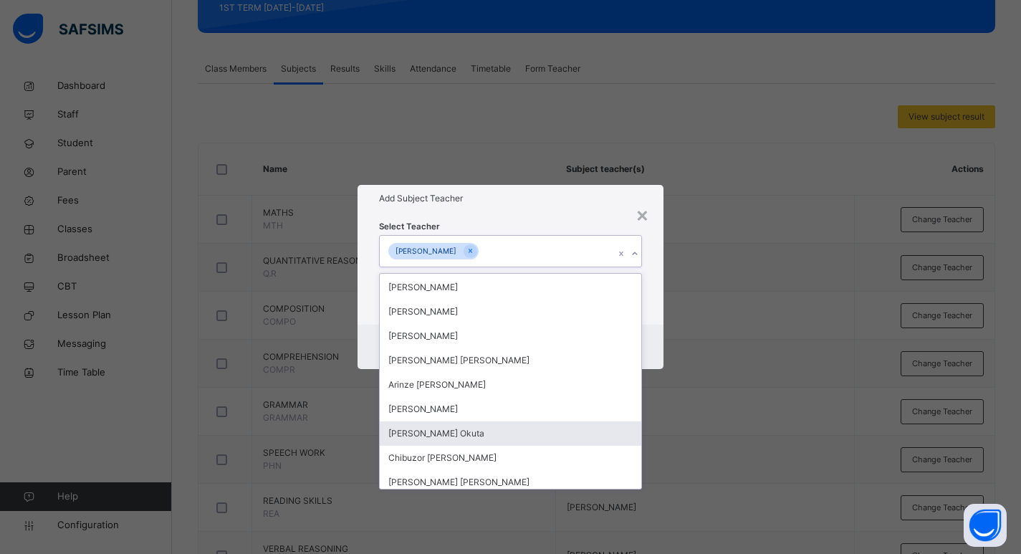
click at [440, 435] on div "[PERSON_NAME] Okuta" at bounding box center [511, 433] width 262 height 24
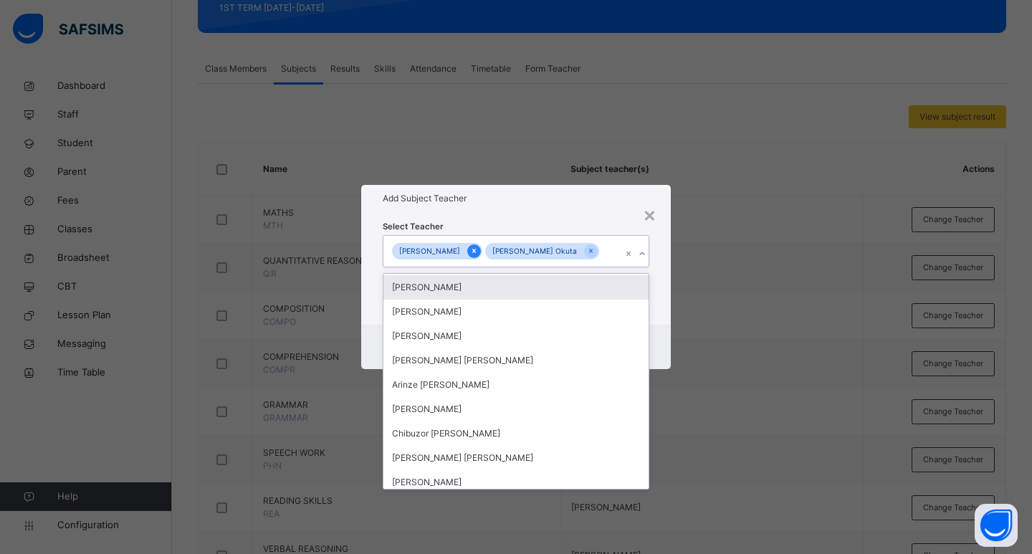
click at [470, 251] on icon at bounding box center [474, 251] width 8 height 10
click at [658, 290] on div "Select Teacher option [PERSON_NAME] , deselected. option [PERSON_NAME] focused,…" at bounding box center [516, 268] width 310 height 112
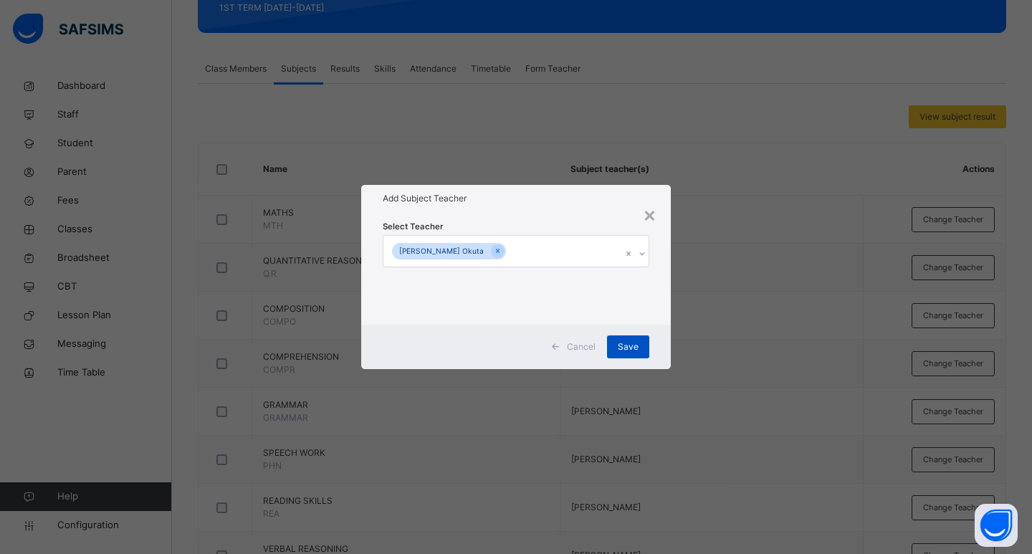
click at [624, 348] on span "Save" at bounding box center [628, 346] width 21 height 13
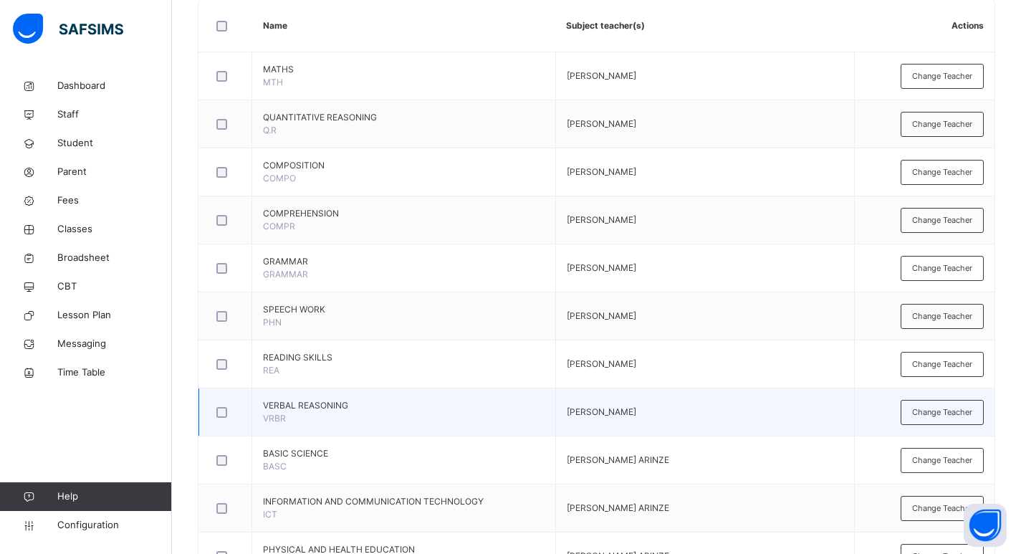
scroll to position [430, 0]
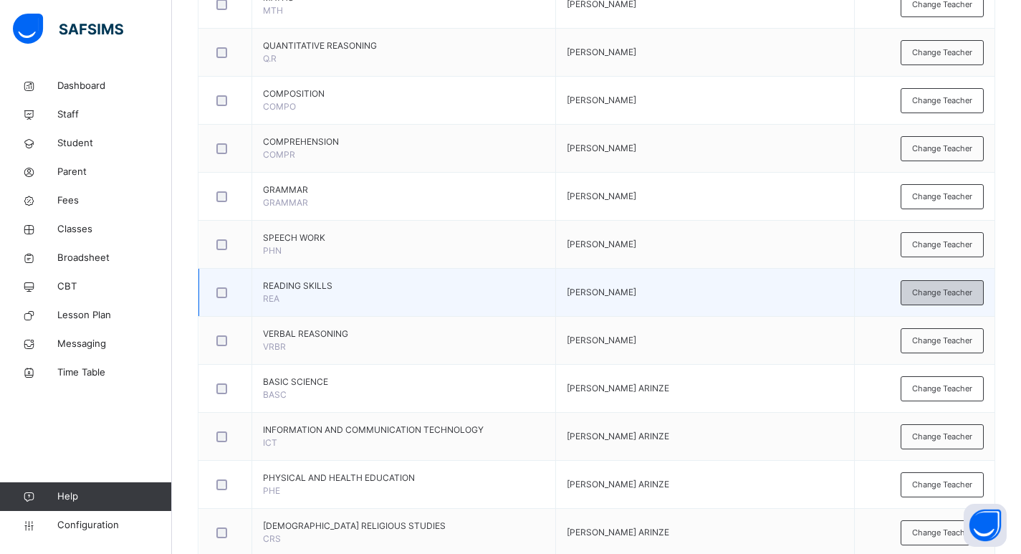
click at [956, 294] on span "Change Teacher" at bounding box center [942, 293] width 60 height 12
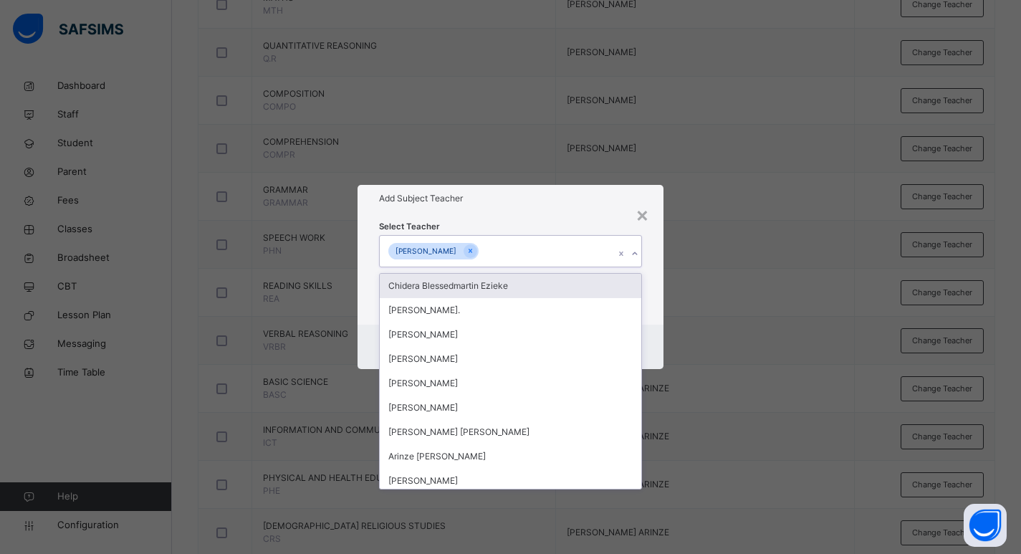
click at [639, 255] on icon at bounding box center [635, 254] width 9 height 14
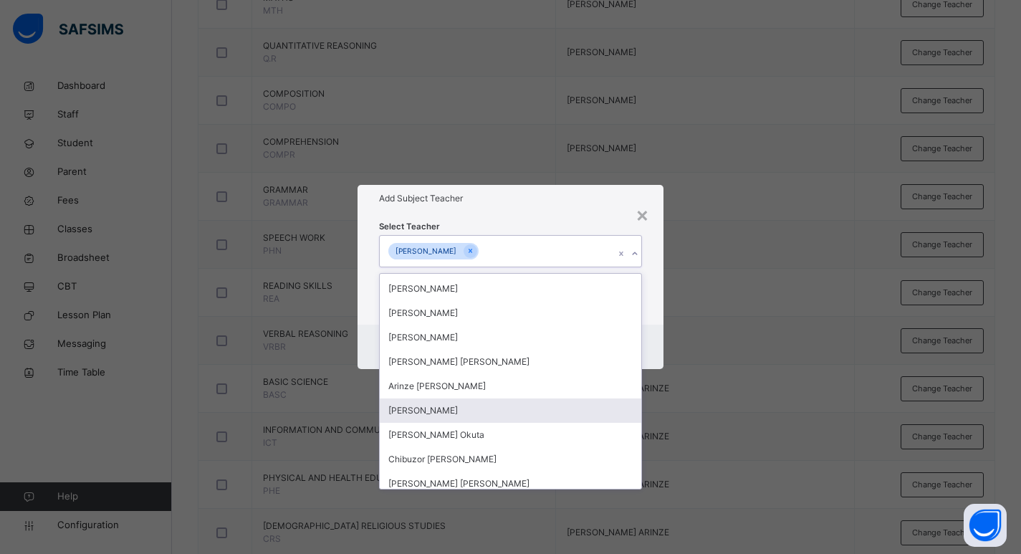
scroll to position [143, 0]
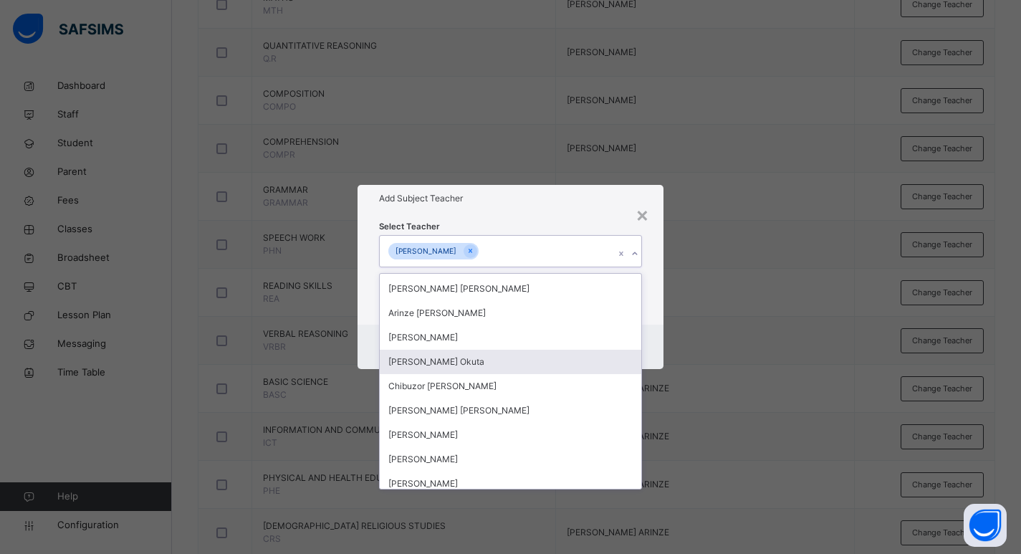
click at [454, 363] on div "[PERSON_NAME] Okuta" at bounding box center [511, 362] width 262 height 24
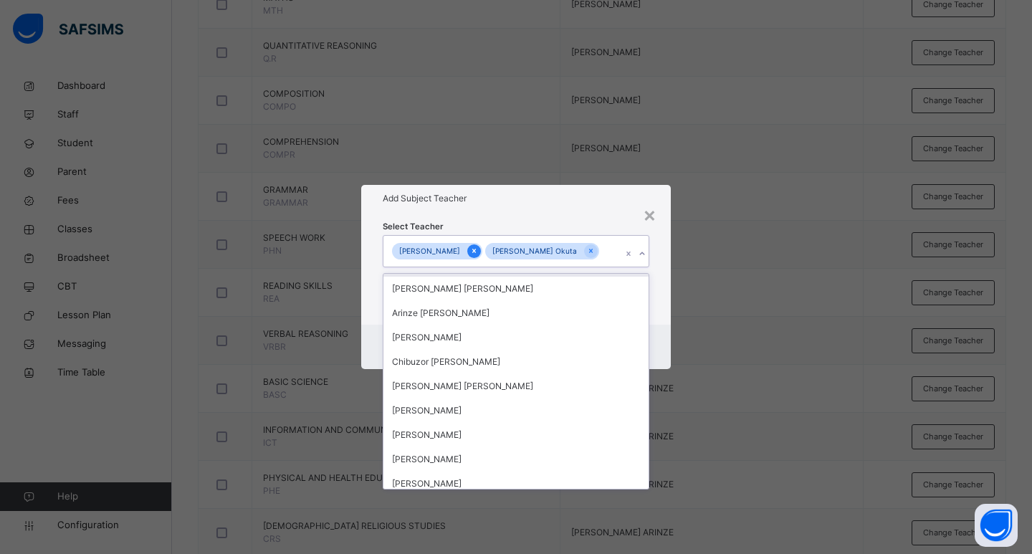
click at [470, 255] on icon at bounding box center [474, 251] width 8 height 10
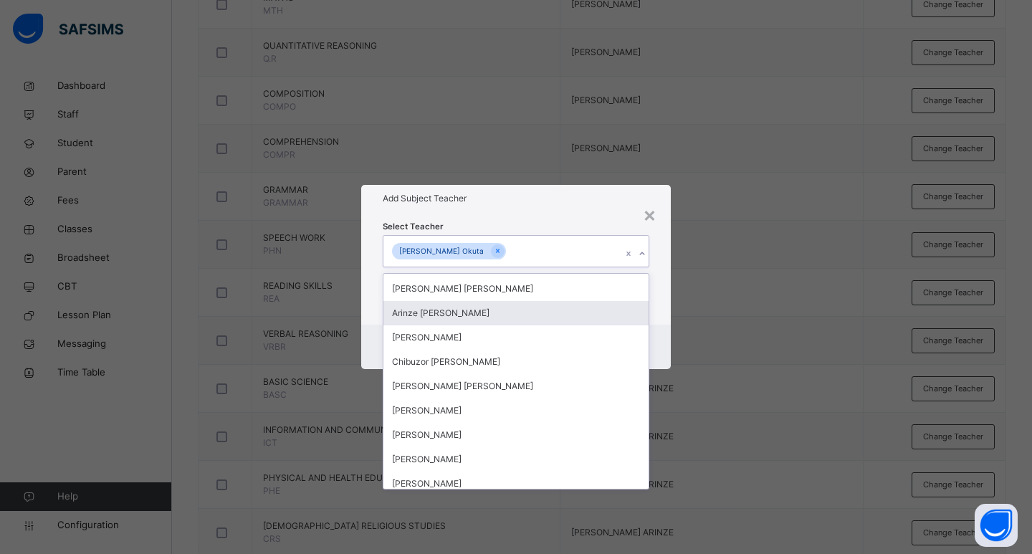
click at [657, 310] on div "Select Teacher option [PERSON_NAME] , deselected. option [PERSON_NAME] focused,…" at bounding box center [516, 268] width 310 height 112
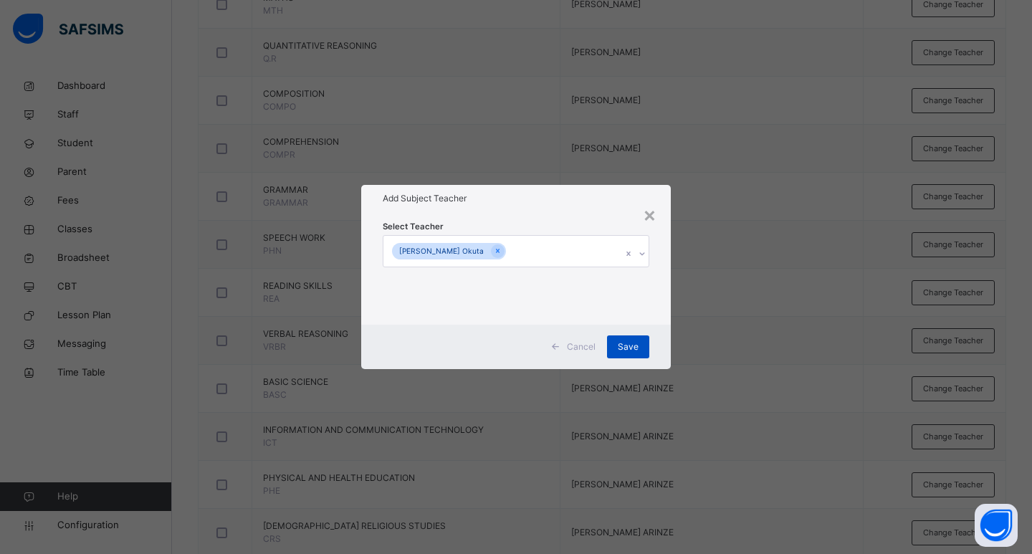
click at [637, 345] on span "Save" at bounding box center [628, 346] width 21 height 13
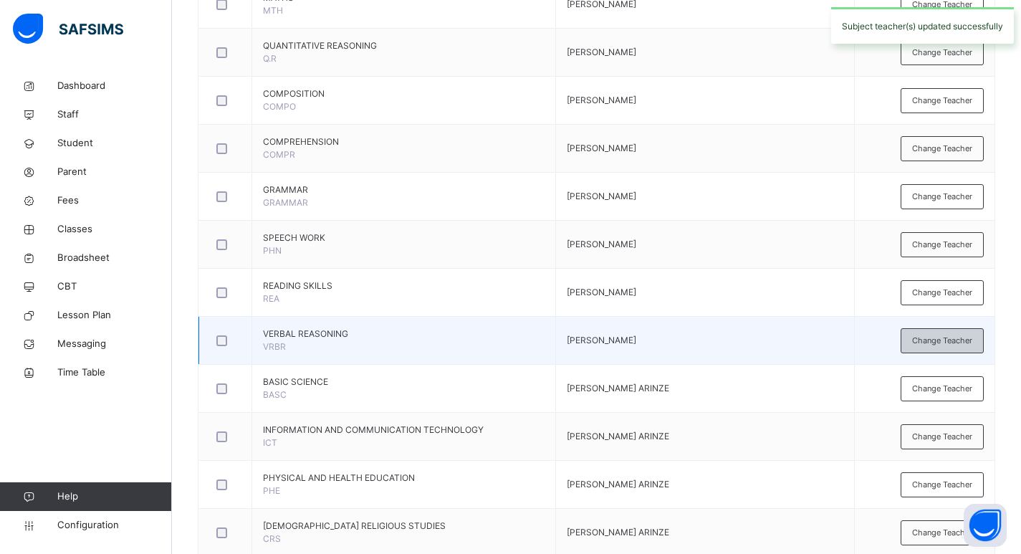
click at [947, 339] on span "Change Teacher" at bounding box center [942, 341] width 60 height 12
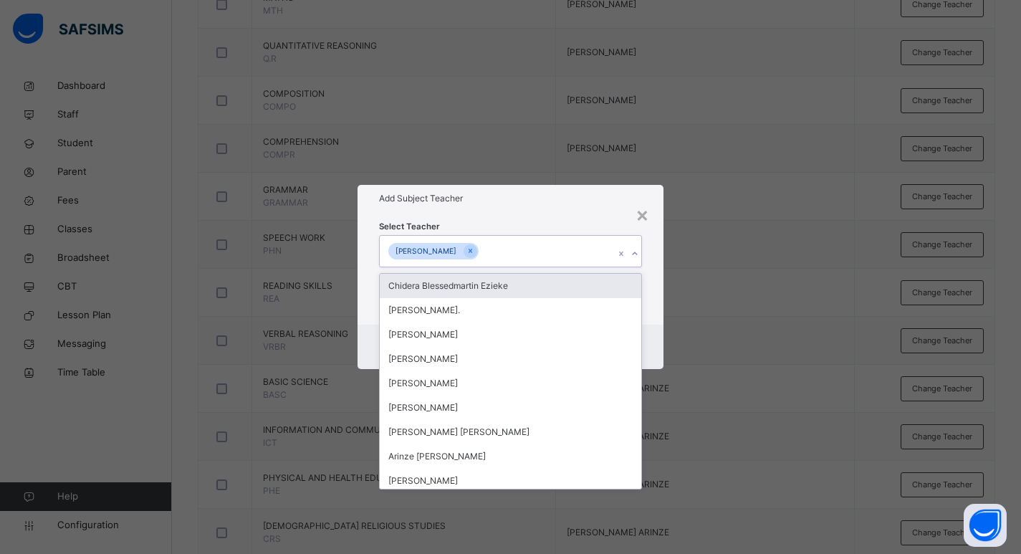
click at [633, 256] on icon at bounding box center [635, 254] width 9 height 14
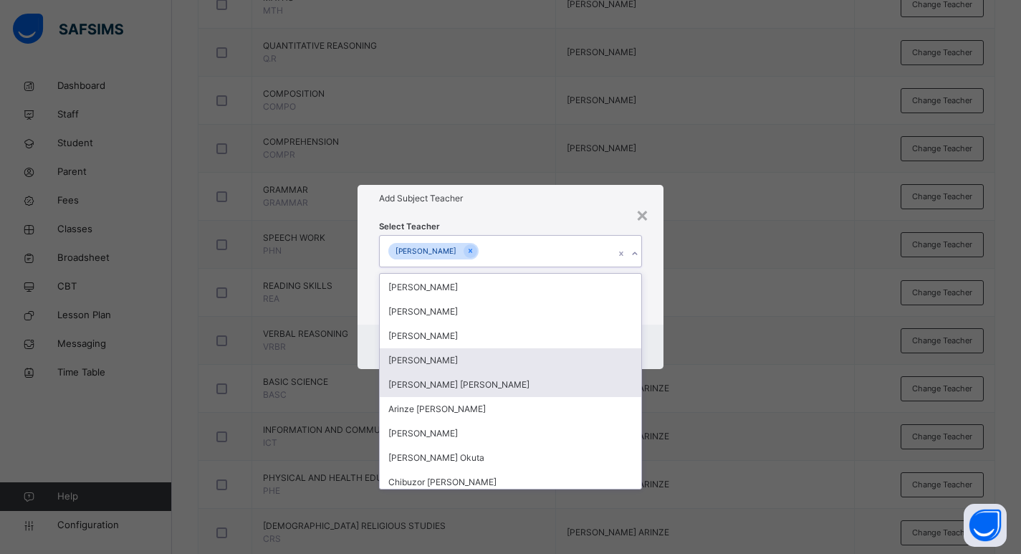
scroll to position [72, 0]
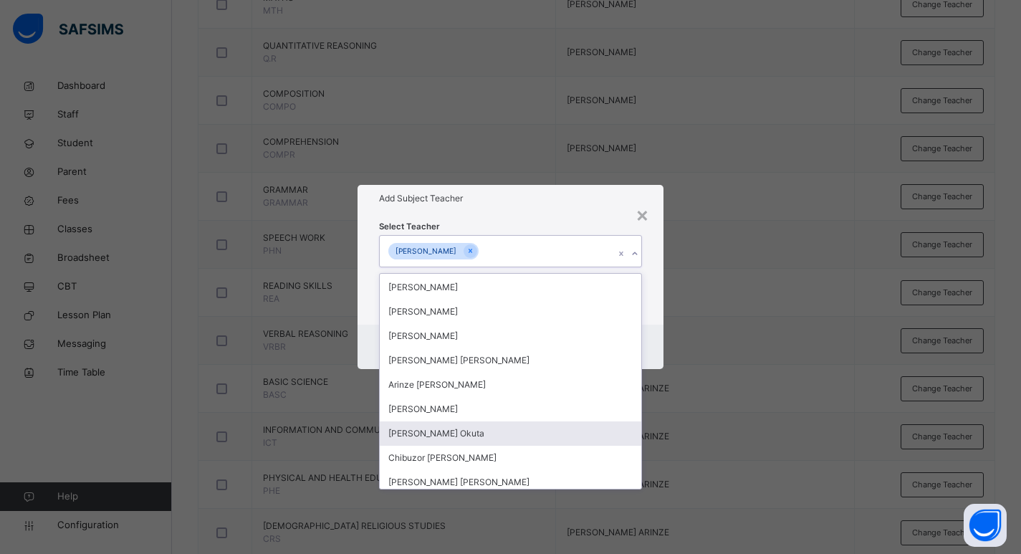
click at [439, 427] on div "[PERSON_NAME] Okuta" at bounding box center [511, 433] width 262 height 24
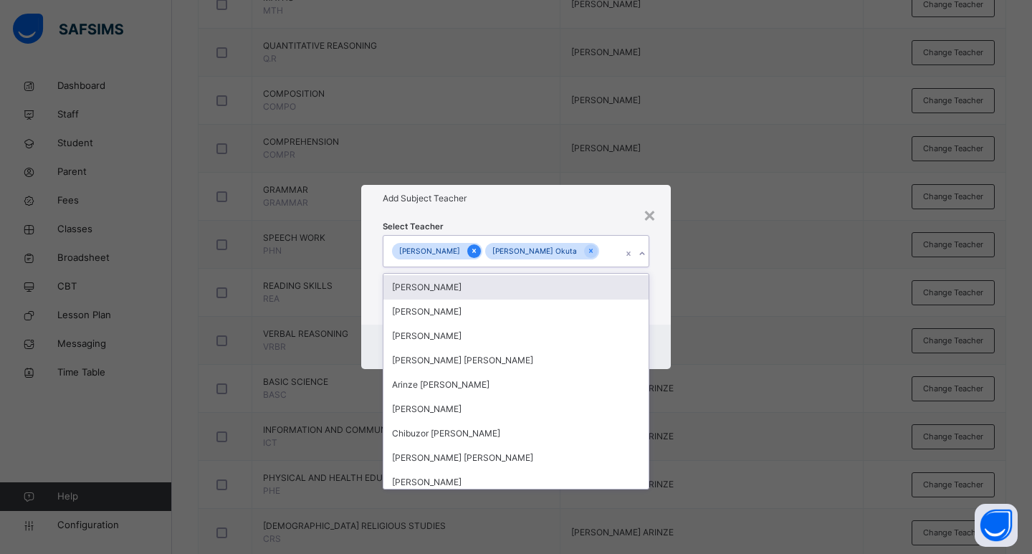
click at [470, 250] on icon at bounding box center [474, 251] width 8 height 10
click at [661, 288] on div "Select Teacher option [PERSON_NAME] , deselected. option [PERSON_NAME] focused,…" at bounding box center [516, 268] width 310 height 112
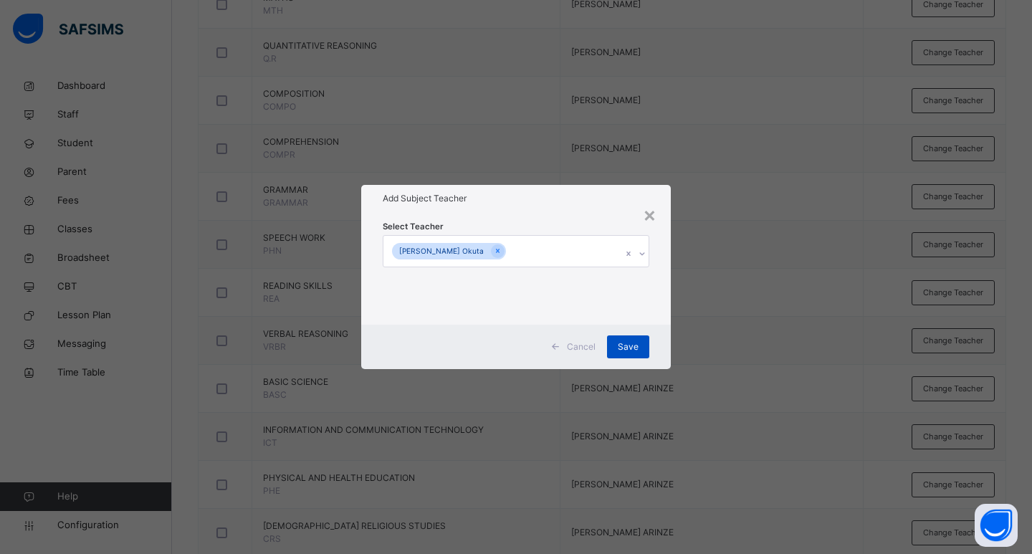
click at [627, 345] on span "Save" at bounding box center [628, 346] width 21 height 13
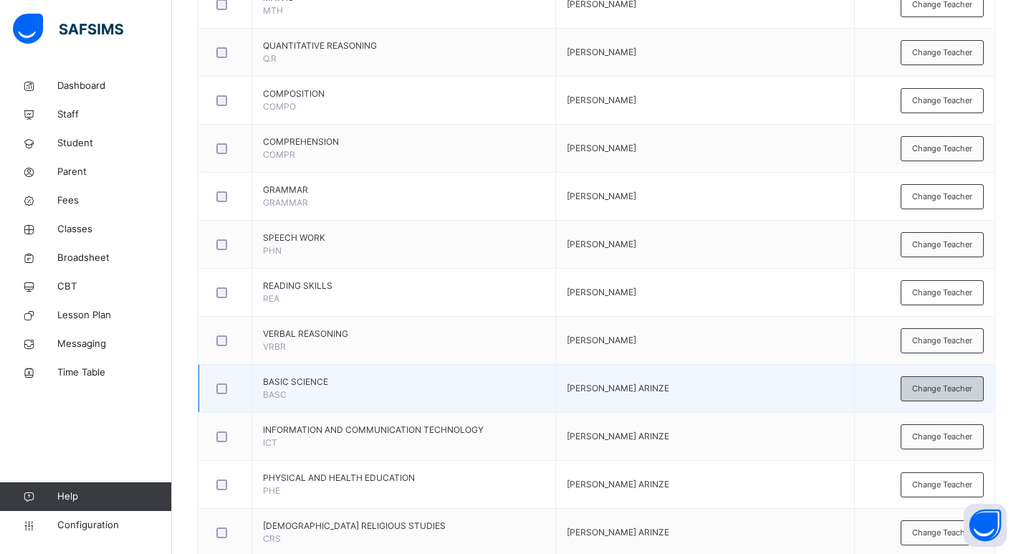
click at [936, 391] on span "Change Teacher" at bounding box center [942, 389] width 60 height 12
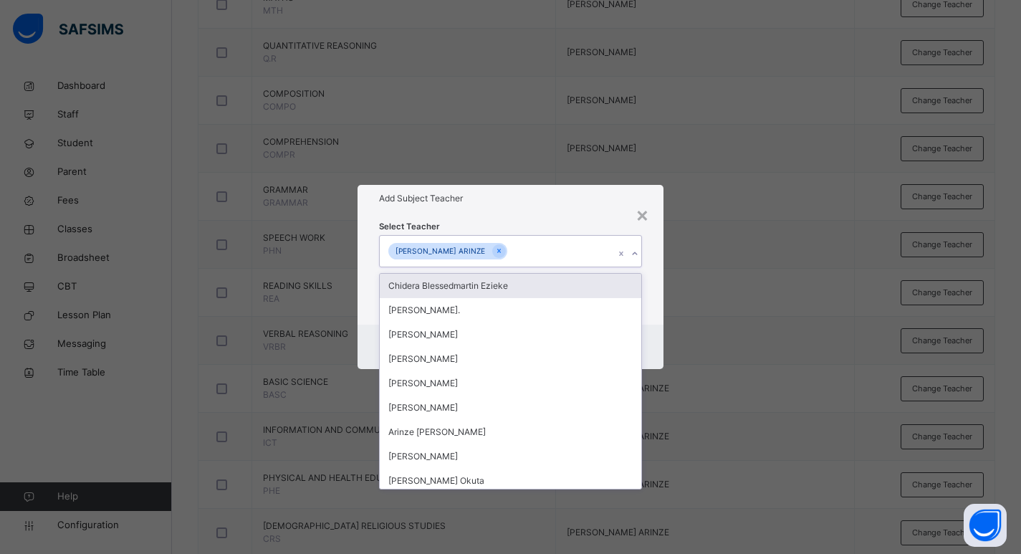
click at [636, 254] on icon at bounding box center [634, 253] width 5 height 3
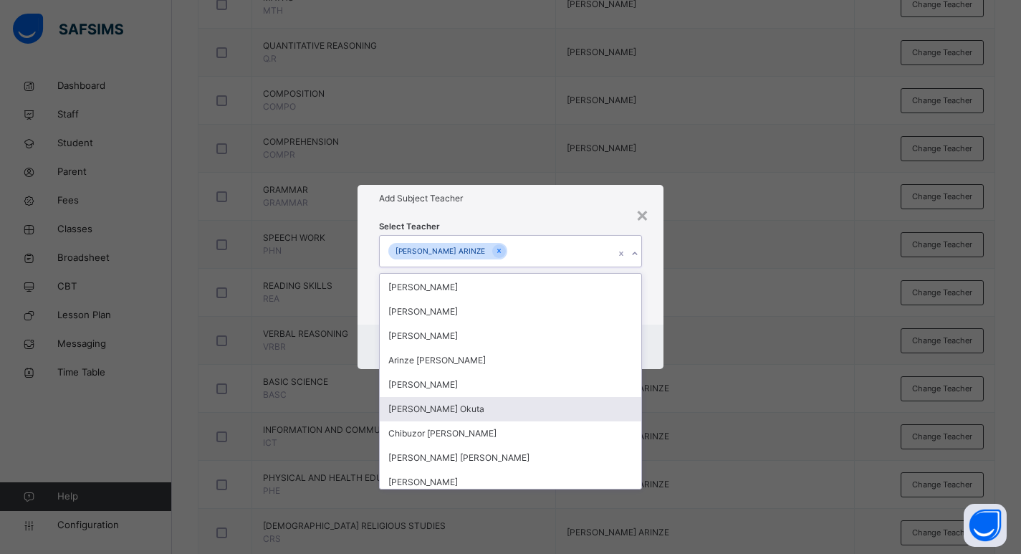
click at [446, 408] on div "[PERSON_NAME] Okuta" at bounding box center [511, 409] width 262 height 24
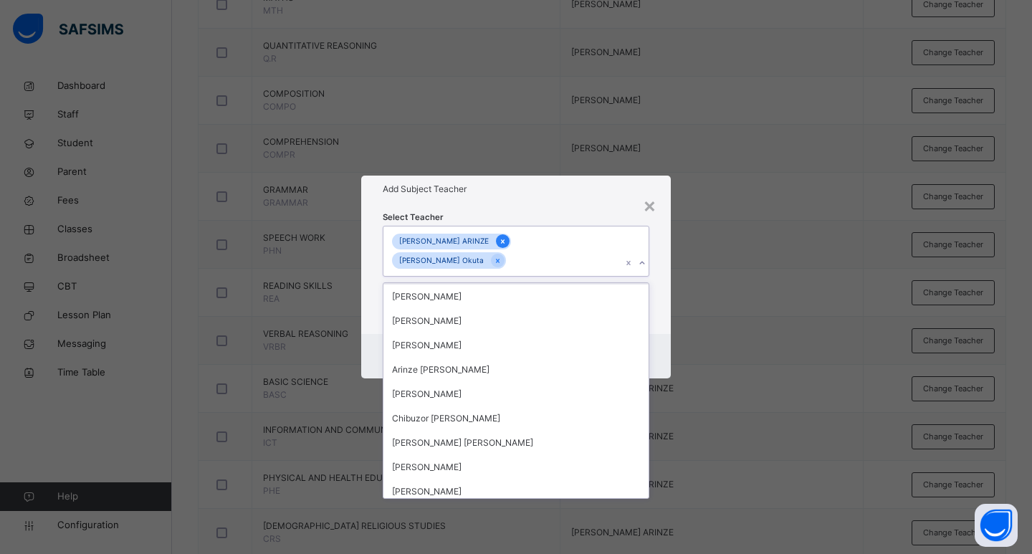
click at [502, 242] on icon at bounding box center [503, 242] width 8 height 10
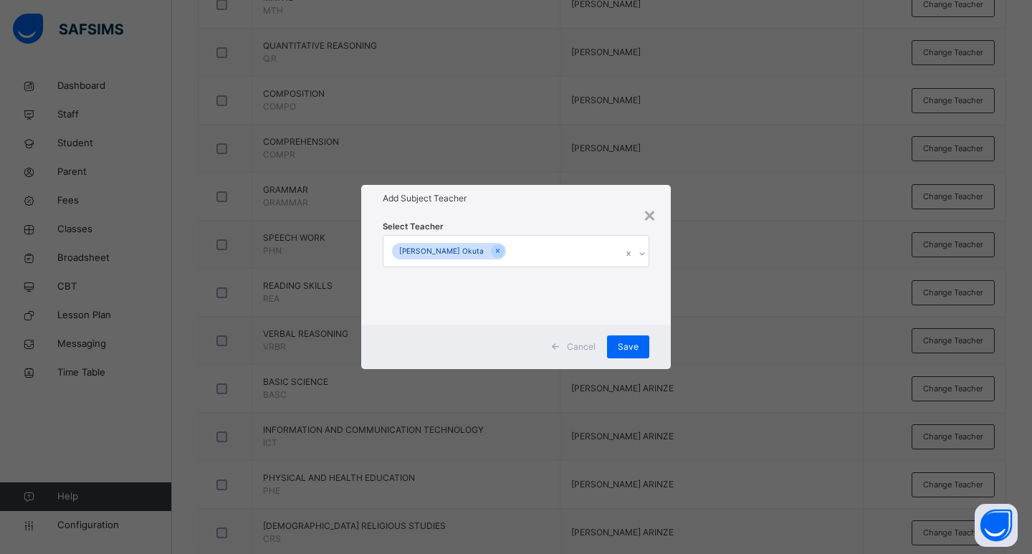
click at [664, 311] on div "Select Teacher [PERSON_NAME] Okuta" at bounding box center [516, 268] width 310 height 112
click at [617, 345] on div "Save" at bounding box center [628, 346] width 42 height 23
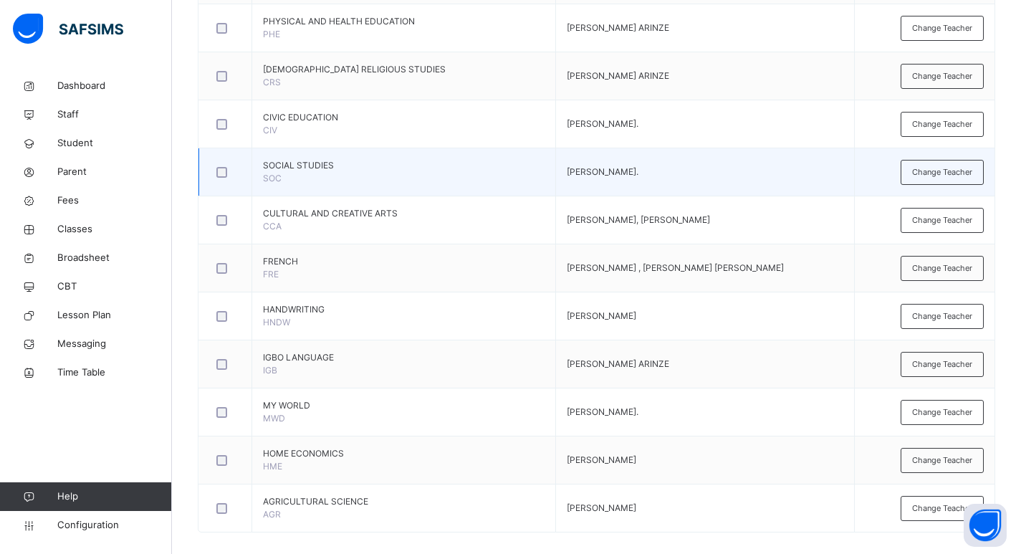
scroll to position [901, 0]
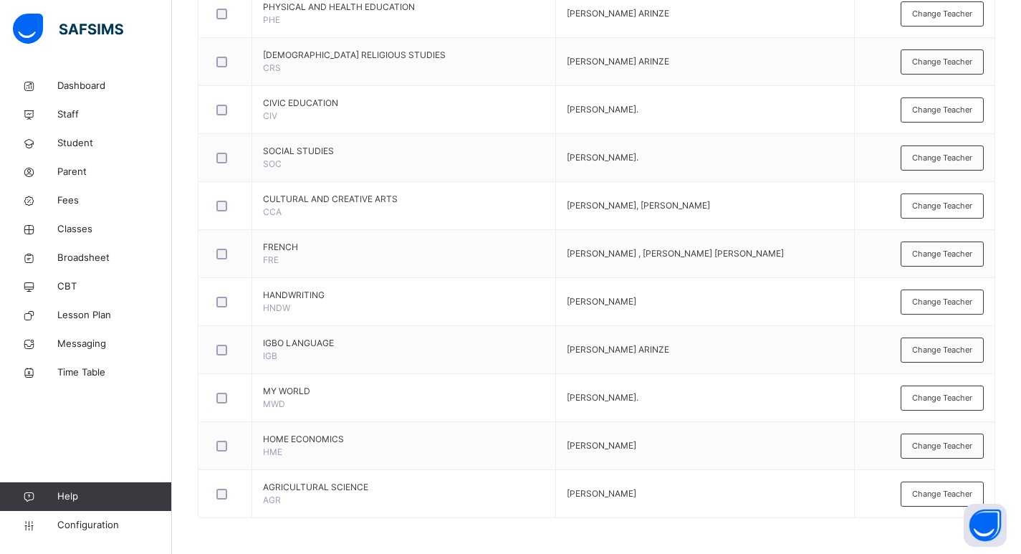
click at [962, 304] on span "Change Teacher" at bounding box center [942, 302] width 60 height 12
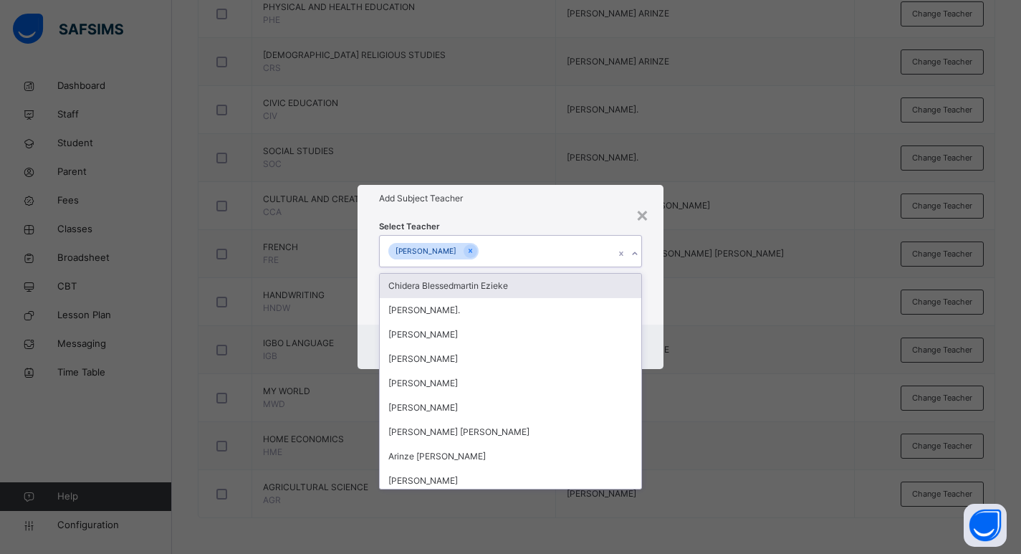
click at [634, 252] on icon at bounding box center [635, 254] width 9 height 14
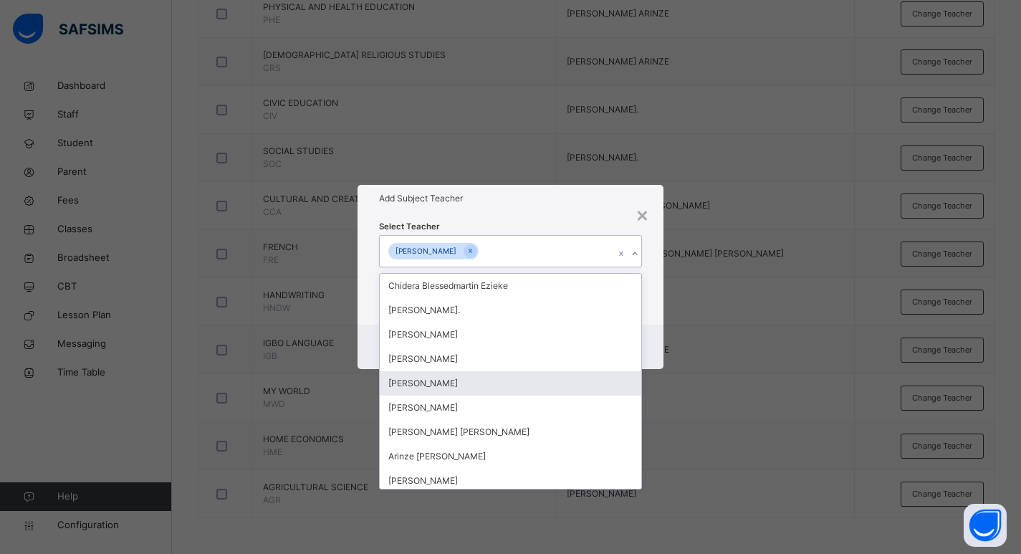
scroll to position [72, 0]
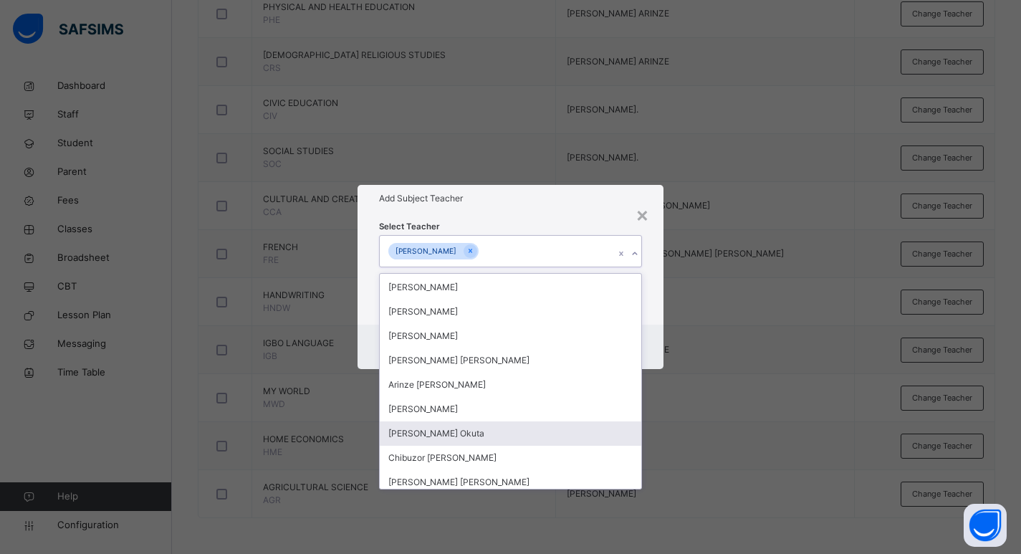
click at [468, 436] on div "[PERSON_NAME] Okuta" at bounding box center [511, 433] width 262 height 24
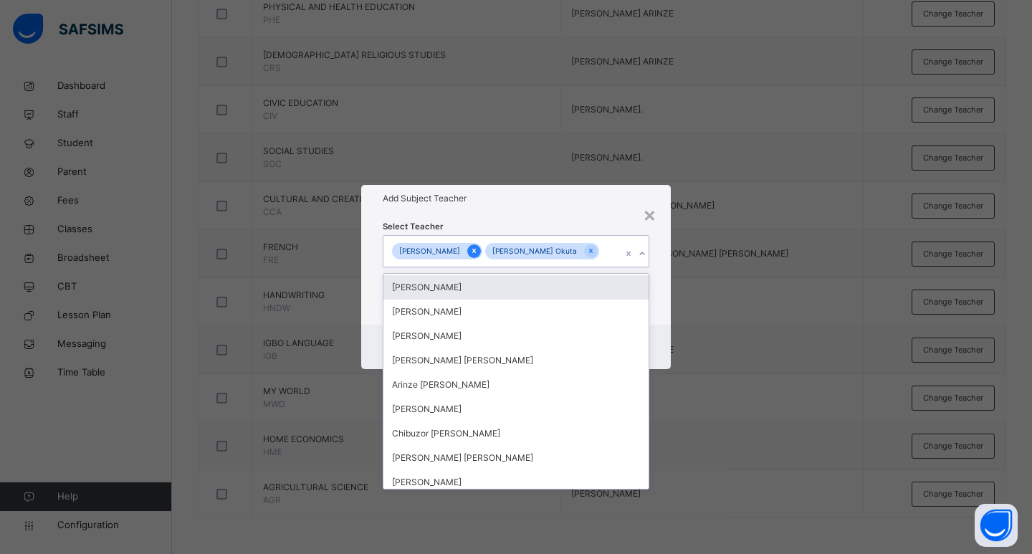
click at [470, 253] on icon at bounding box center [474, 251] width 8 height 10
click at [665, 296] on div "Select Teacher option [PERSON_NAME] , deselected. option [PERSON_NAME] focused,…" at bounding box center [516, 268] width 310 height 112
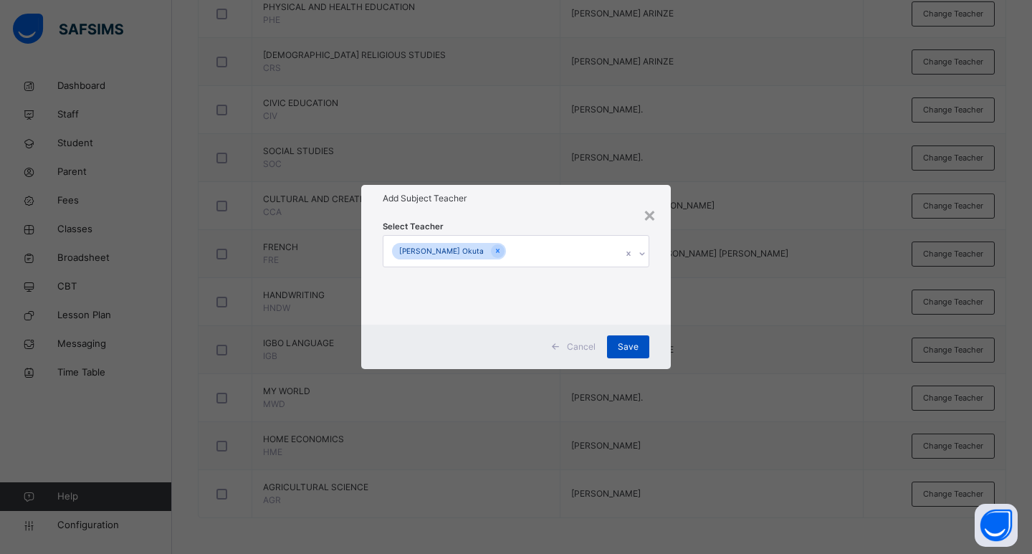
click at [631, 348] on span "Save" at bounding box center [628, 346] width 21 height 13
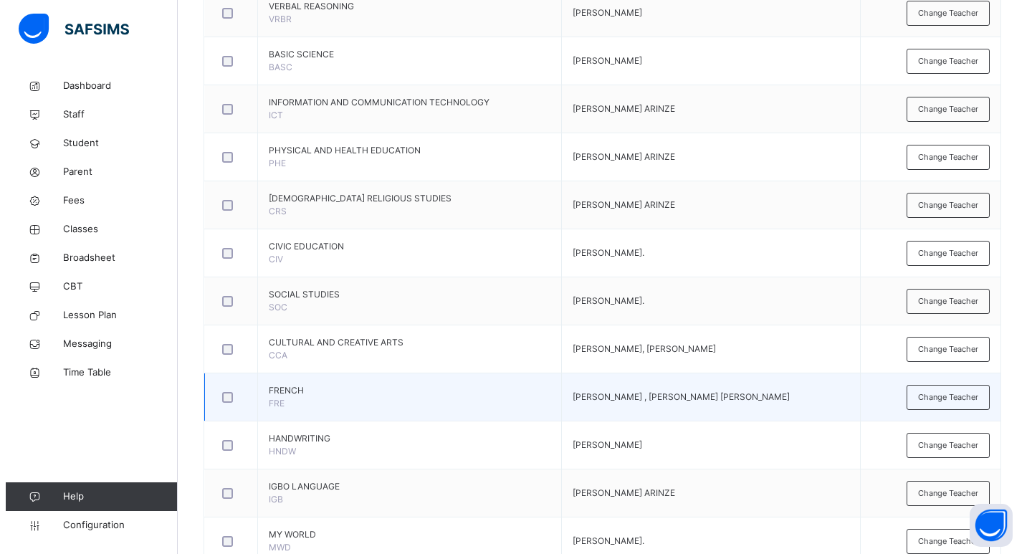
scroll to position [829, 0]
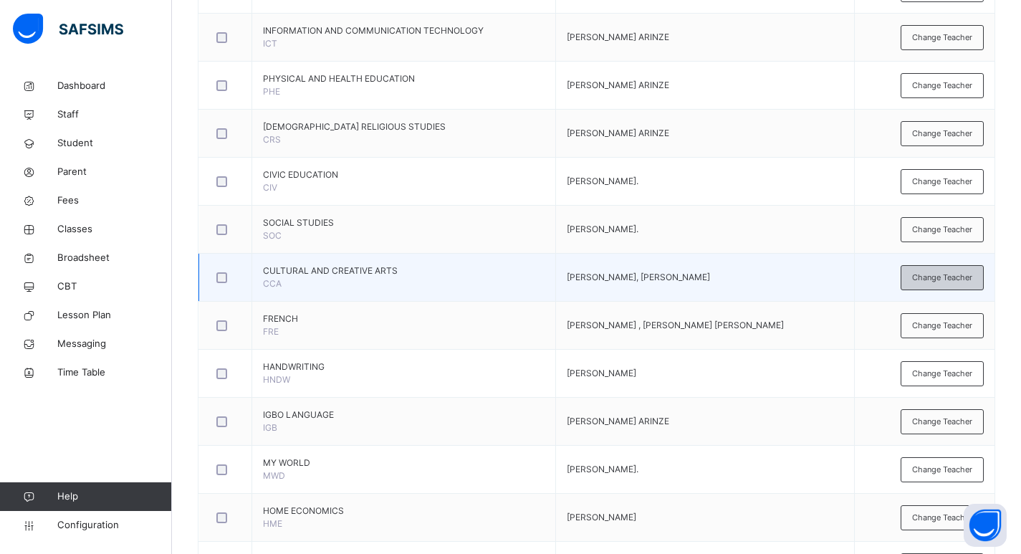
click at [961, 275] on span "Change Teacher" at bounding box center [942, 278] width 60 height 12
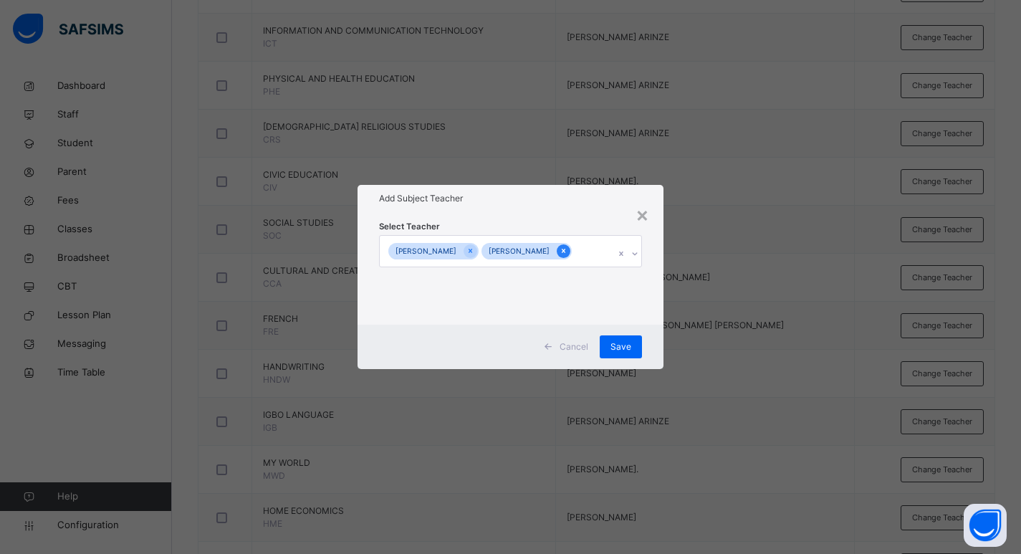
click at [557, 246] on div at bounding box center [564, 251] width 14 height 14
click at [478, 254] on icon at bounding box center [474, 251] width 8 height 10
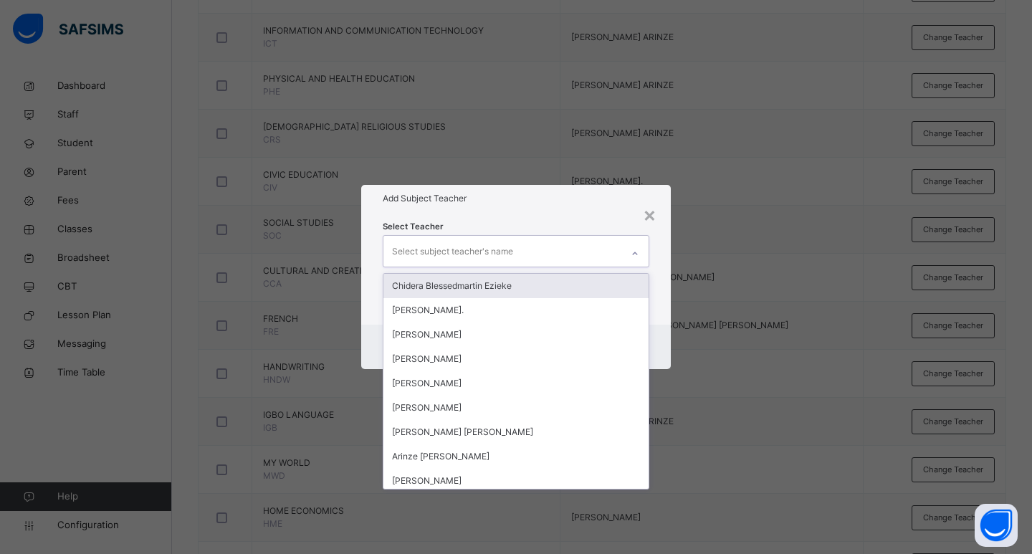
click at [636, 254] on icon at bounding box center [635, 254] width 9 height 14
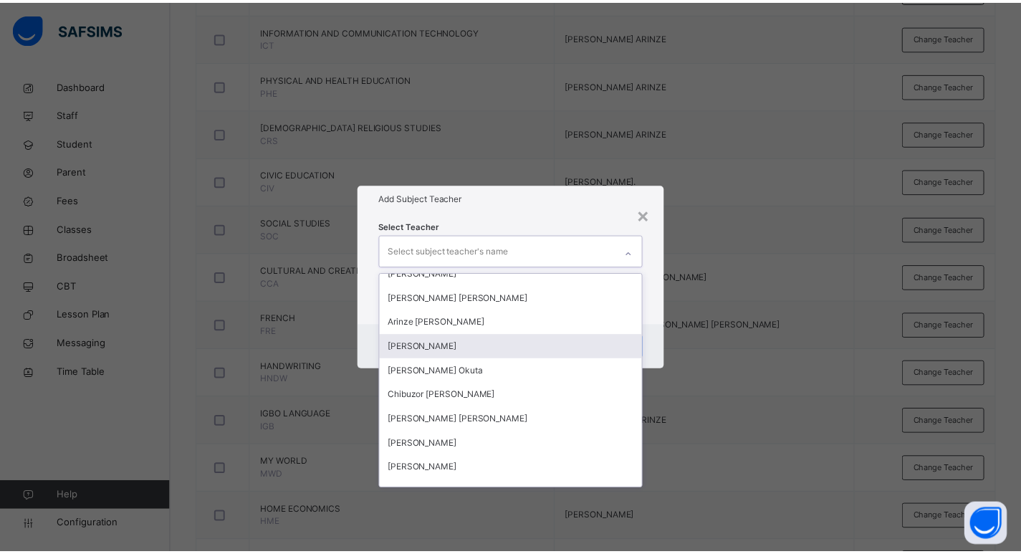
scroll to position [143, 0]
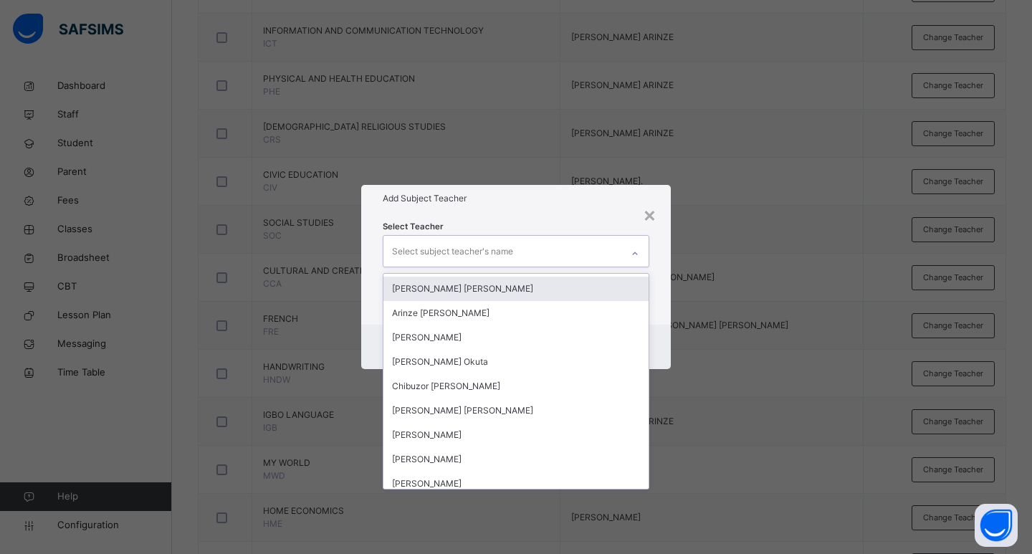
click at [455, 295] on div "[PERSON_NAME] [PERSON_NAME]" at bounding box center [515, 289] width 265 height 24
click at [669, 282] on div "Select Teacher option [PERSON_NAME] [PERSON_NAME], selected. option [PERSON_NAM…" at bounding box center [516, 268] width 310 height 112
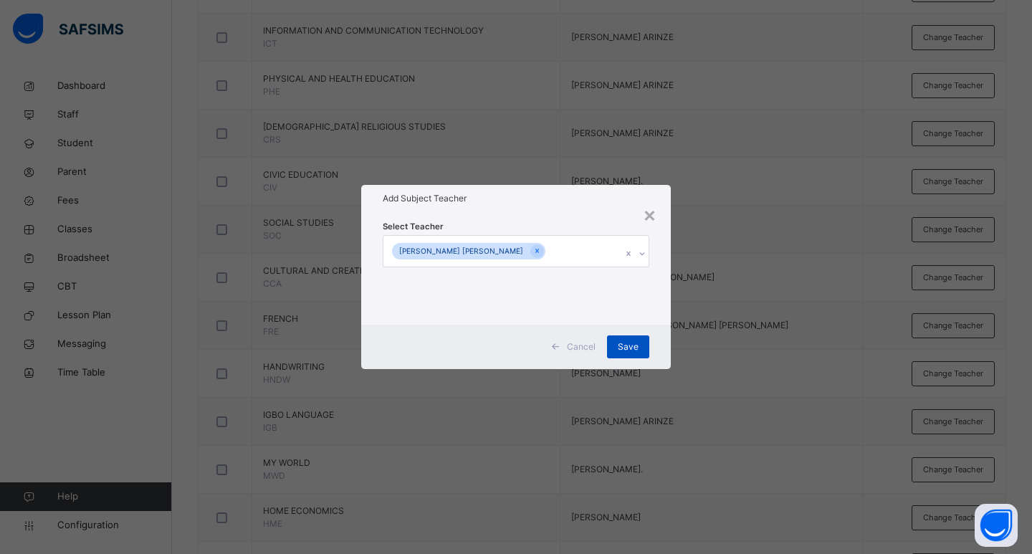
click at [639, 347] on div "Save" at bounding box center [628, 346] width 42 height 23
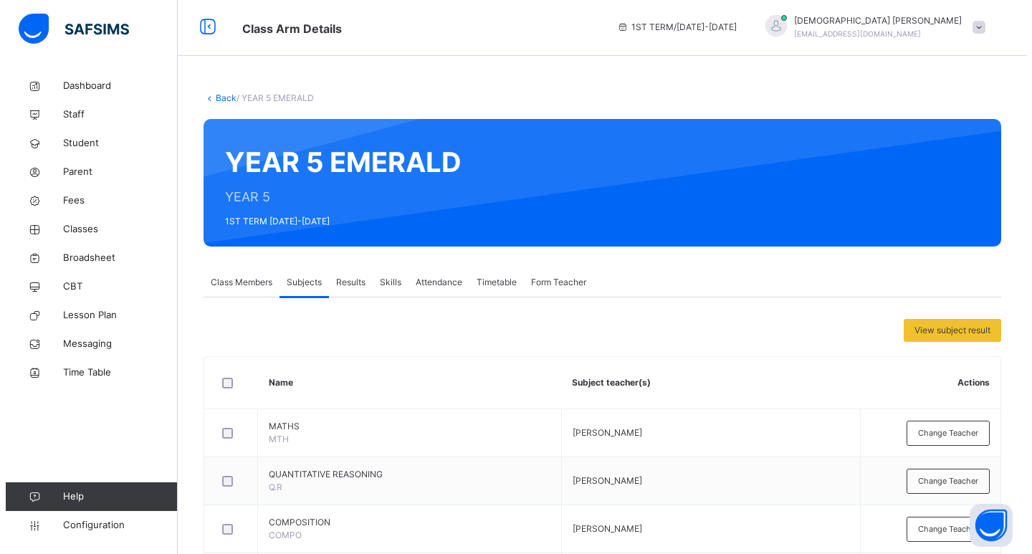
scroll to position [0, 0]
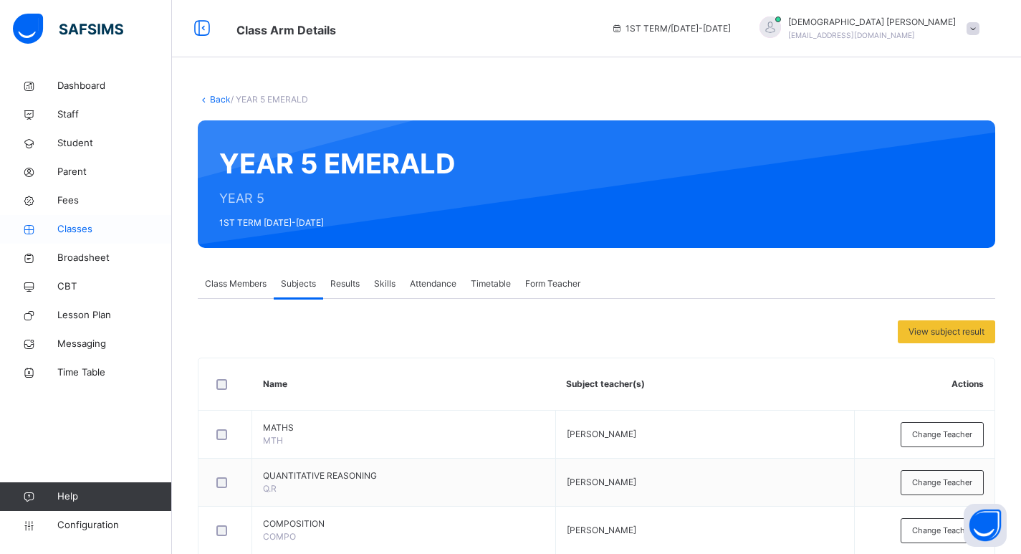
click at [84, 228] on span "Classes" at bounding box center [114, 229] width 115 height 14
